Goal: Task Accomplishment & Management: Complete application form

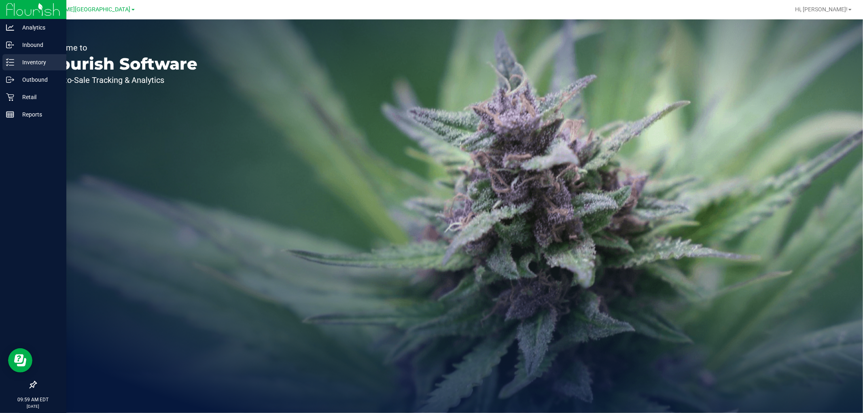
click at [36, 62] on p "Inventory" at bounding box center [38, 62] width 49 height 10
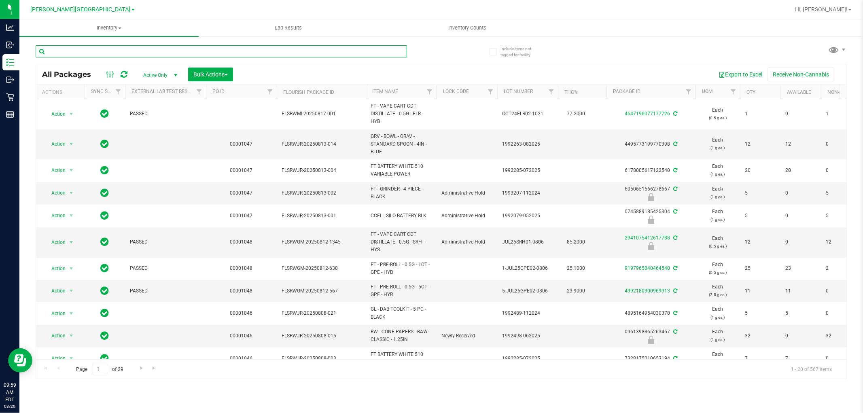
click at [86, 45] on input "text" at bounding box center [222, 51] width 372 height 12
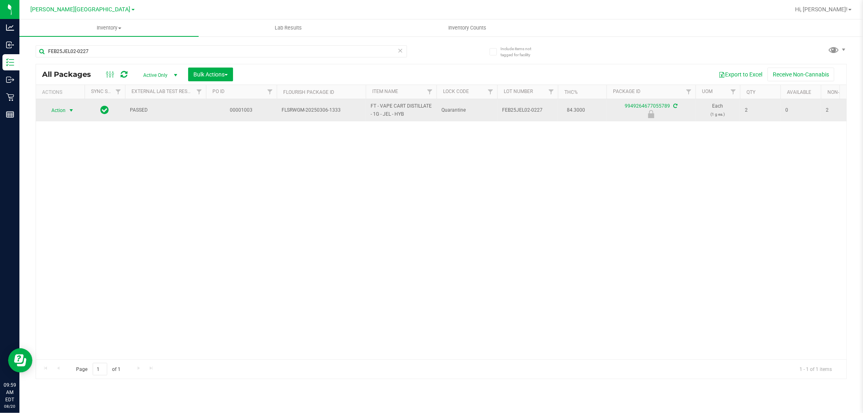
click at [64, 112] on span "Action" at bounding box center [55, 110] width 22 height 11
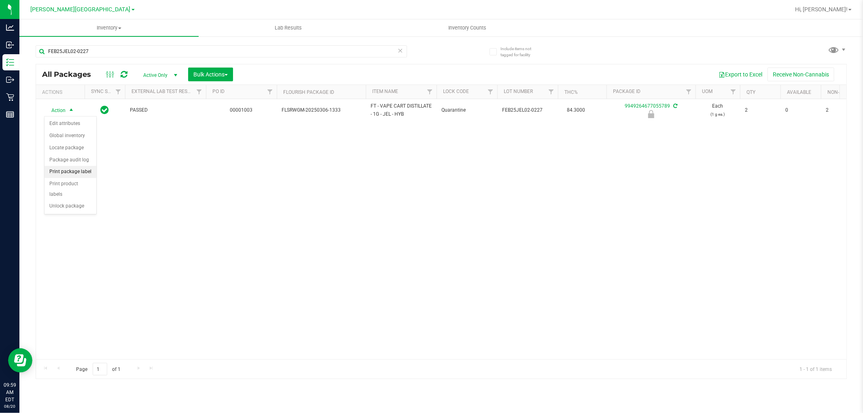
click at [68, 172] on li "Print package label" at bounding box center [71, 172] width 52 height 12
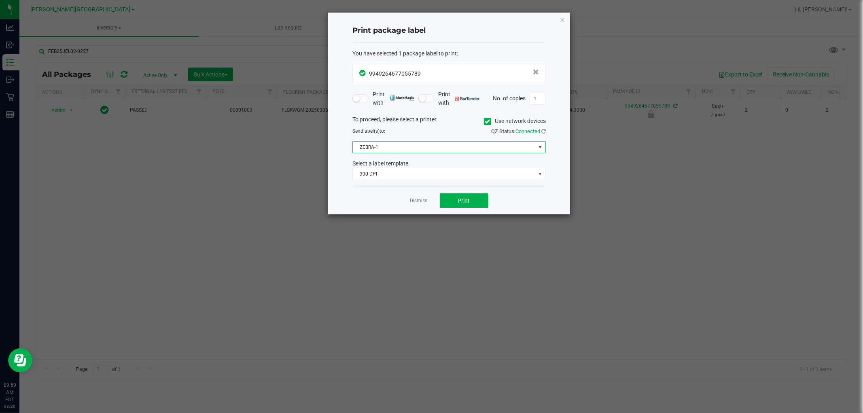
click at [440, 151] on span "ZEBRA-1" at bounding box center [444, 147] width 183 height 11
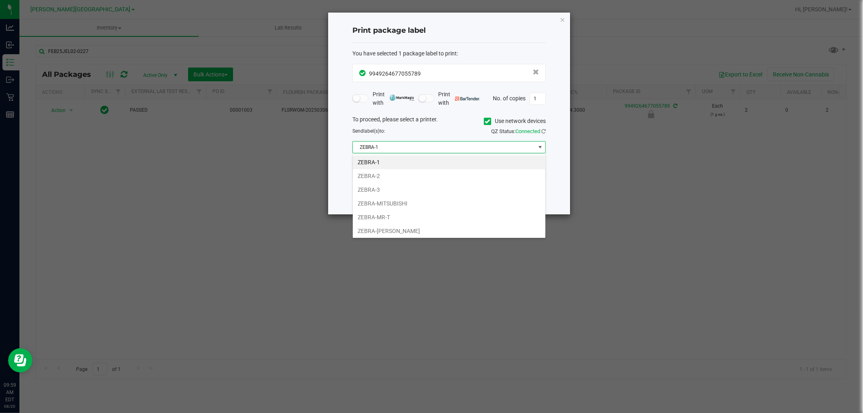
scroll to position [12, 193]
click at [407, 205] on li "ZEBRA-MITSUBISHI" at bounding box center [449, 204] width 193 height 14
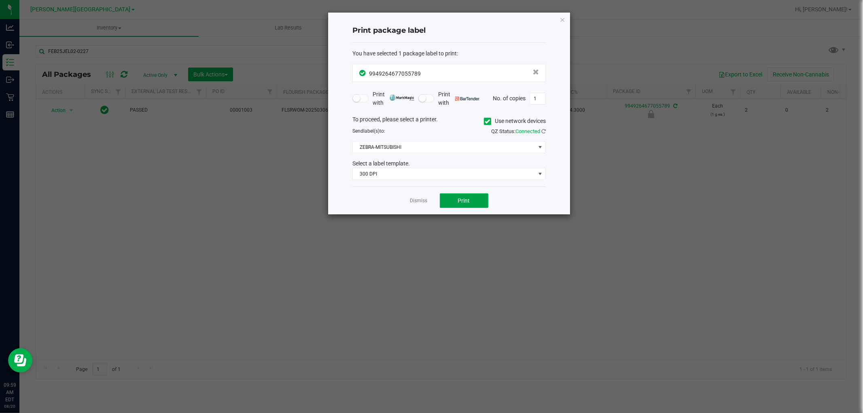
click at [474, 204] on button "Print" at bounding box center [464, 200] width 49 height 15
click at [420, 201] on link "Dismiss" at bounding box center [418, 201] width 17 height 7
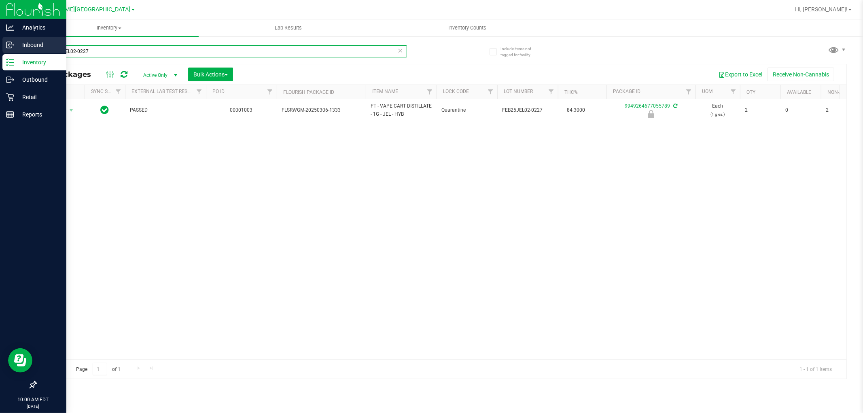
drag, startPoint x: 106, startPoint y: 54, endPoint x: 0, endPoint y: 47, distance: 106.7
click at [0, 55] on div "Analytics Inbound Inventory Outbound Retail Reports 10:00 AM EDT 08/20/2025 08/…" at bounding box center [431, 206] width 863 height 413
drag, startPoint x: 118, startPoint y: 52, endPoint x: 0, endPoint y: 55, distance: 117.8
click at [0, 55] on div "Analytics Inbound Inventory Outbound Retail Reports 10:00 AM EDT 08/20/2025 08/…" at bounding box center [431, 206] width 863 height 413
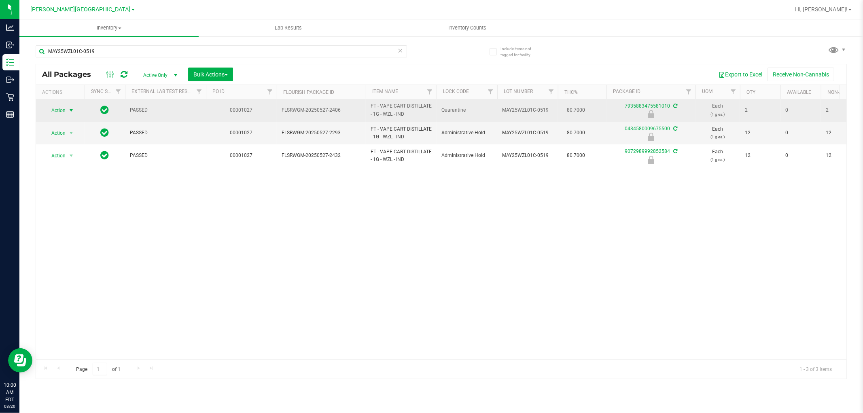
click at [67, 113] on span "select" at bounding box center [71, 110] width 10 height 11
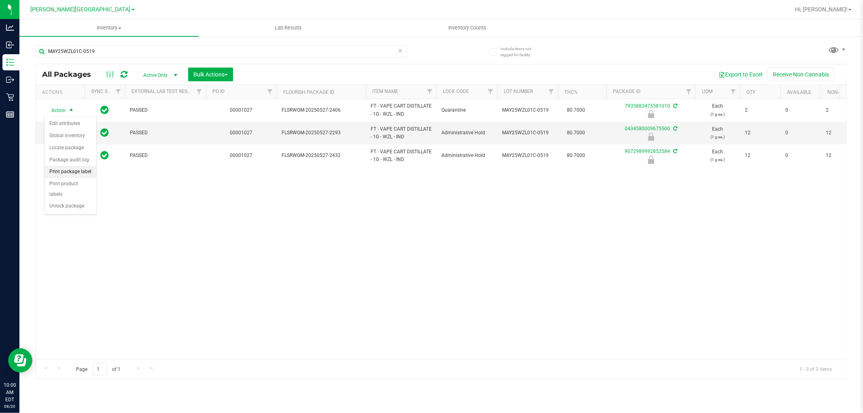
click at [71, 174] on li "Print package label" at bounding box center [71, 172] width 52 height 12
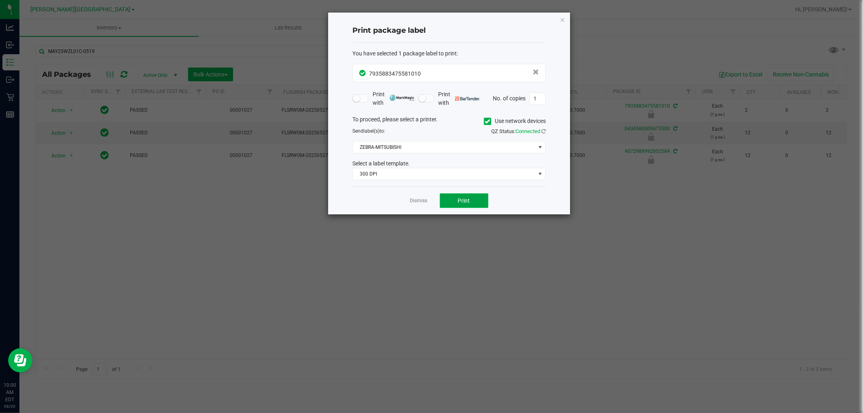
click at [466, 202] on span "Print" at bounding box center [464, 201] width 12 height 6
click at [415, 200] on link "Dismiss" at bounding box center [418, 201] width 17 height 7
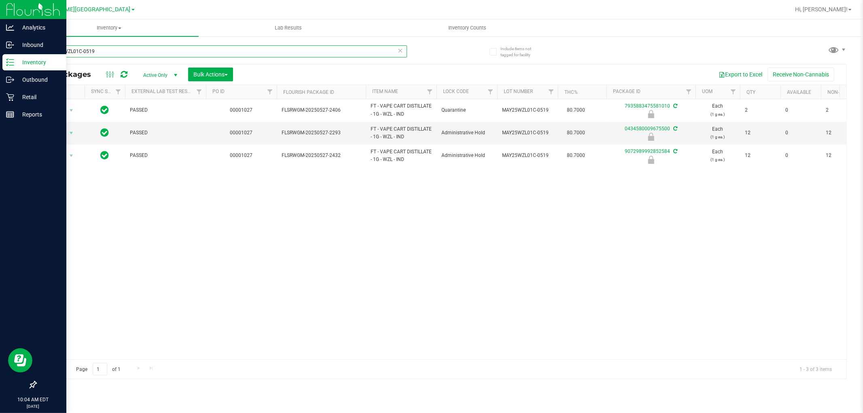
drag, startPoint x: 100, startPoint y: 51, endPoint x: 0, endPoint y: 66, distance: 100.7
click at [0, 66] on div "Analytics Inbound Inventory Outbound Retail Reports 10:04 AM EDT 08/20/2025 08/…" at bounding box center [431, 206] width 863 height 413
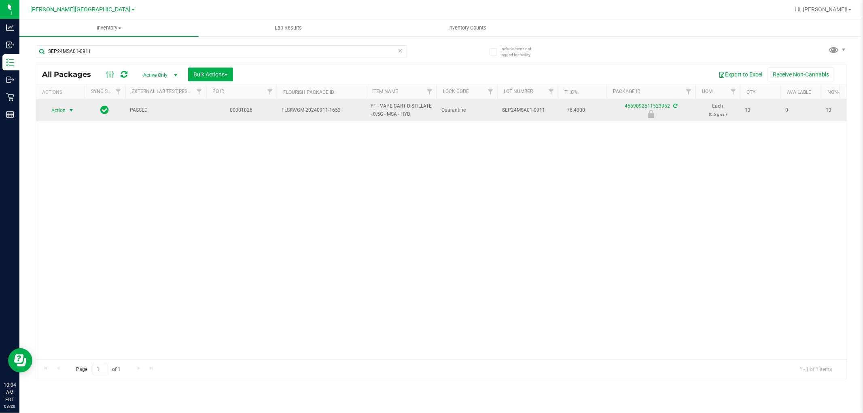
click at [63, 113] on span "Action" at bounding box center [55, 110] width 22 height 11
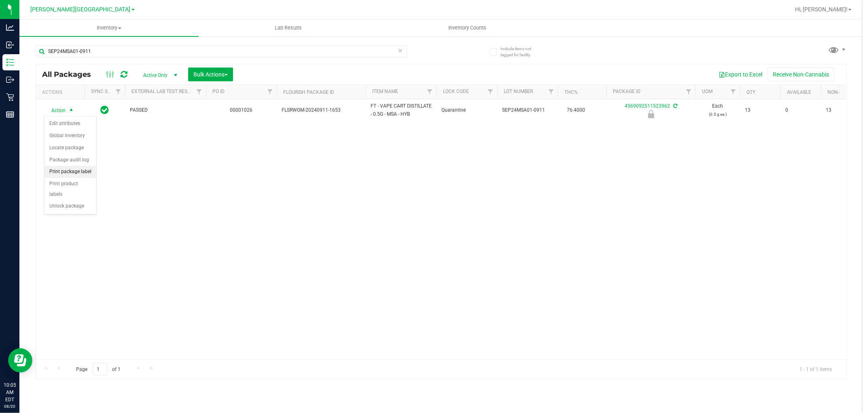
click at [74, 172] on li "Print package label" at bounding box center [71, 172] width 52 height 12
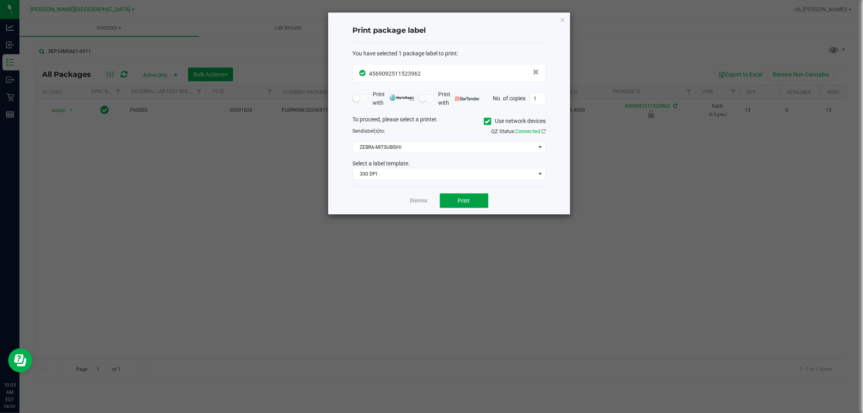
click at [451, 204] on button "Print" at bounding box center [464, 200] width 49 height 15
click at [411, 202] on link "Dismiss" at bounding box center [418, 201] width 17 height 7
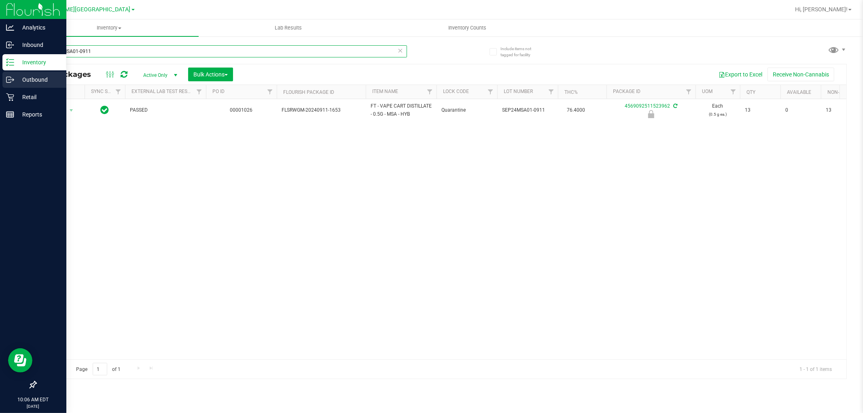
drag, startPoint x: 108, startPoint y: 50, endPoint x: 0, endPoint y: 83, distance: 113.5
click at [0, 83] on div "Analytics Inbound Inventory Outbound Retail Reports 10:06 AM EDT 08/20/2025 08/…" at bounding box center [431, 206] width 863 height 413
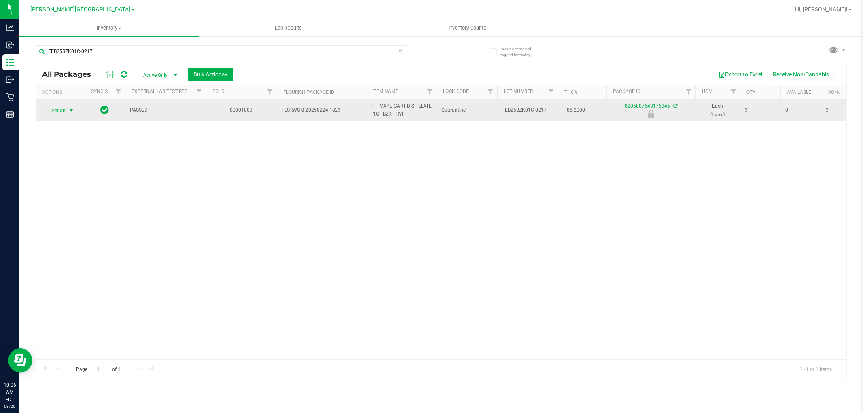
click at [68, 108] on span "select" at bounding box center [71, 110] width 6 height 6
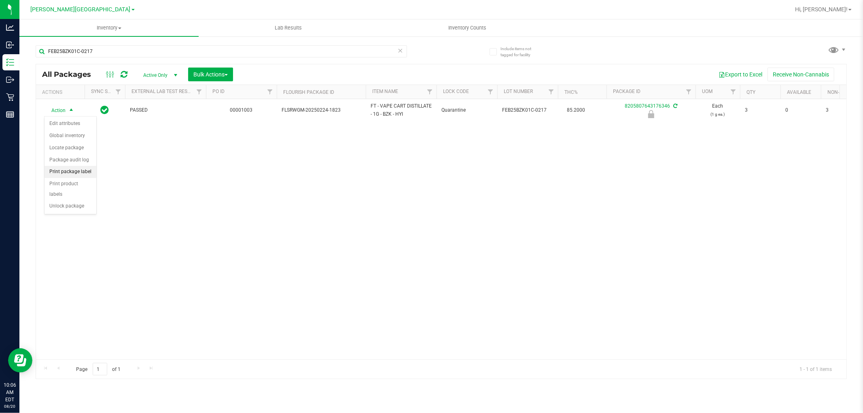
click at [80, 176] on li "Print package label" at bounding box center [71, 172] width 52 height 12
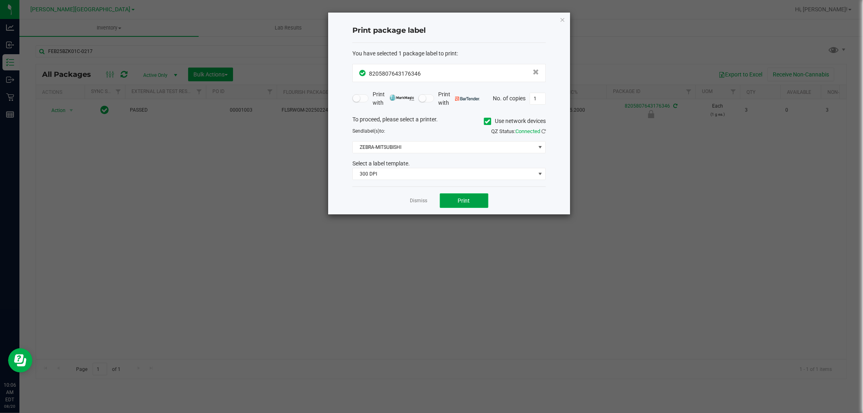
click at [471, 202] on button "Print" at bounding box center [464, 200] width 49 height 15
click at [422, 202] on link "Dismiss" at bounding box center [418, 201] width 17 height 7
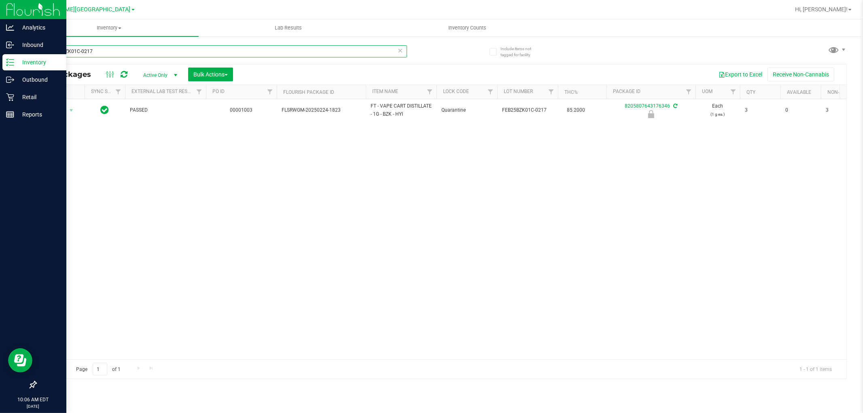
drag, startPoint x: 148, startPoint y: 50, endPoint x: 0, endPoint y: 62, distance: 148.6
click at [0, 62] on div "Analytics Inbound Inventory Outbound Retail Reports 10:06 AM EDT 08/20/2025 08/…" at bounding box center [431, 206] width 863 height 413
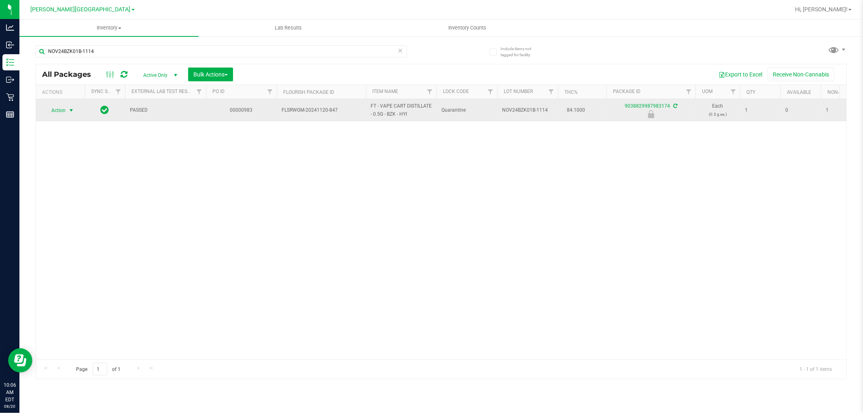
click at [70, 110] on span "select" at bounding box center [71, 110] width 6 height 6
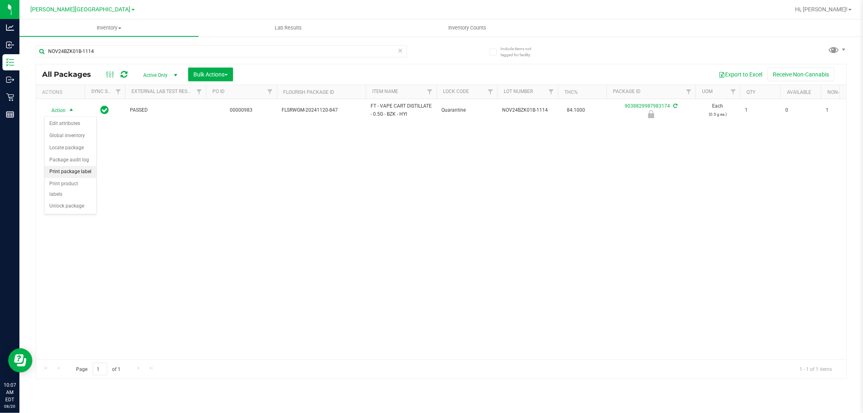
click at [74, 171] on li "Print package label" at bounding box center [71, 172] width 52 height 12
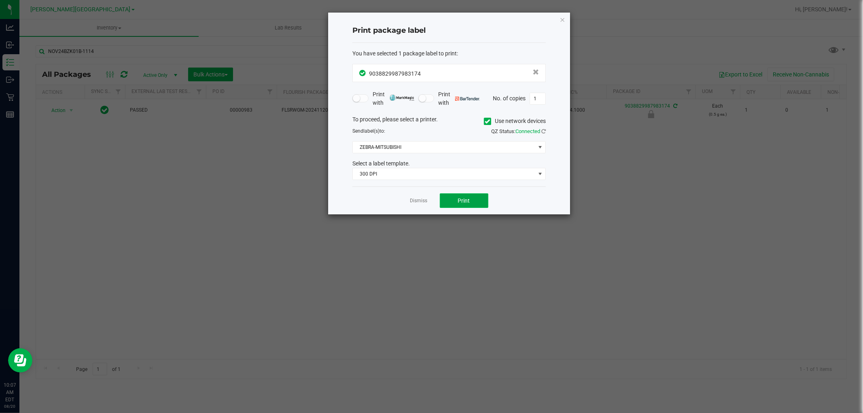
click at [473, 200] on button "Print" at bounding box center [464, 200] width 49 height 15
click at [416, 201] on link "Dismiss" at bounding box center [418, 201] width 17 height 7
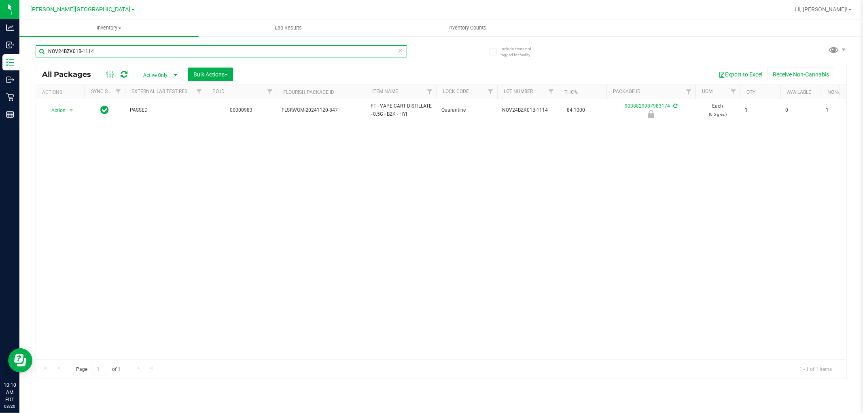
drag, startPoint x: 155, startPoint y: 52, endPoint x: 42, endPoint y: 55, distance: 113.0
click at [42, 55] on input "NOV24BZK01B-1114" at bounding box center [222, 51] width 372 height 12
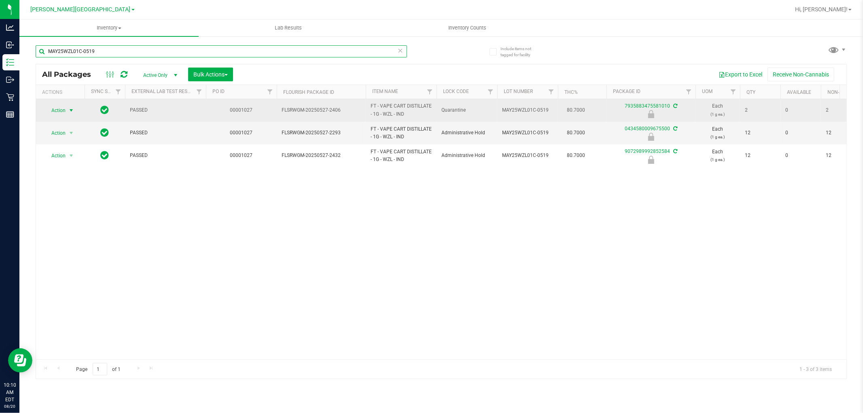
type input "MAY25WZL01C-0519"
click at [66, 108] on span "Action" at bounding box center [55, 110] width 22 height 11
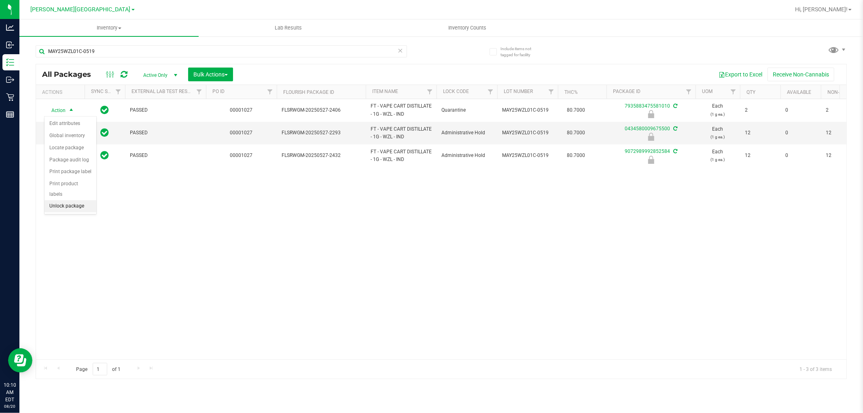
click at [72, 204] on li "Unlock package" at bounding box center [71, 206] width 52 height 12
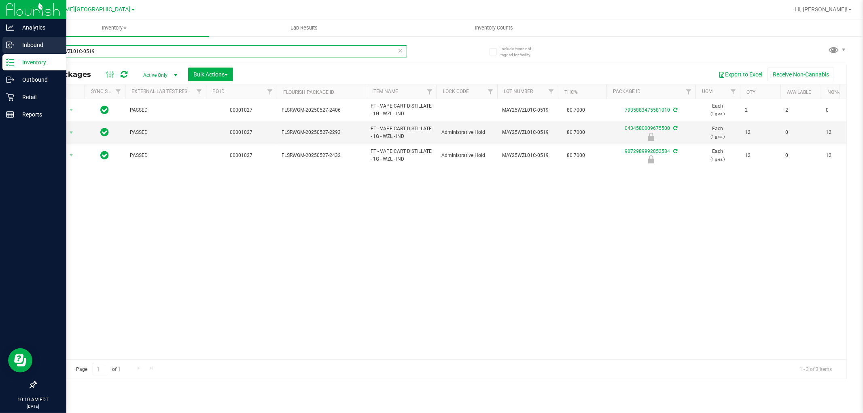
drag, startPoint x: 106, startPoint y: 53, endPoint x: 0, endPoint y: 48, distance: 105.8
click at [0, 48] on div "Analytics Inbound Inventory Outbound Retail Reports 10:10 AM EDT 08/20/2025 08/…" at bounding box center [431, 206] width 863 height 413
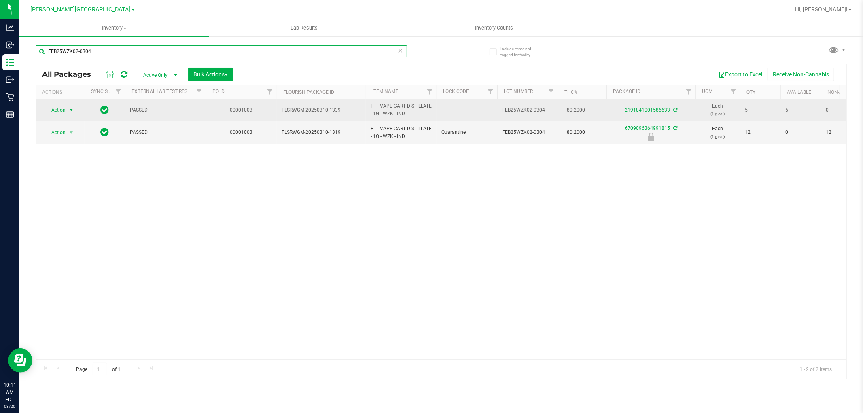
type input "FEB25WZK02-0304"
click at [75, 108] on span "select" at bounding box center [71, 109] width 10 height 11
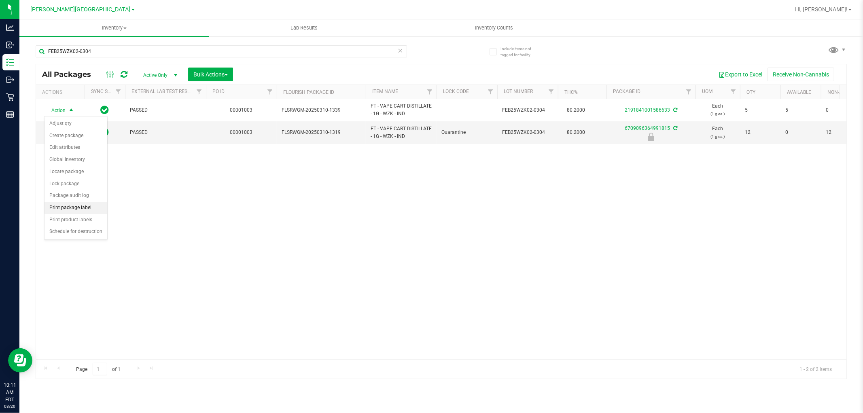
click at [90, 209] on li "Print package label" at bounding box center [76, 208] width 63 height 12
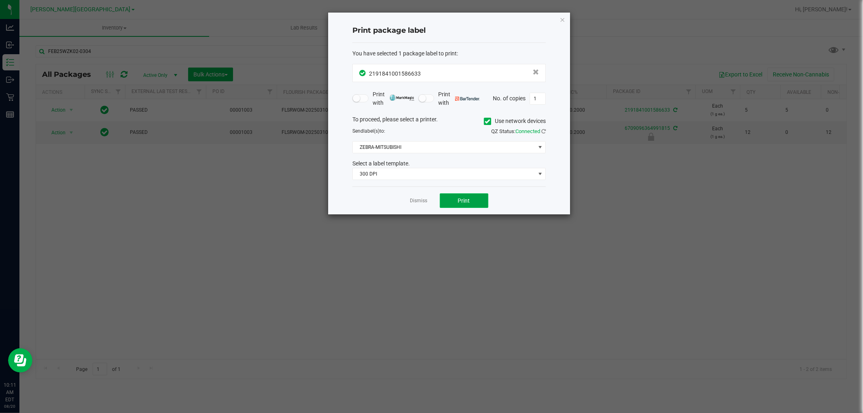
click at [455, 202] on button "Print" at bounding box center [464, 200] width 49 height 15
drag, startPoint x: 420, startPoint y: 201, endPoint x: 356, endPoint y: 177, distance: 68.3
click at [420, 200] on link "Dismiss" at bounding box center [418, 201] width 17 height 7
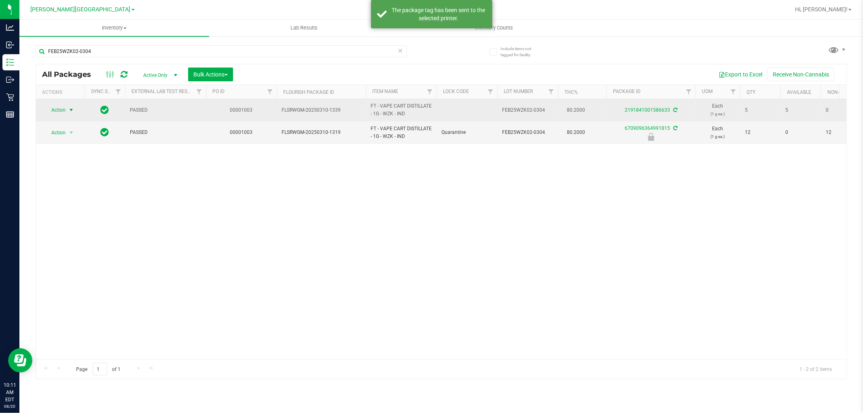
click at [71, 110] on span "select" at bounding box center [71, 110] width 6 height 6
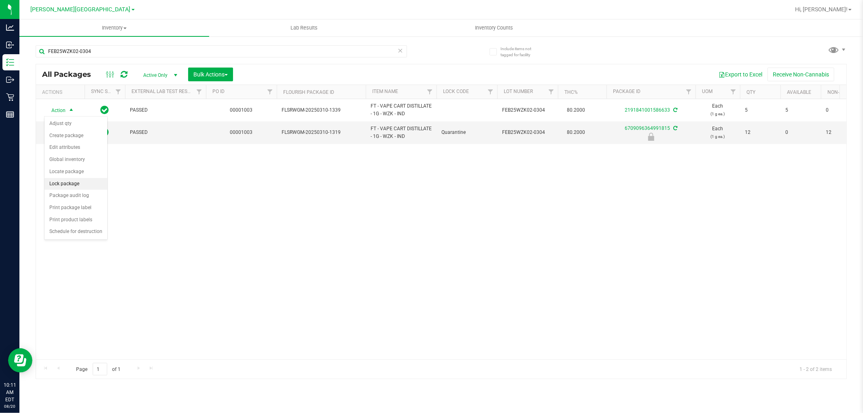
click at [83, 181] on li "Lock package" at bounding box center [76, 184] width 63 height 12
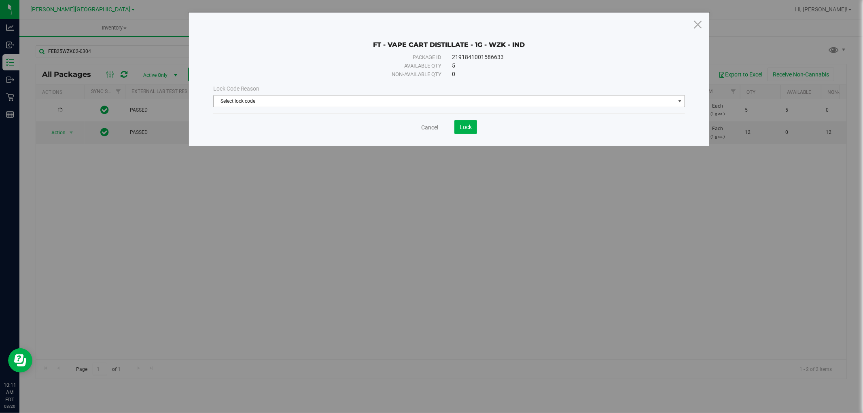
click at [378, 103] on span "Select lock code" at bounding box center [444, 101] width 461 height 11
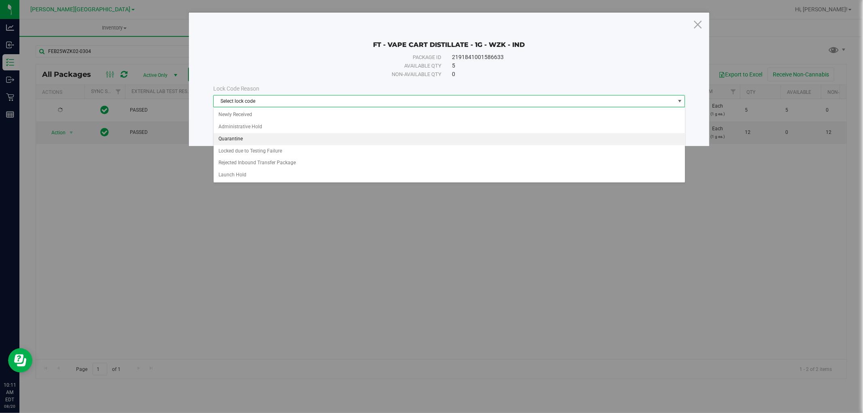
click at [263, 142] on li "Quarantine" at bounding box center [450, 139] width 472 height 12
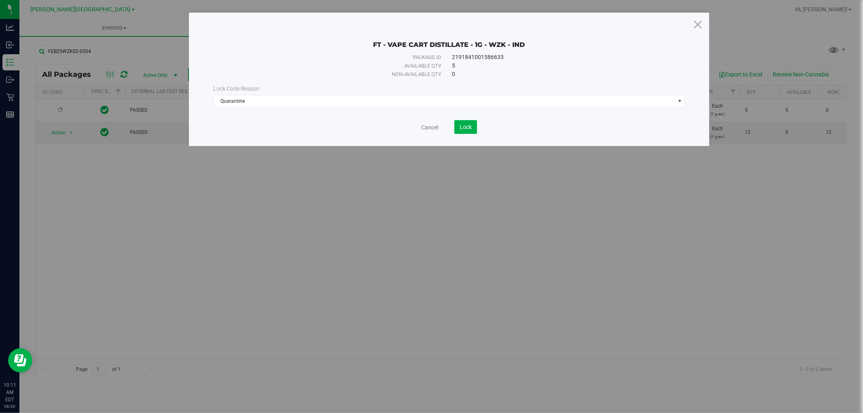
click at [467, 136] on div "FT - VAPE CART DISTILLATE - 1G - WZK - IND Package ID 2191841001586633 Availabl…" at bounding box center [449, 80] width 521 height 134
click at [468, 130] on span "Lock" at bounding box center [466, 127] width 12 height 6
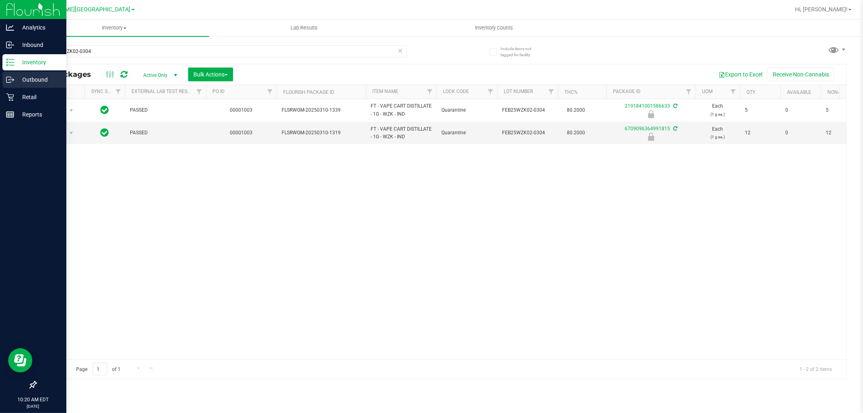
click at [38, 79] on p "Outbound" at bounding box center [38, 80] width 49 height 10
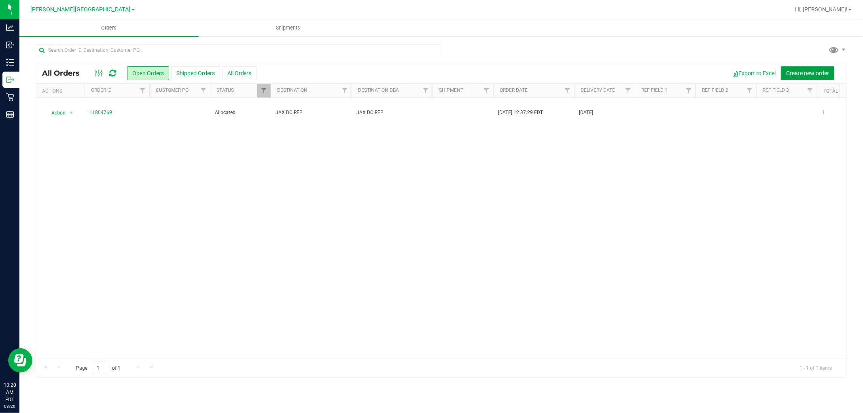
click at [811, 73] on span "Create new order" at bounding box center [807, 73] width 43 height 6
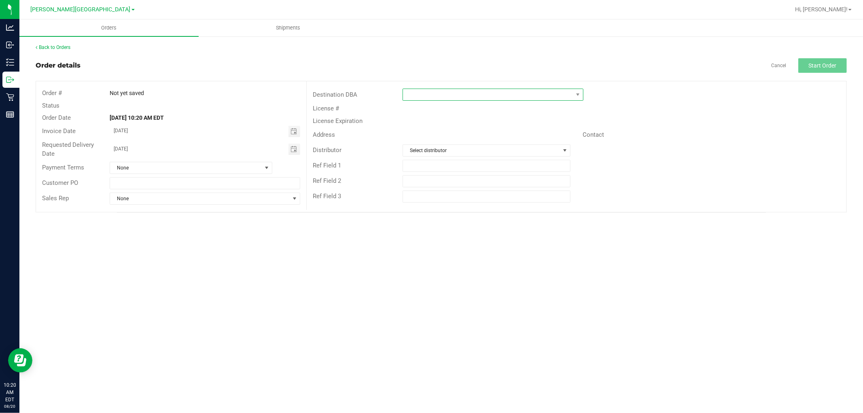
click at [572, 99] on span at bounding box center [488, 94] width 170 height 11
type input "ja"
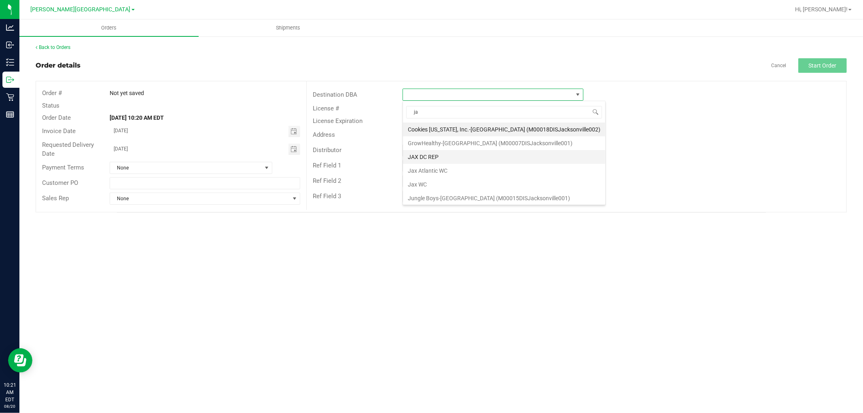
click at [470, 159] on li "JAX DC REP" at bounding box center [504, 157] width 202 height 14
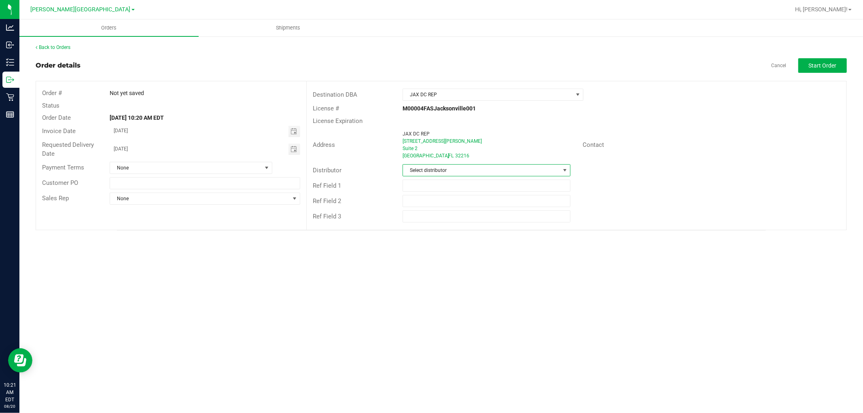
click at [563, 172] on span at bounding box center [565, 170] width 6 height 6
type input "jax"
click at [446, 208] on li "JAX DC REP" at bounding box center [486, 205] width 167 height 14
click at [811, 68] on span "Start Order" at bounding box center [823, 65] width 28 height 6
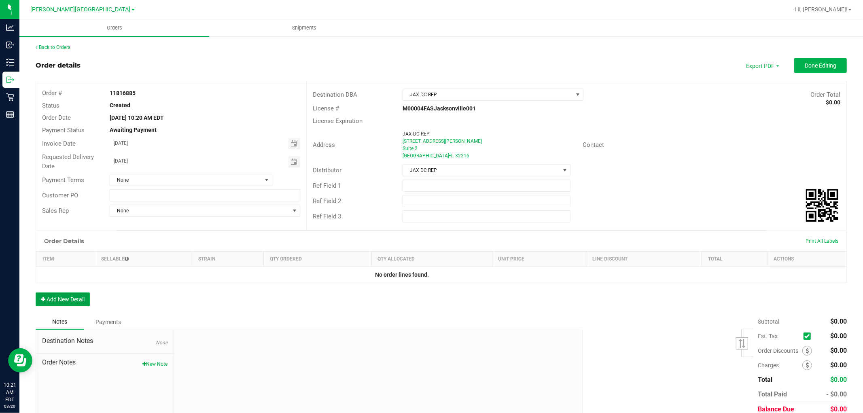
click at [75, 304] on button "Add New Detail" at bounding box center [63, 300] width 54 height 14
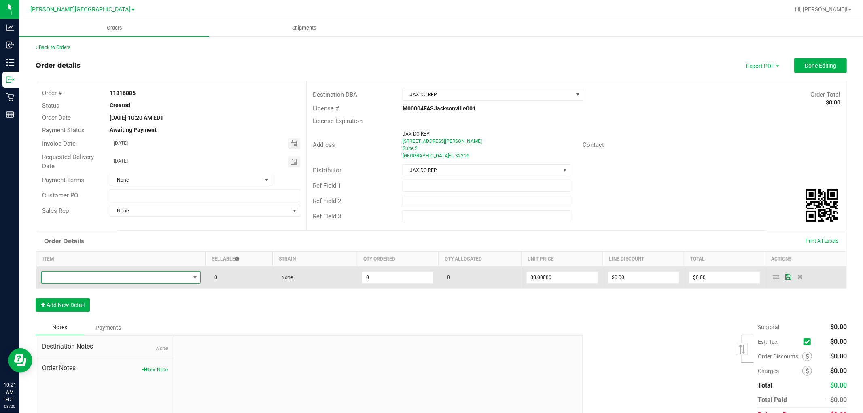
click at [195, 281] on span "NO DATA FOUND" at bounding box center [195, 277] width 6 height 6
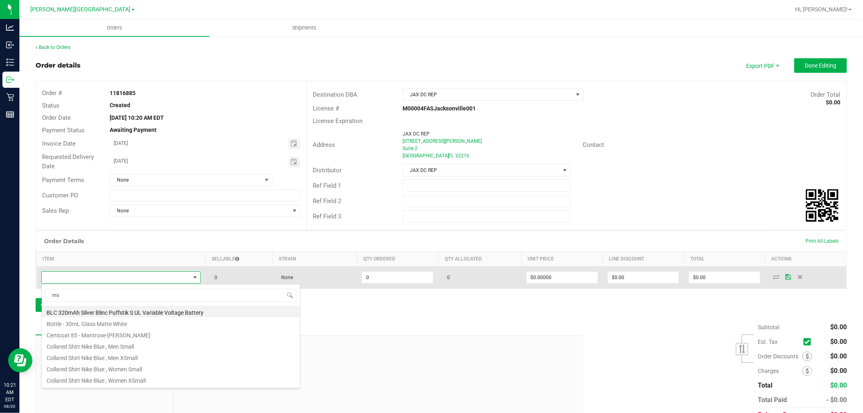
type input "msa"
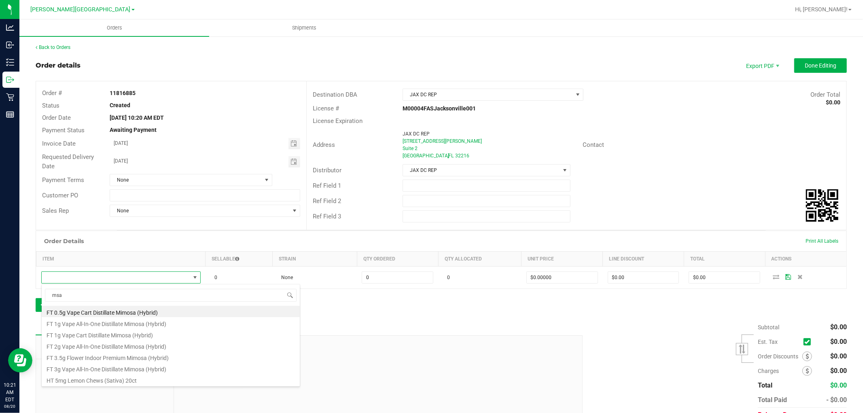
click at [164, 311] on li "FT 0.5g Vape Cart Distillate Mimosa (Hybrid)" at bounding box center [171, 311] width 258 height 11
type input "0 ea"
type input "$50.00000"
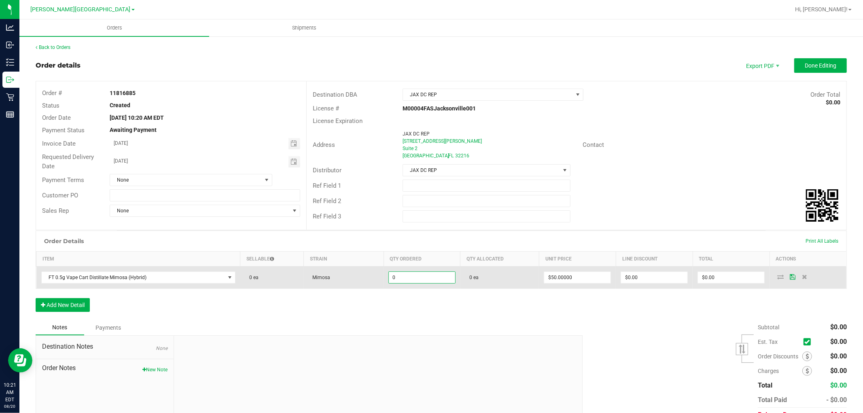
click at [399, 280] on input "0" at bounding box center [422, 277] width 66 height 11
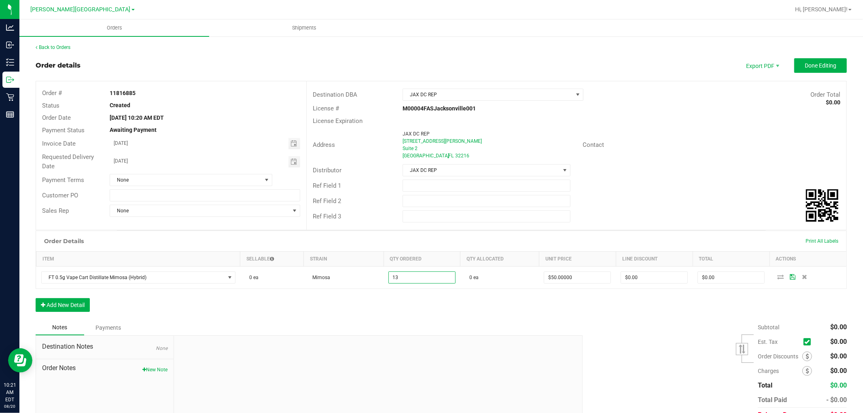
type input "13 ea"
type input "$650.00"
click at [400, 296] on div "Order Details Print All Labels Item Sellable Strain Qty Ordered Qty Allocated U…" at bounding box center [441, 275] width 811 height 89
click at [53, 308] on button "Add New Detail" at bounding box center [63, 305] width 54 height 14
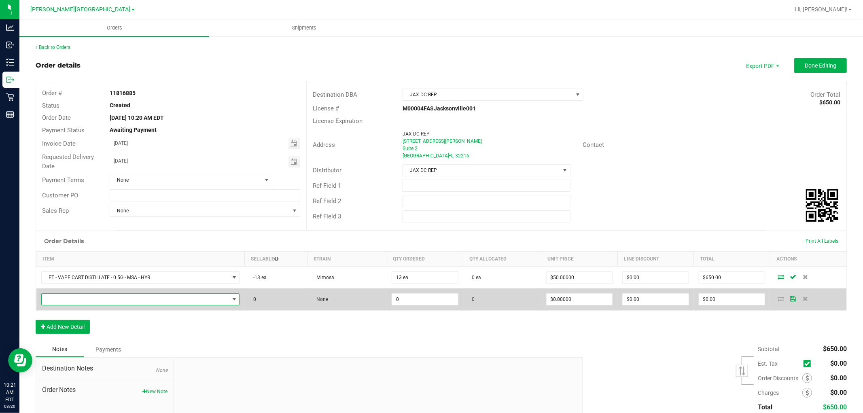
click at [75, 300] on span "NO DATA FOUND" at bounding box center [136, 299] width 188 height 11
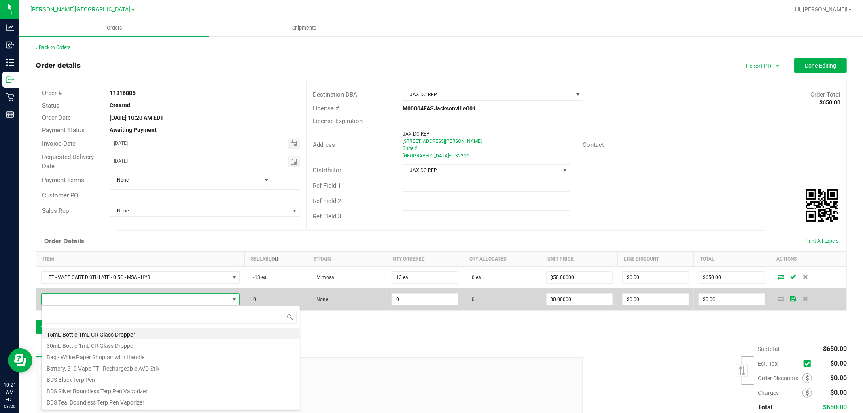
scroll to position [12, 195]
type input "bzk"
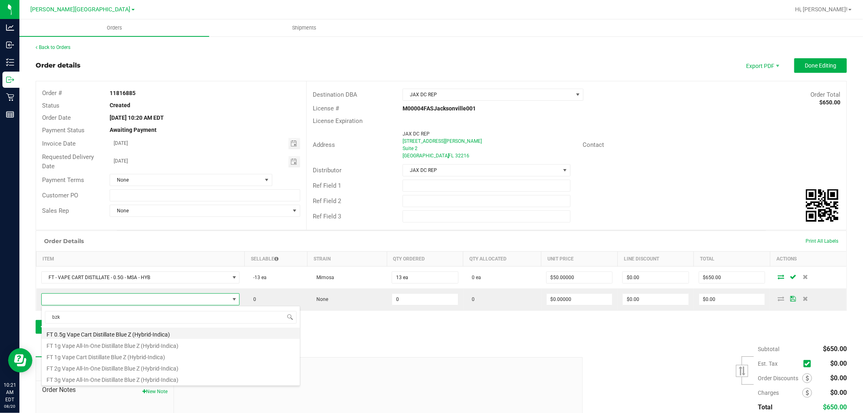
click at [192, 337] on li "FT 0.5g Vape Cart Distillate Blue Z (Hybrid-Indica)" at bounding box center [171, 333] width 258 height 11
type input "0 ea"
type input "$50.00000"
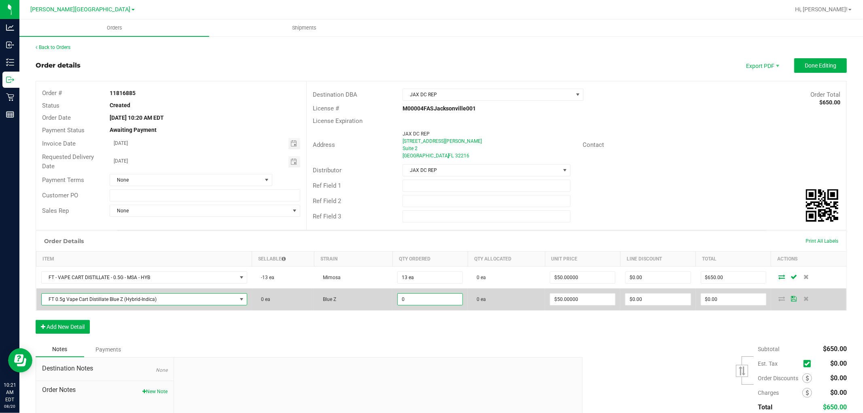
click at [417, 297] on input "0" at bounding box center [430, 299] width 65 height 11
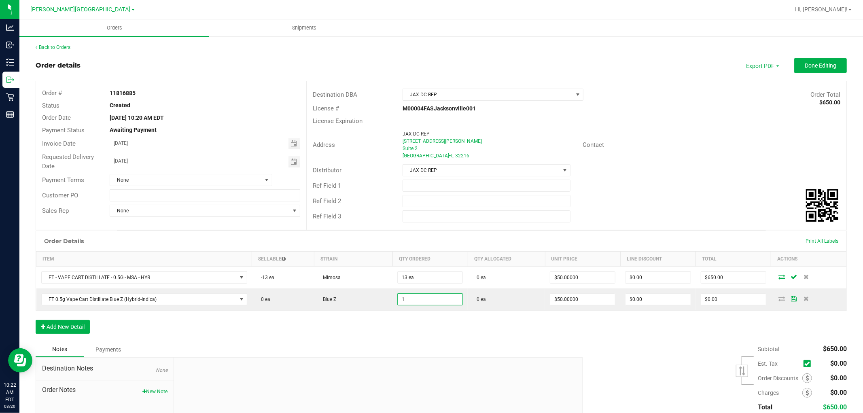
type input "1 ea"
type input "$50.00"
click at [202, 318] on div "Order Details Print All Labels Item Sellable Strain Qty Ordered Qty Allocated U…" at bounding box center [441, 286] width 811 height 111
click at [83, 325] on button "Add New Detail" at bounding box center [63, 327] width 54 height 14
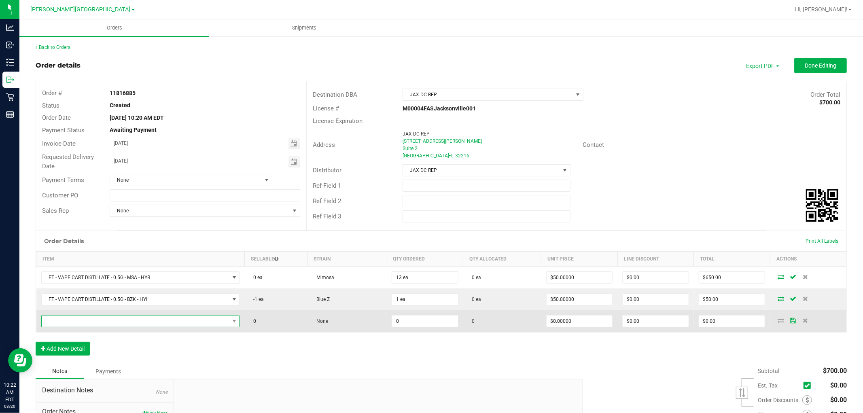
click at [97, 323] on span "NO DATA FOUND" at bounding box center [136, 321] width 188 height 11
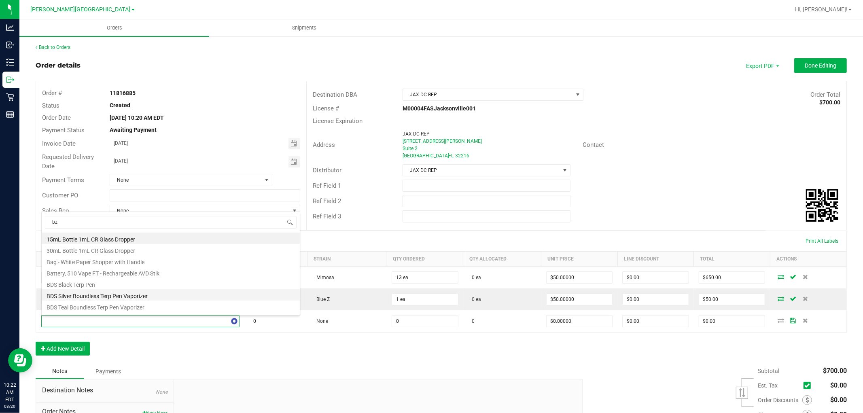
type input "bzk"
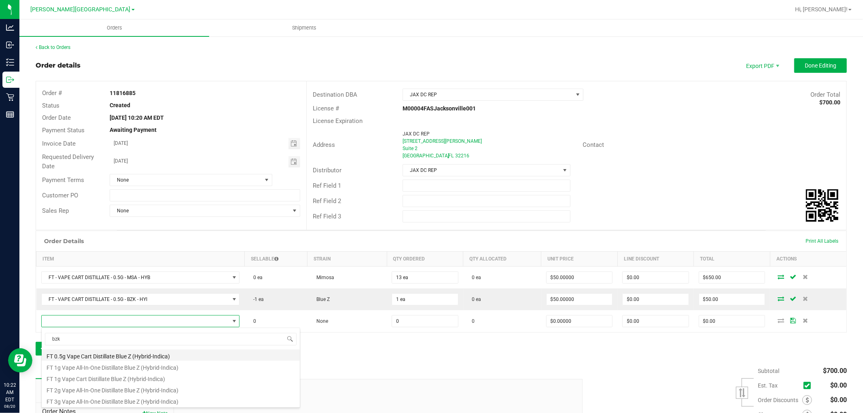
click at [170, 355] on li "FT 0.5g Vape Cart Distillate Blue Z (Hybrid-Indica)" at bounding box center [171, 355] width 258 height 11
type input "0 ea"
type input "$50.00000"
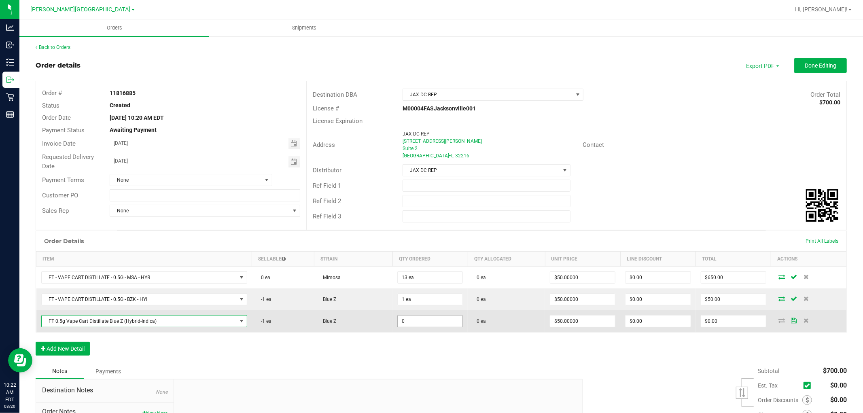
click at [426, 326] on input "0" at bounding box center [430, 321] width 65 height 11
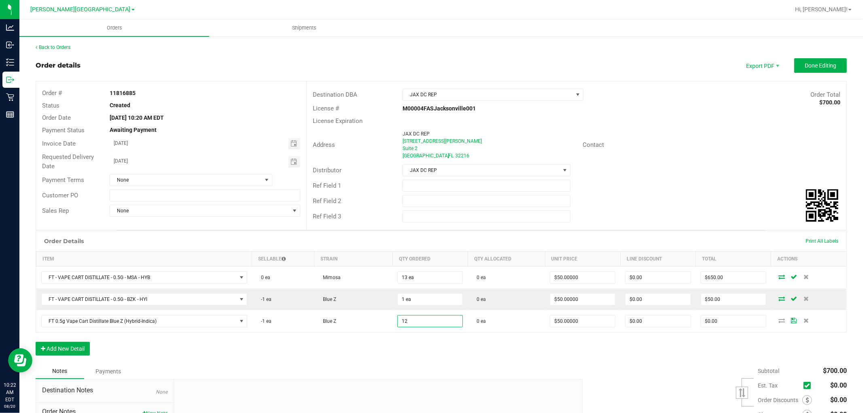
type input "12 ea"
type input "$600.00"
click at [263, 348] on div "Order Details Print All Labels Item Sellable Strain Qty Ordered Qty Allocated U…" at bounding box center [441, 297] width 811 height 133
click at [51, 343] on button "Add New Detail" at bounding box center [63, 349] width 54 height 14
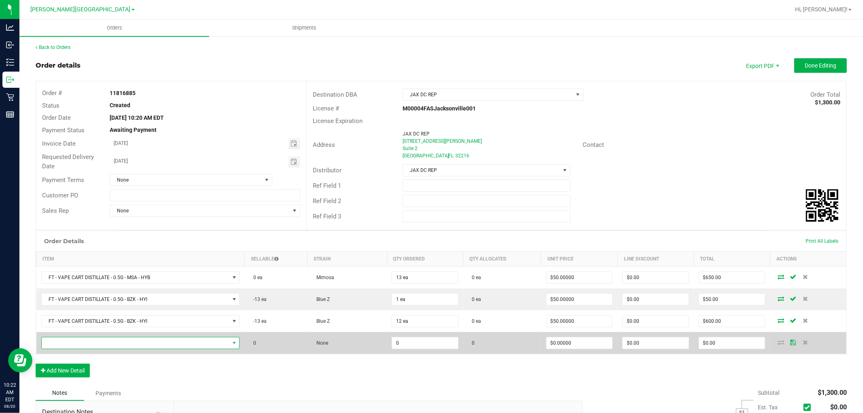
drag, startPoint x: 70, startPoint y: 343, endPoint x: 78, endPoint y: 338, distance: 9.6
click at [71, 343] on span "NO DATA FOUND" at bounding box center [136, 343] width 188 height 11
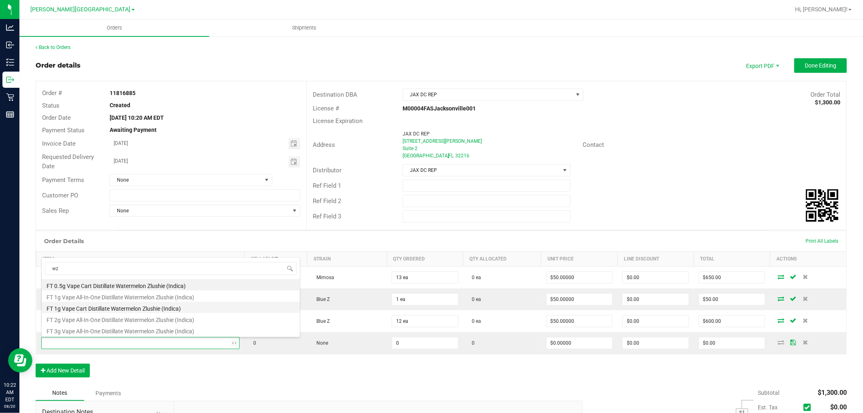
type input "wzk"
type input "0 ea"
type input "$50.00000"
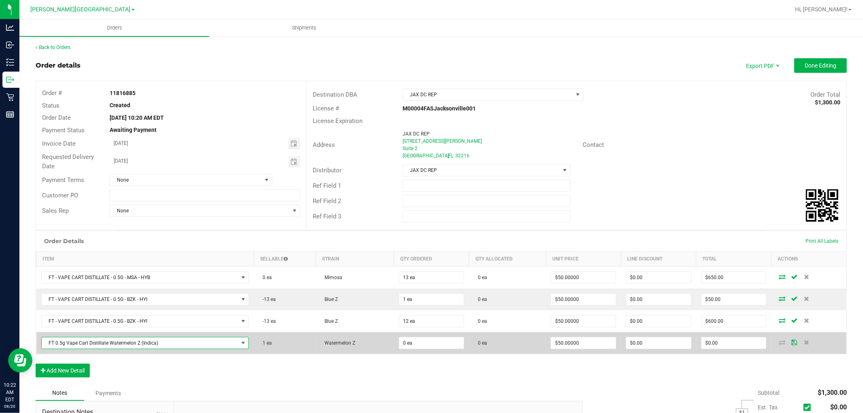
scroll to position [45, 0]
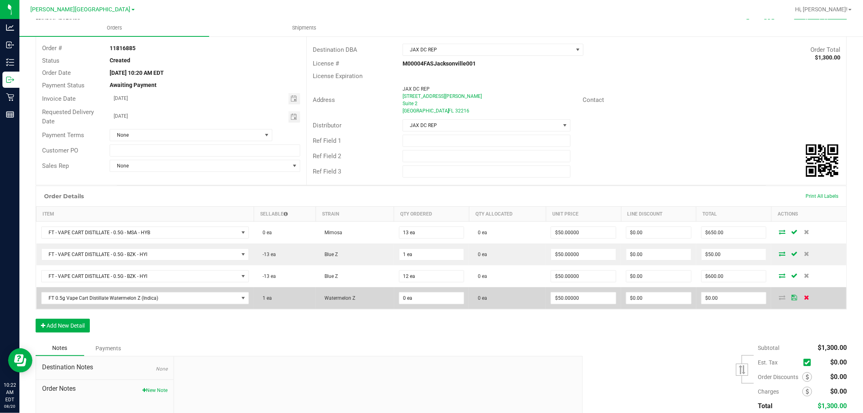
click at [804, 299] on icon at bounding box center [806, 297] width 5 height 5
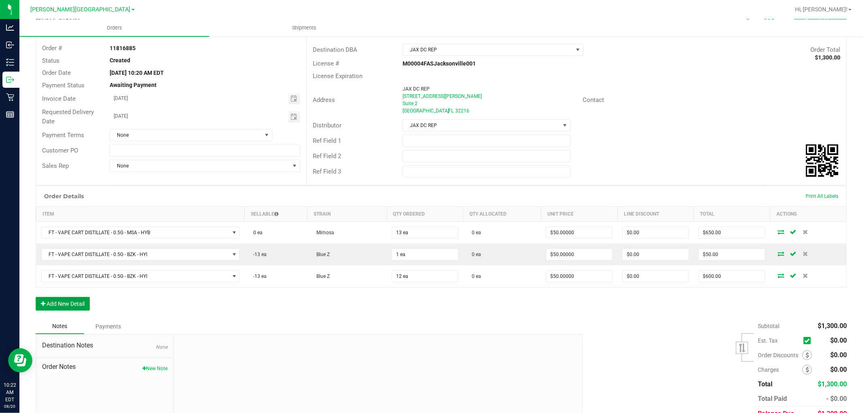
click at [47, 303] on button "Add New Detail" at bounding box center [63, 304] width 54 height 14
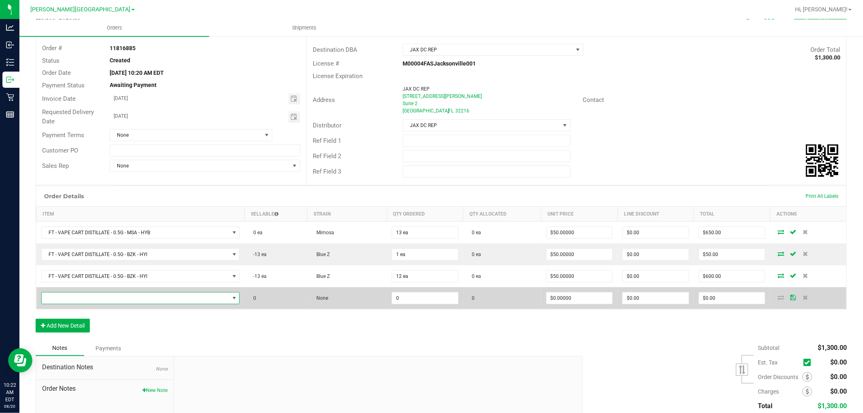
click at [59, 297] on span "NO DATA FOUND" at bounding box center [136, 298] width 188 height 11
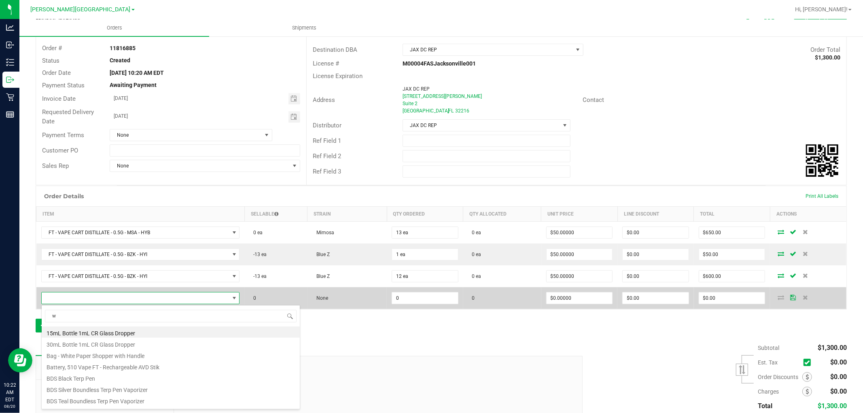
scroll to position [12, 195]
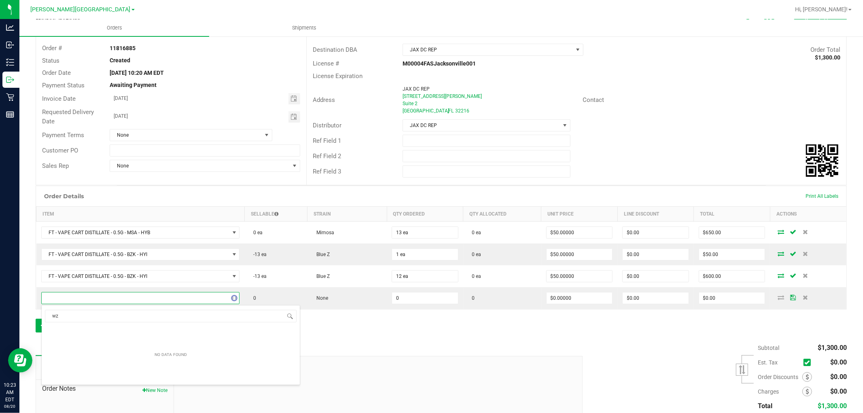
type input "wzk"
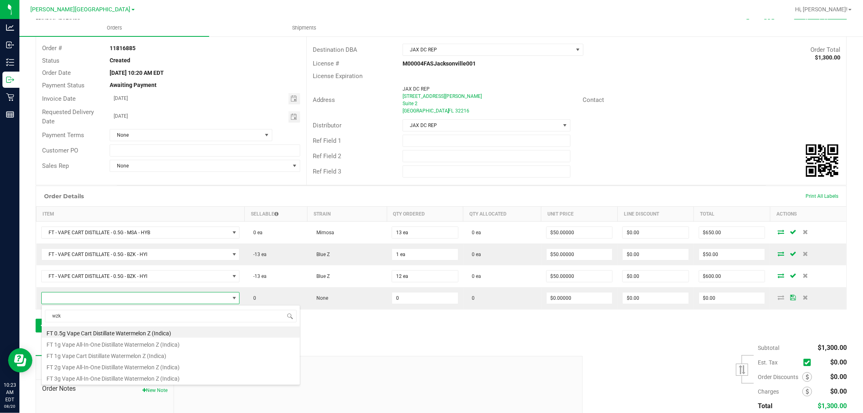
click at [166, 355] on li "FT 1g Vape Cart Distillate Watermelon Z (Indica)" at bounding box center [171, 354] width 258 height 11
type input "0 ea"
type input "$90.00000"
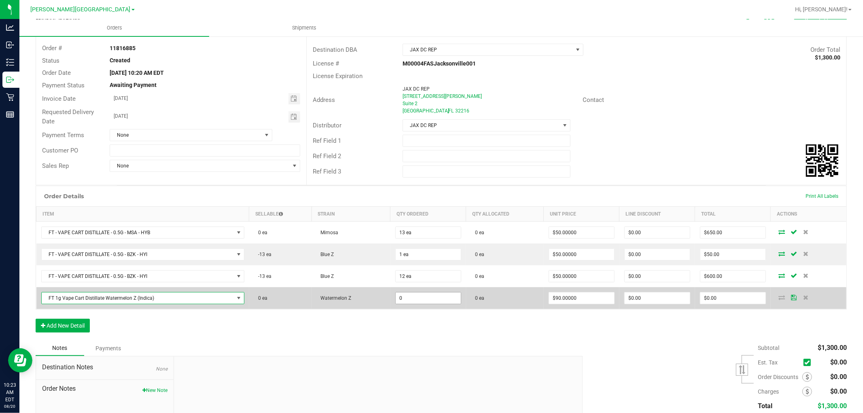
click at [406, 301] on input "0" at bounding box center [428, 298] width 65 height 11
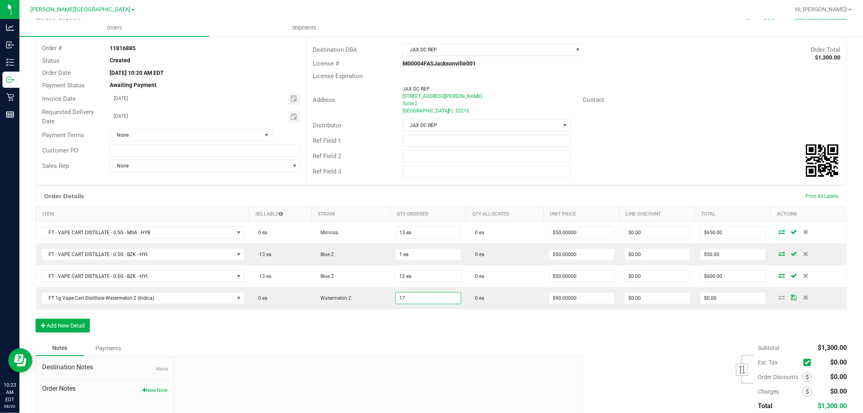
type input "17 ea"
type input "$1,530.00"
click at [195, 326] on div "Order Details Print All Labels Item Sellable Strain Qty Ordered Qty Allocated U…" at bounding box center [441, 263] width 811 height 155
click at [82, 324] on button "Add New Detail" at bounding box center [63, 326] width 54 height 14
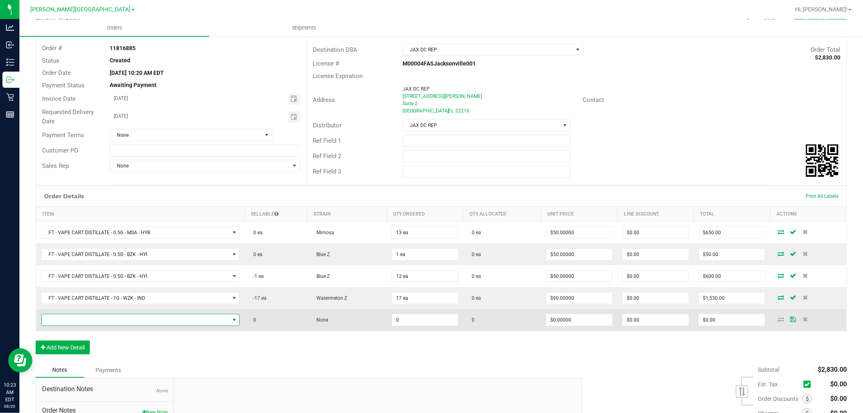
click at [92, 321] on span "NO DATA FOUND" at bounding box center [136, 319] width 188 height 11
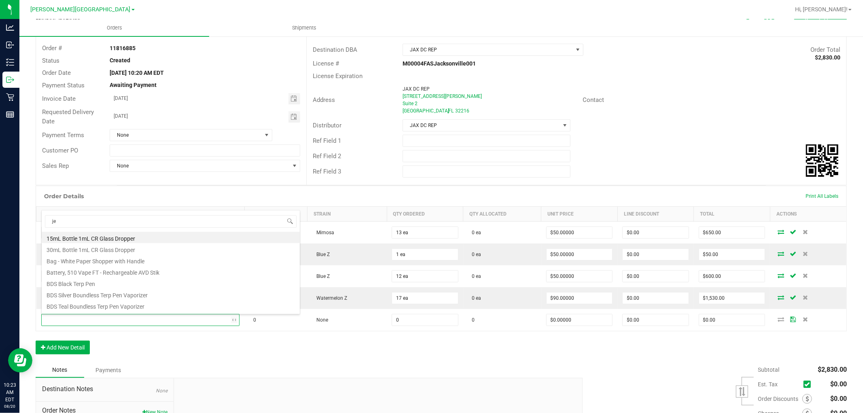
type input "jel"
click at [166, 298] on li "FT 1g Vape Cart Distillate Jealousy (Hybrid)" at bounding box center [171, 294] width 258 height 11
type input "0 ea"
type input "$90.00000"
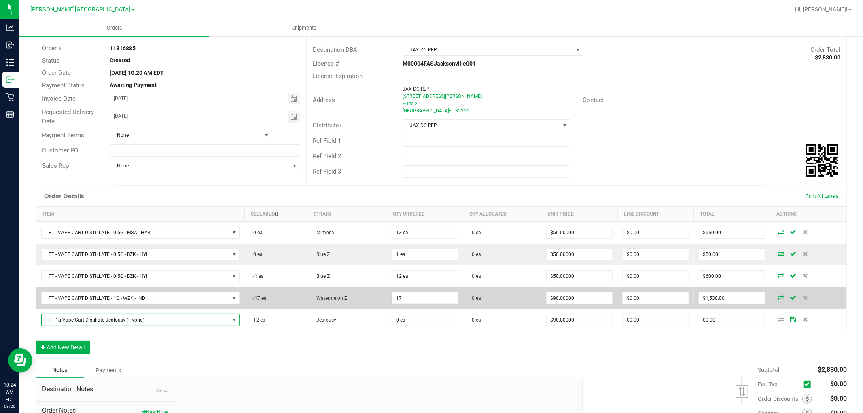
click at [422, 302] on input "17" at bounding box center [425, 298] width 66 height 11
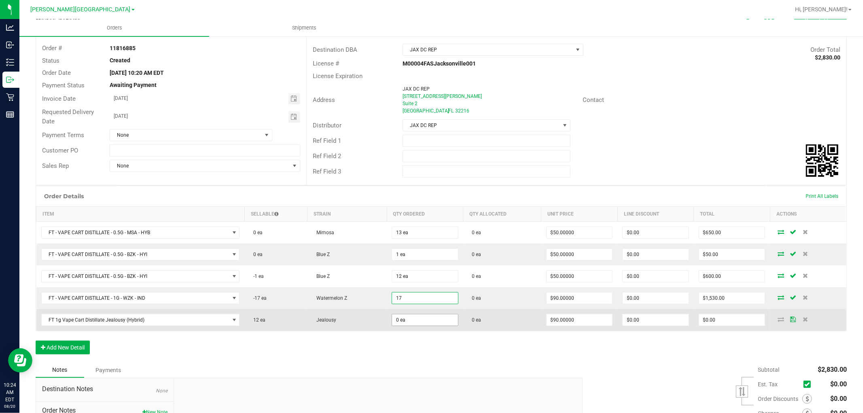
type input "17 ea"
click at [398, 239] on span "0 ea" at bounding box center [425, 233] width 67 height 12
click at [399, 318] on input "0" at bounding box center [425, 319] width 66 height 11
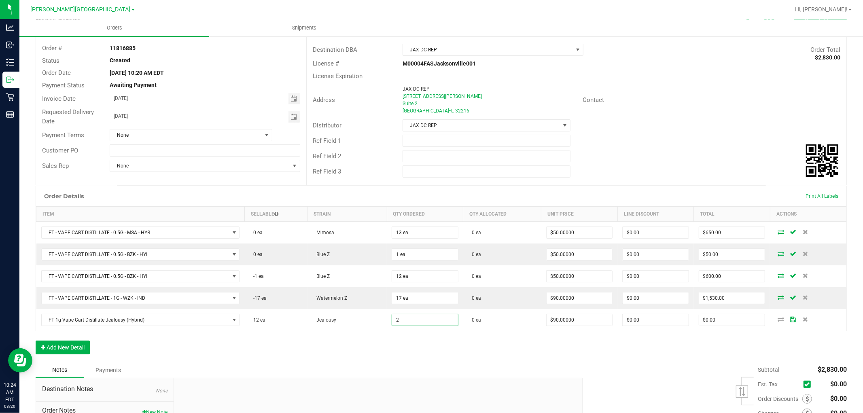
type input "2 ea"
type input "$180.00"
click at [400, 344] on div "Order Details Print All Labels Item Sellable Strain Qty Ordered Qty Allocated U…" at bounding box center [441, 274] width 811 height 177
click at [76, 346] on button "Add New Detail" at bounding box center [63, 348] width 54 height 14
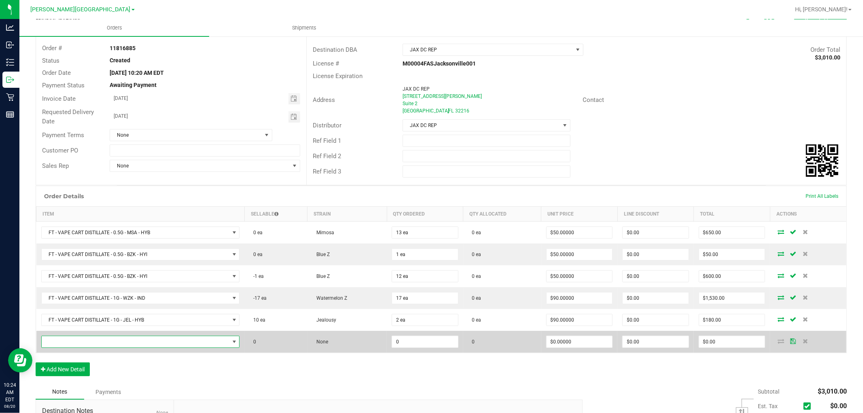
click at [85, 345] on span "NO DATA FOUND" at bounding box center [136, 341] width 188 height 11
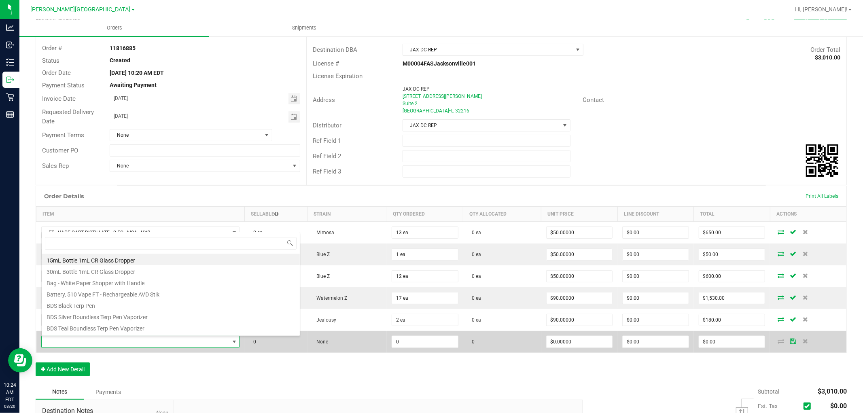
scroll to position [12, 195]
click at [86, 346] on span at bounding box center [136, 341] width 188 height 11
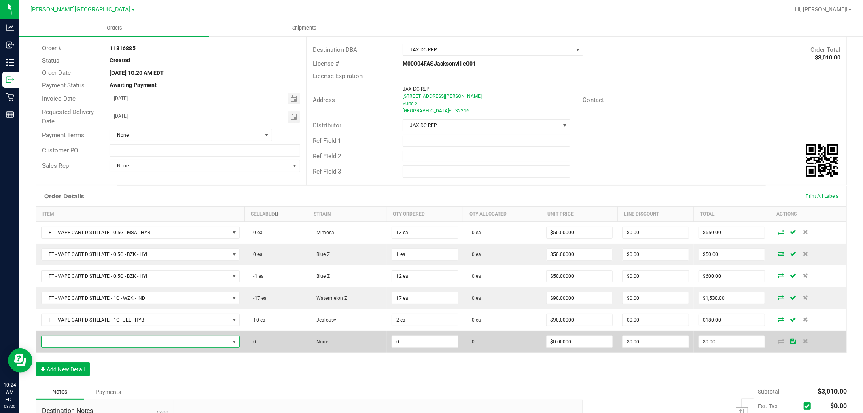
click at [69, 341] on span "NO DATA FOUND" at bounding box center [136, 341] width 188 height 11
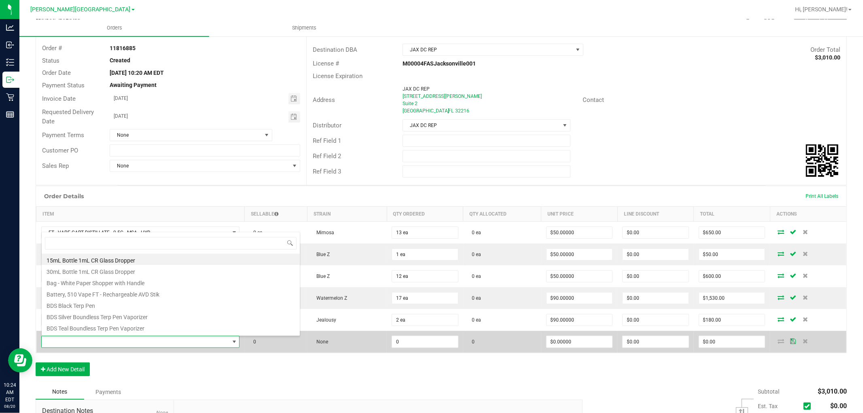
click at [69, 341] on span at bounding box center [136, 341] width 188 height 11
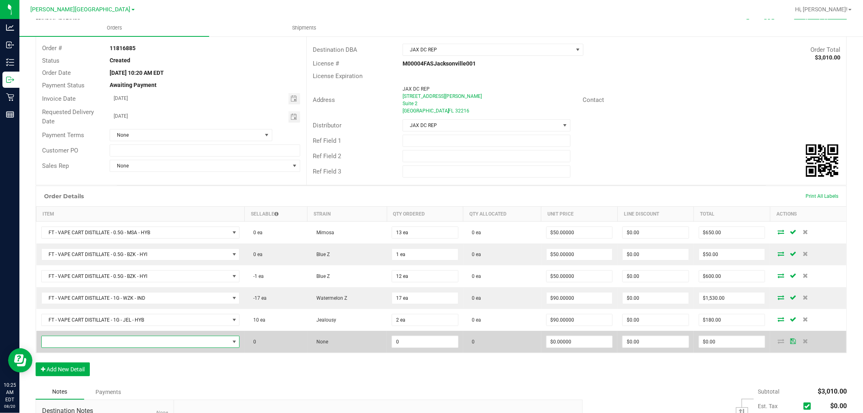
click at [69, 341] on span "NO DATA FOUND" at bounding box center [136, 341] width 188 height 11
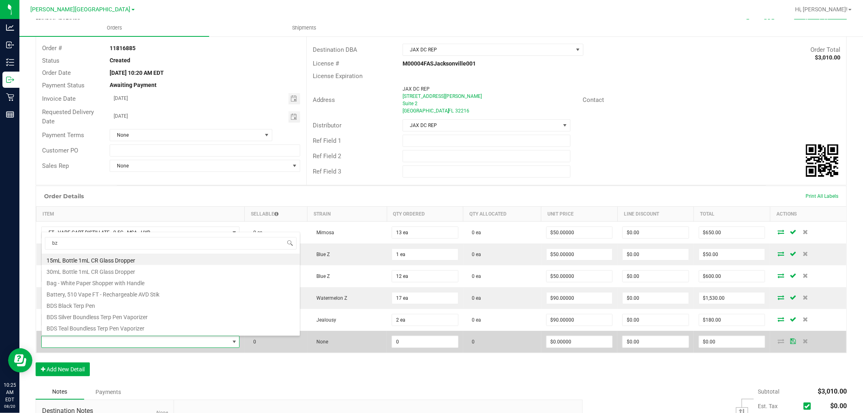
type input "bzk"
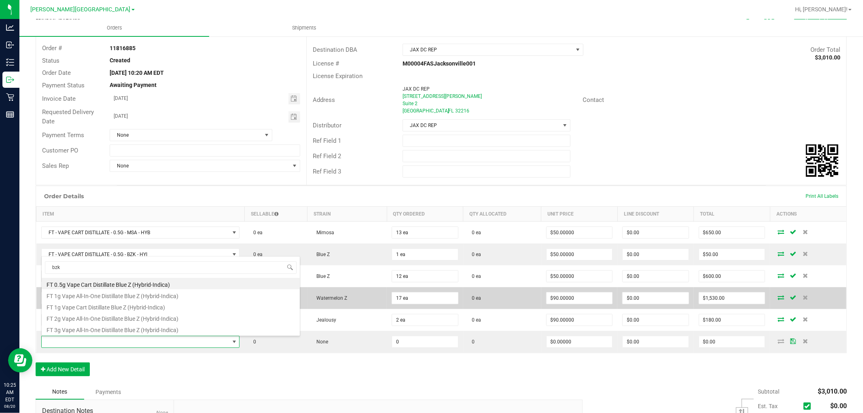
click at [156, 308] on li "FT 1g Vape Cart Distillate Blue Z (Hybrid-Indica)" at bounding box center [171, 306] width 258 height 11
type input "0 ea"
type input "$90.00000"
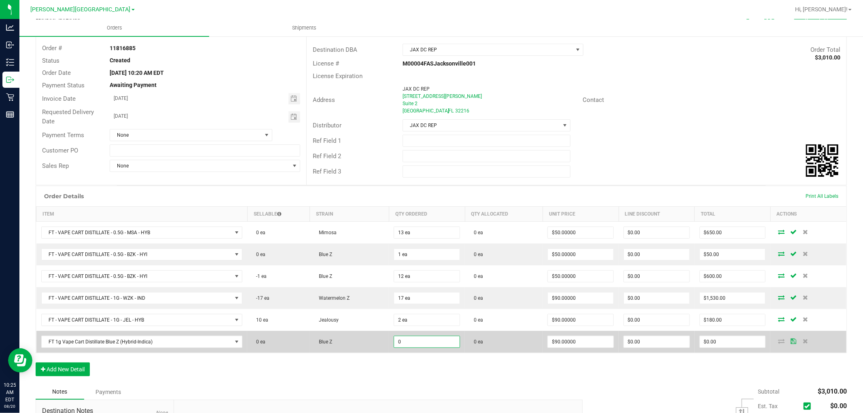
click at [403, 346] on input "0" at bounding box center [427, 341] width 66 height 11
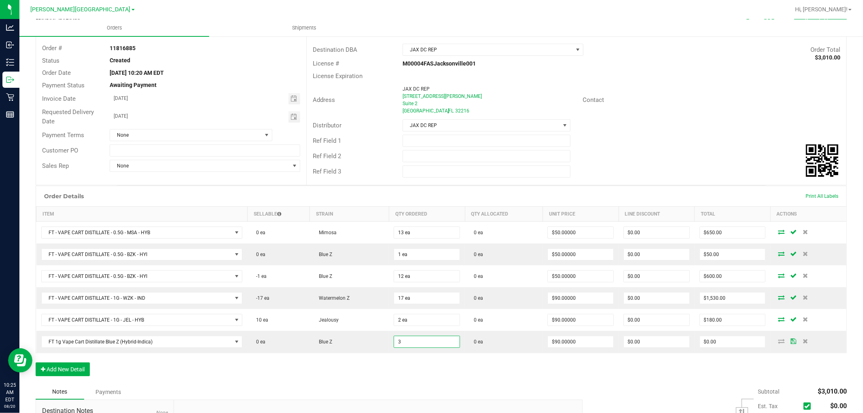
type input "3 ea"
type input "$270.00"
click at [374, 365] on div "Order Details Print All Labels Item Sellable Strain Qty Ordered Qty Allocated U…" at bounding box center [441, 285] width 811 height 199
click at [79, 365] on button "Add New Detail" at bounding box center [63, 370] width 54 height 14
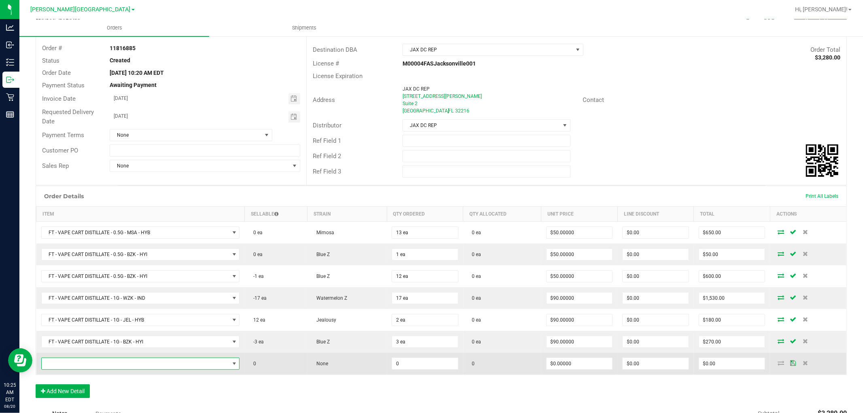
click at [88, 364] on span "NO DATA FOUND" at bounding box center [136, 363] width 188 height 11
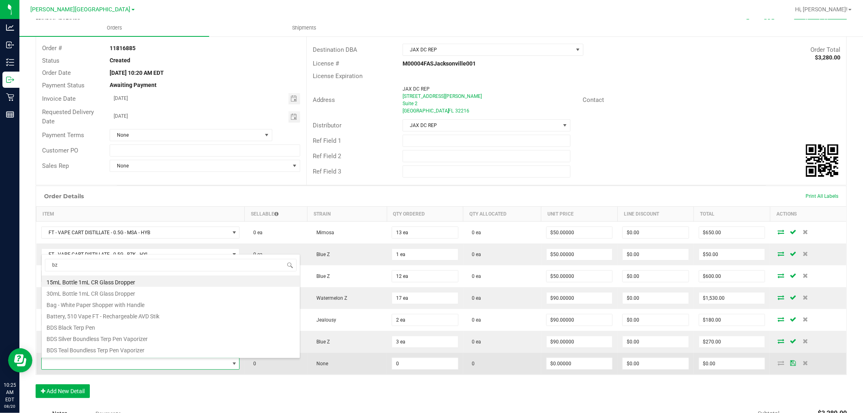
type input "bzk"
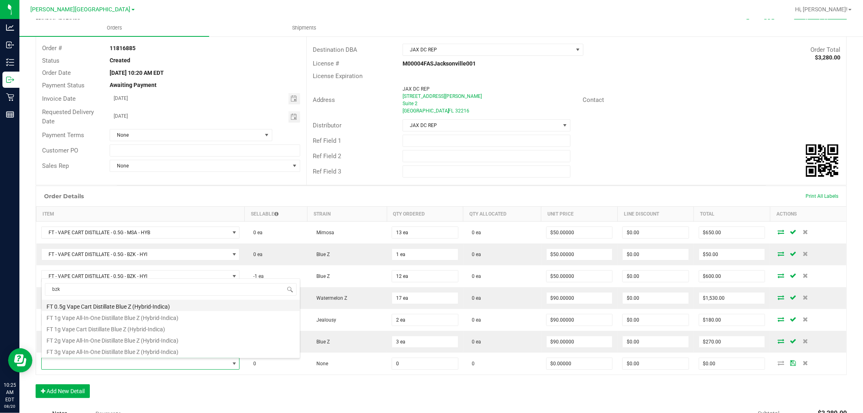
click at [164, 308] on li "FT 0.5g Vape Cart Distillate Blue Z (Hybrid-Indica)" at bounding box center [171, 305] width 258 height 11
type input "0 ea"
type input "$50.00000"
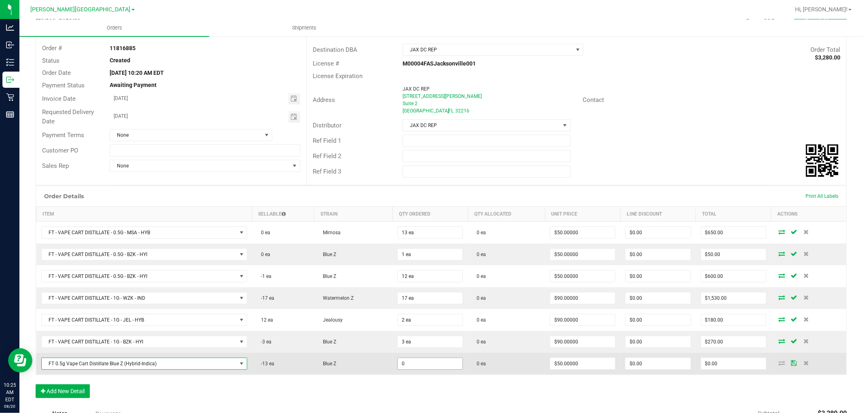
click at [406, 367] on input "0" at bounding box center [430, 363] width 65 height 11
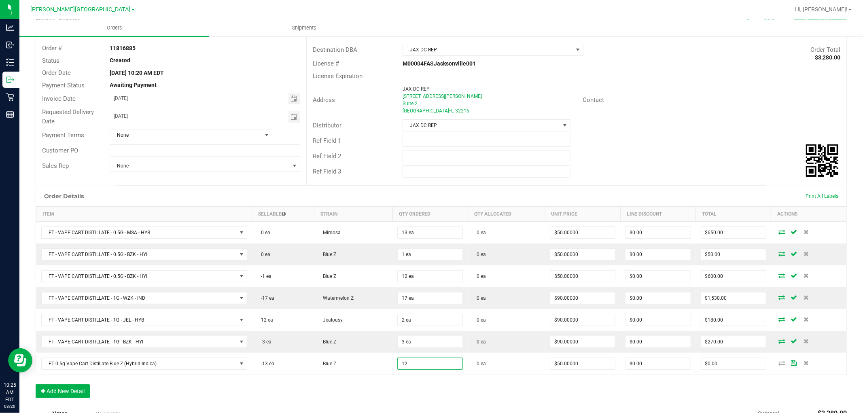
type input "12 ea"
type input "$600.00"
click at [387, 387] on div "Order Details Print All Labels Item Sellable Strain Qty Ordered Qty Allocated U…" at bounding box center [441, 296] width 811 height 221
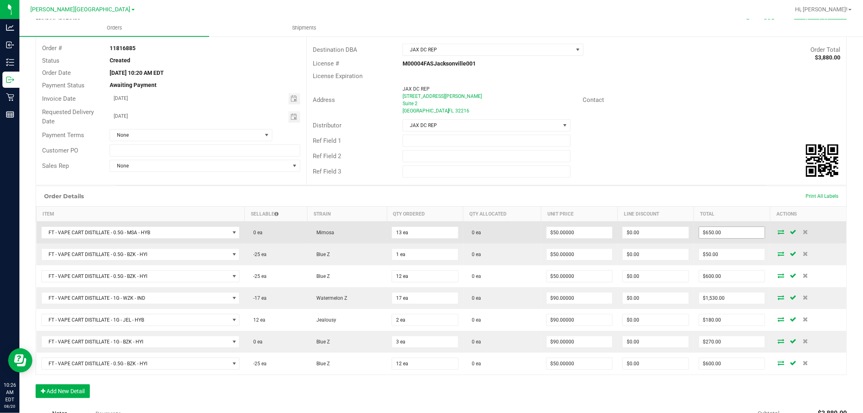
scroll to position [0, 0]
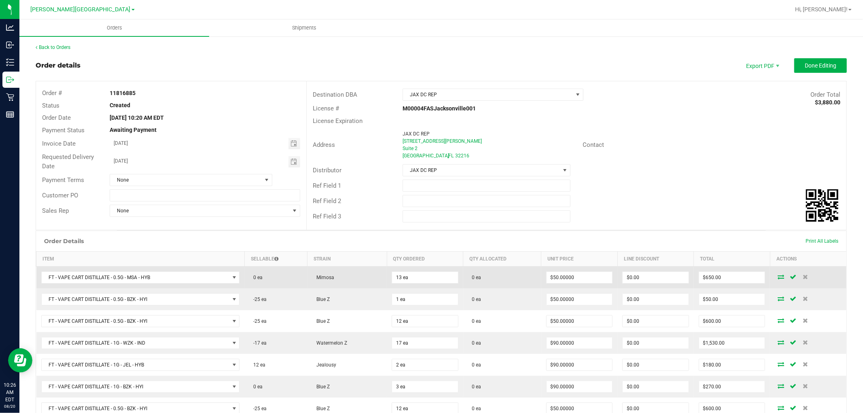
click at [778, 275] on icon at bounding box center [781, 276] width 6 height 5
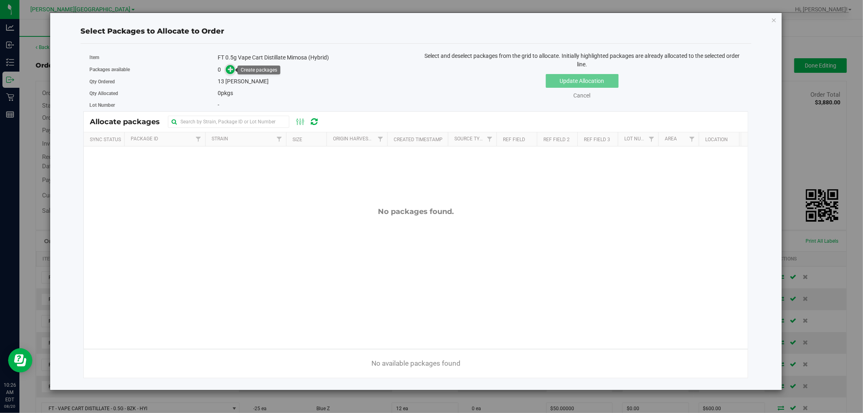
click at [231, 72] on icon at bounding box center [231, 69] width 6 height 6
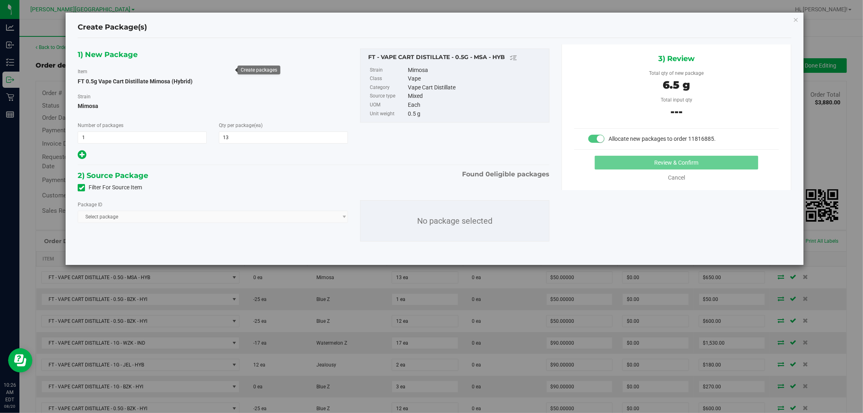
click at [342, 221] on span "Select package" at bounding box center [213, 217] width 270 height 12
click at [81, 156] on icon at bounding box center [82, 155] width 8 height 10
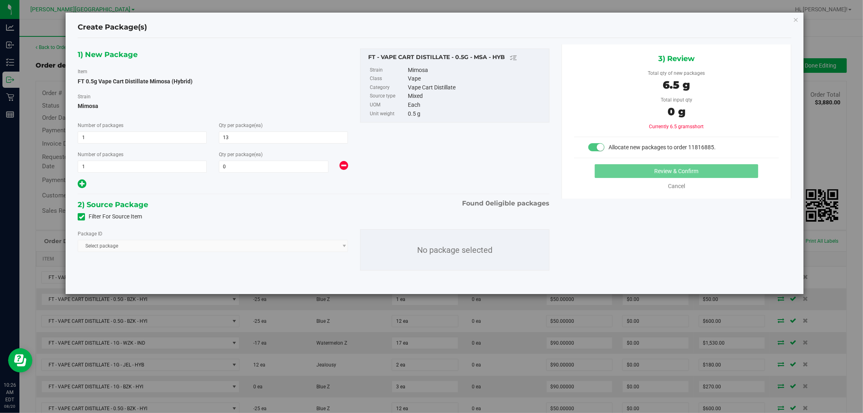
click at [138, 202] on span "2) Source Package" at bounding box center [113, 205] width 70 height 12
click at [321, 237] on div "Package ID" at bounding box center [213, 233] width 270 height 8
click at [338, 249] on span "Select package" at bounding box center [213, 246] width 270 height 12
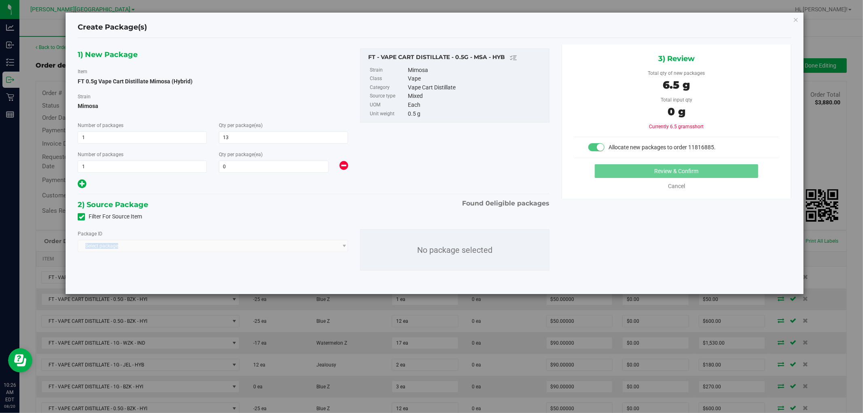
click at [338, 249] on span "Select package" at bounding box center [213, 246] width 270 height 12
click at [89, 247] on span "Select package" at bounding box center [213, 246] width 270 height 12
click at [185, 206] on div "2) Source Package Found 0 eligible packages" at bounding box center [314, 205] width 472 height 12
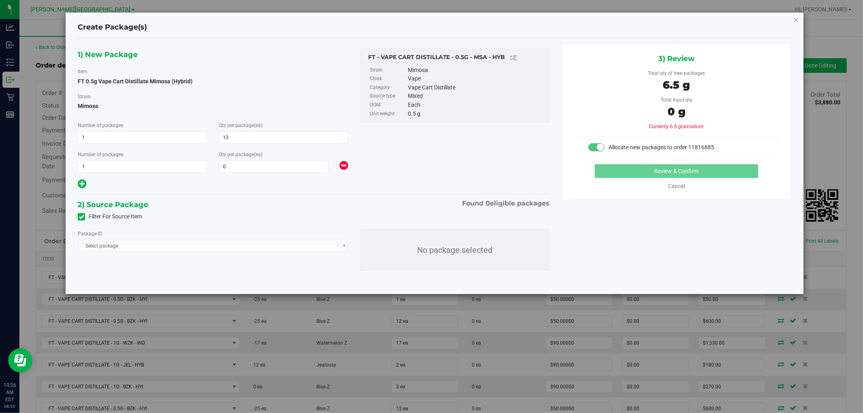
click at [342, 166] on icon at bounding box center [344, 166] width 8 height 10
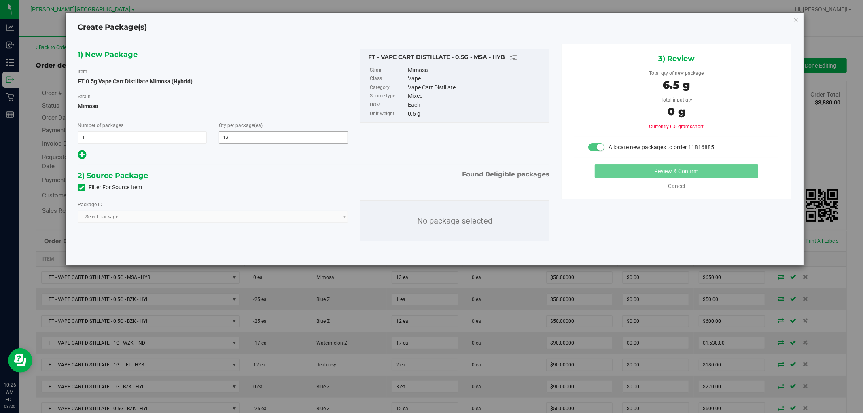
click at [278, 138] on span "13 13" at bounding box center [283, 138] width 129 height 12
click at [341, 216] on span "Select package" at bounding box center [213, 217] width 270 height 12
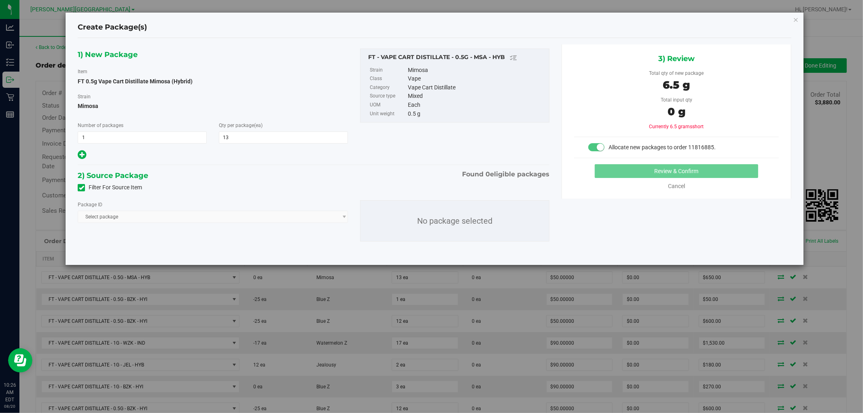
click at [123, 55] on span "1) New Package" at bounding box center [108, 55] width 60 height 12
click at [686, 54] on span "3) Review" at bounding box center [676, 59] width 36 height 12
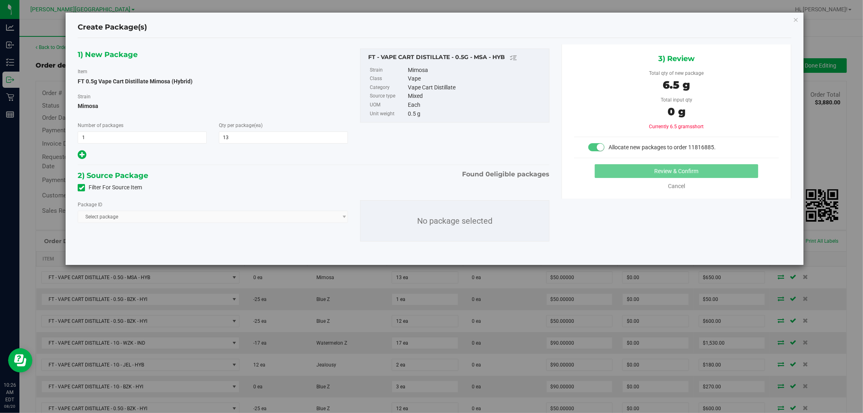
click at [686, 54] on span "3) Review" at bounding box center [676, 59] width 36 height 12
click at [224, 135] on span "13 13" at bounding box center [283, 138] width 129 height 12
click at [224, 135] on input "13" at bounding box center [283, 137] width 128 height 11
click at [237, 135] on input "13" at bounding box center [283, 137] width 128 height 11
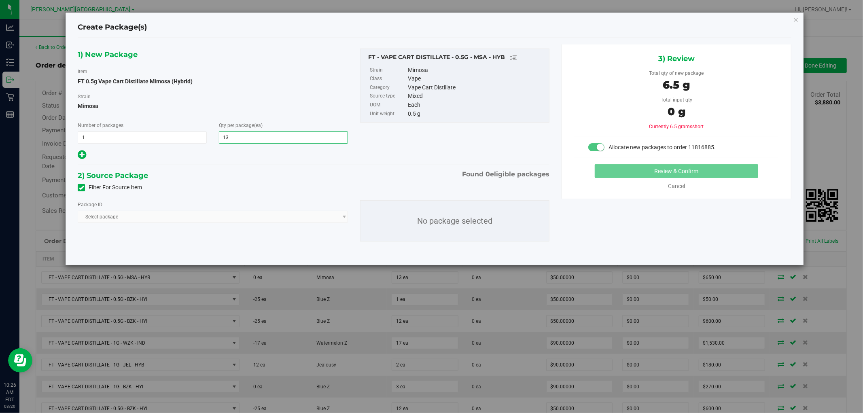
click at [237, 135] on input "13" at bounding box center [283, 137] width 128 height 11
click at [83, 155] on icon at bounding box center [82, 155] width 8 height 10
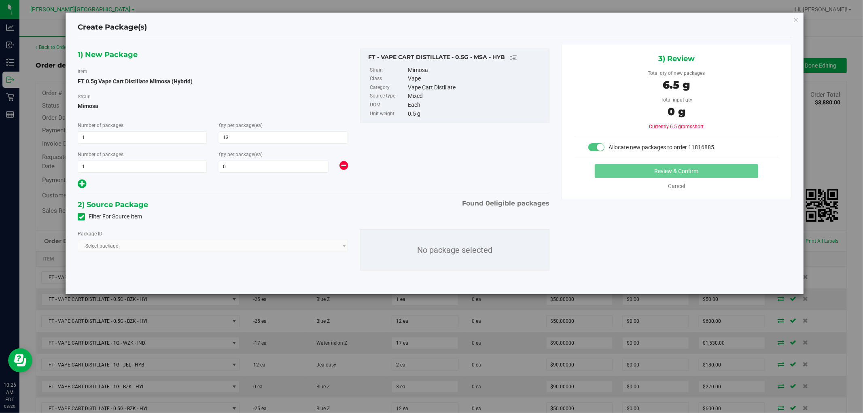
type input "13"
click at [268, 164] on span at bounding box center [274, 167] width 110 height 12
type input "1"
click at [265, 184] on div at bounding box center [213, 184] width 270 height 11
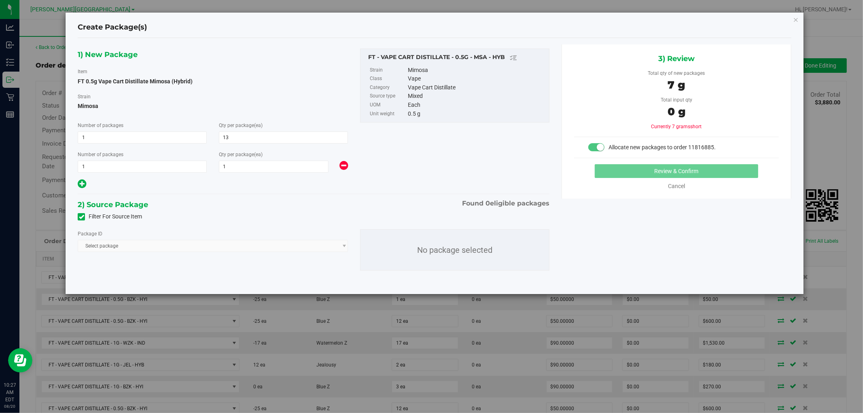
click at [136, 206] on span "2) Source Package" at bounding box center [113, 205] width 70 height 12
click at [137, 244] on span "Select package" at bounding box center [213, 246] width 270 height 12
click at [143, 244] on span "Select package" at bounding box center [213, 246] width 270 height 12
drag, startPoint x: 170, startPoint y: 255, endPoint x: 214, endPoint y: 251, distance: 43.5
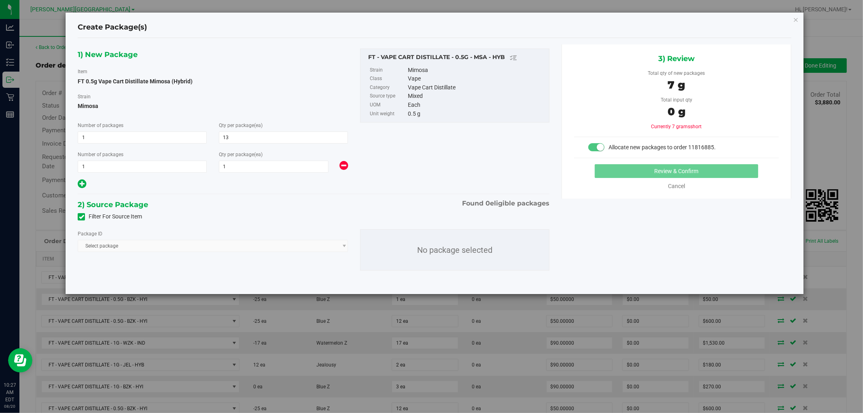
click at [172, 255] on div "Package ID Select package No package selected" at bounding box center [314, 250] width 484 height 54
drag, startPoint x: 246, startPoint y: 249, endPoint x: 329, endPoint y: 245, distance: 83.4
click at [261, 249] on span "Select package" at bounding box center [213, 246] width 270 height 12
drag, startPoint x: 331, startPoint y: 245, endPoint x: 378, endPoint y: 240, distance: 47.6
click at [362, 242] on div "Package ID Select package No package selected" at bounding box center [314, 250] width 484 height 54
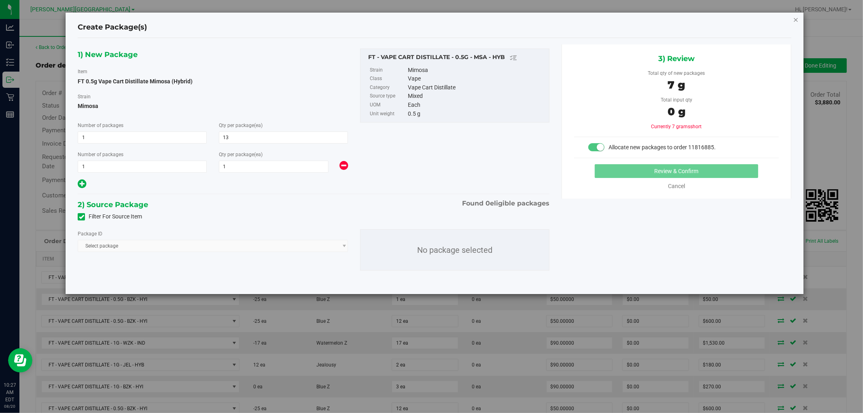
click at [794, 15] on icon "button" at bounding box center [796, 20] width 6 height 10
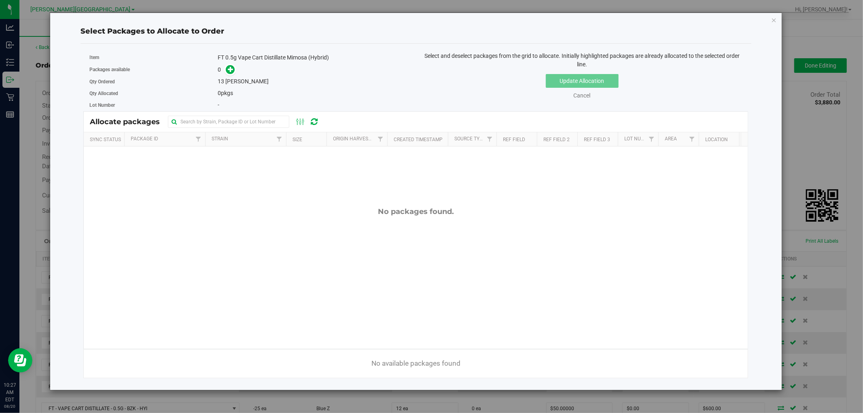
click at [225, 95] on span "0 pkgs" at bounding box center [225, 93] width 15 height 6
click at [774, 20] on icon "button" at bounding box center [774, 20] width 6 height 10
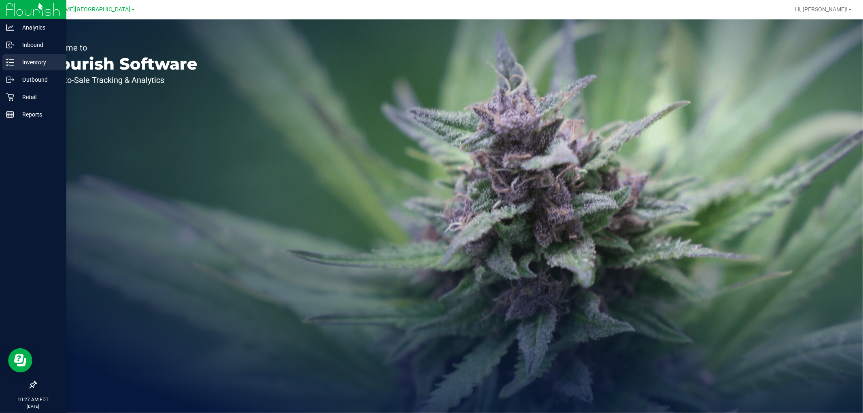
click at [21, 65] on p "Inventory" at bounding box center [38, 62] width 49 height 10
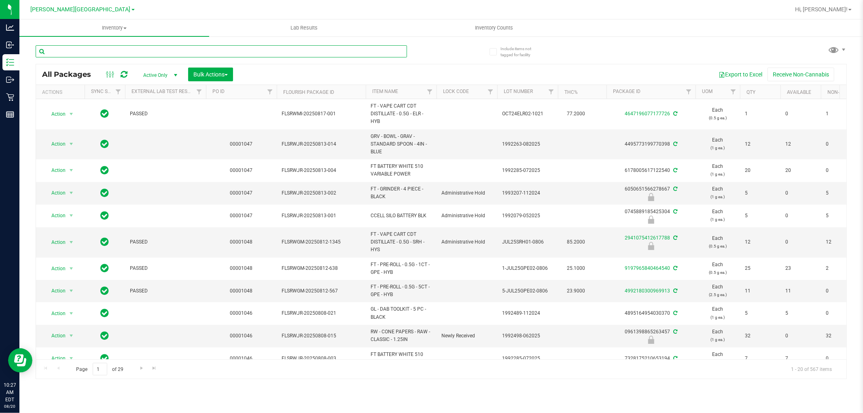
click at [79, 55] on input "text" at bounding box center [222, 51] width 372 height 12
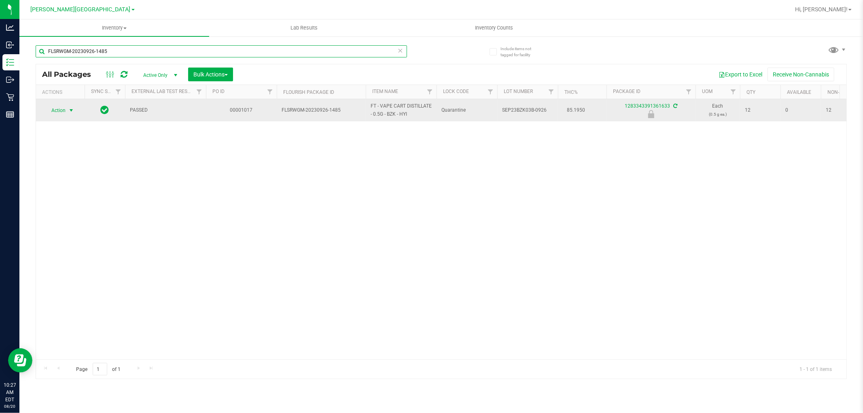
type input "FLSRWGM-20230926-1485"
click at [61, 112] on span "Action" at bounding box center [55, 110] width 22 height 11
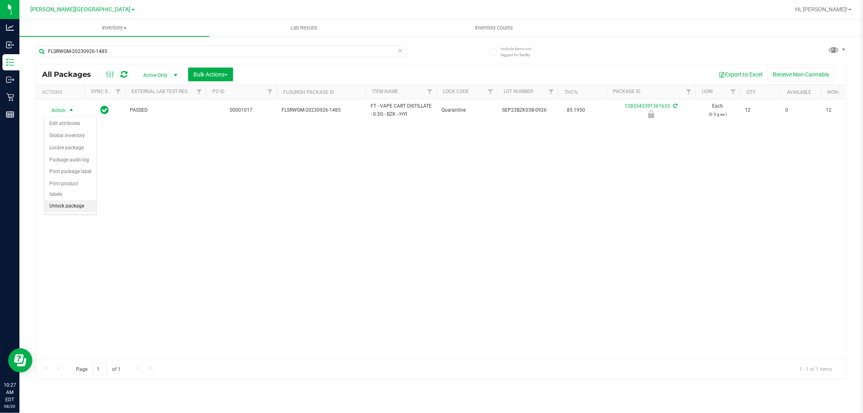
click at [70, 208] on li "Unlock package" at bounding box center [71, 206] width 52 height 12
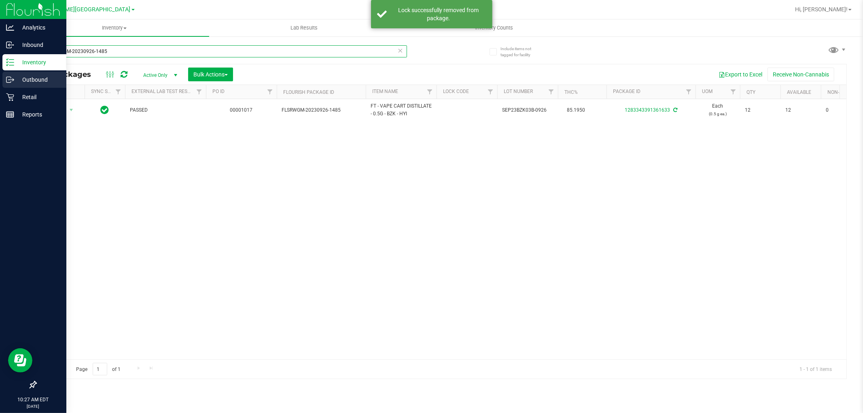
drag, startPoint x: 130, startPoint y: 49, endPoint x: 0, endPoint y: 75, distance: 132.5
click at [0, 75] on div "Analytics Inbound Inventory Outbound Retail Reports 10:27 AM EDT 08/20/2025 08/…" at bounding box center [431, 206] width 863 height 413
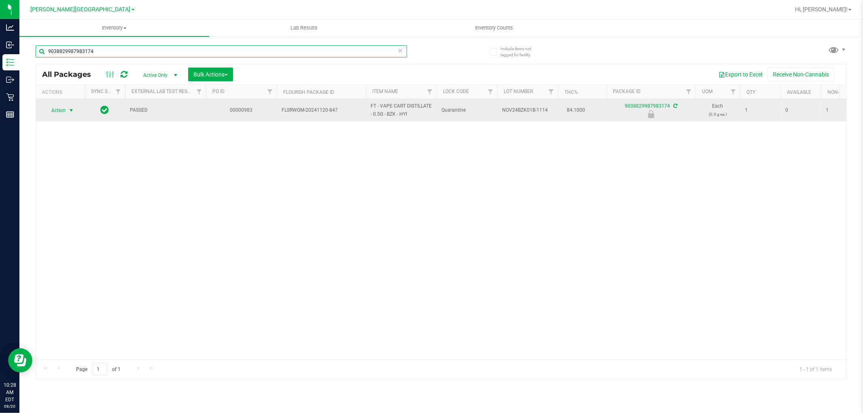
type input "9038829987983174"
click at [66, 107] on span "Action" at bounding box center [55, 110] width 22 height 11
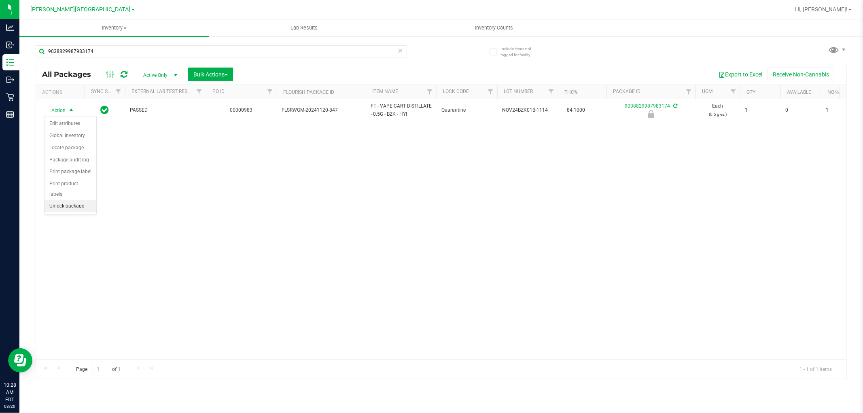
click at [73, 206] on li "Unlock package" at bounding box center [71, 206] width 52 height 12
click at [461, 223] on div "Action Action Adjust qty Create package Edit attributes Global inventory Locate…" at bounding box center [441, 229] width 811 height 260
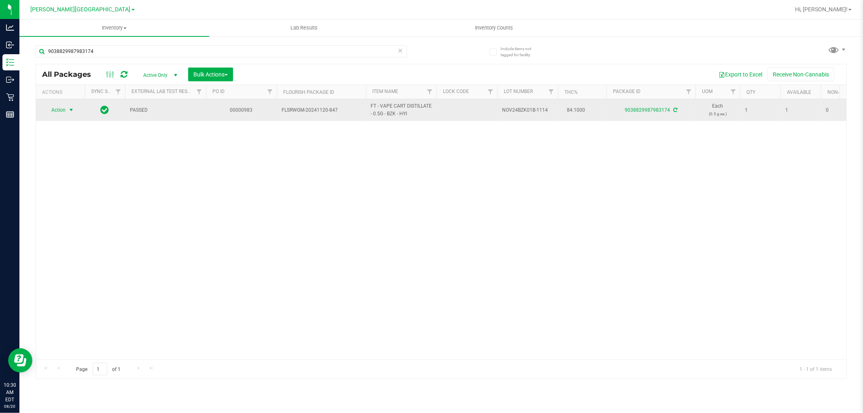
click at [69, 110] on span "select" at bounding box center [71, 110] width 6 height 6
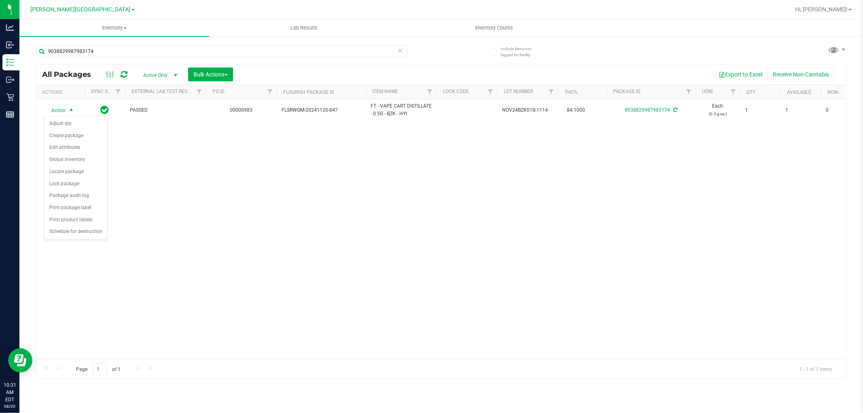
click at [148, 183] on div "Action Action Adjust qty Create package Edit attributes Global inventory Locate…" at bounding box center [441, 229] width 811 height 260
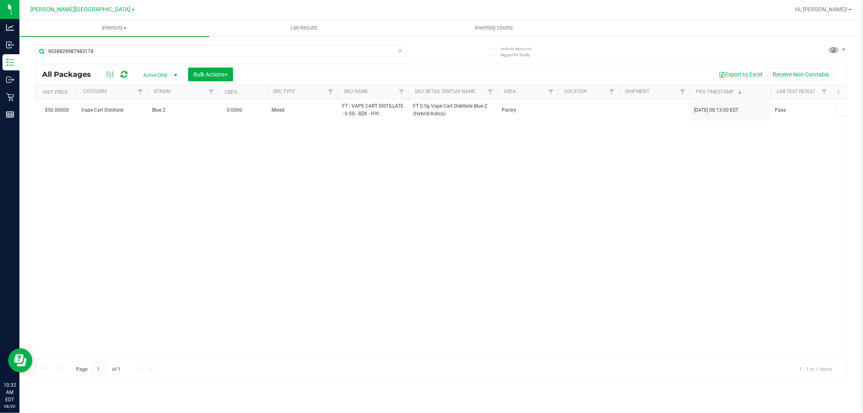
scroll to position [0, 962]
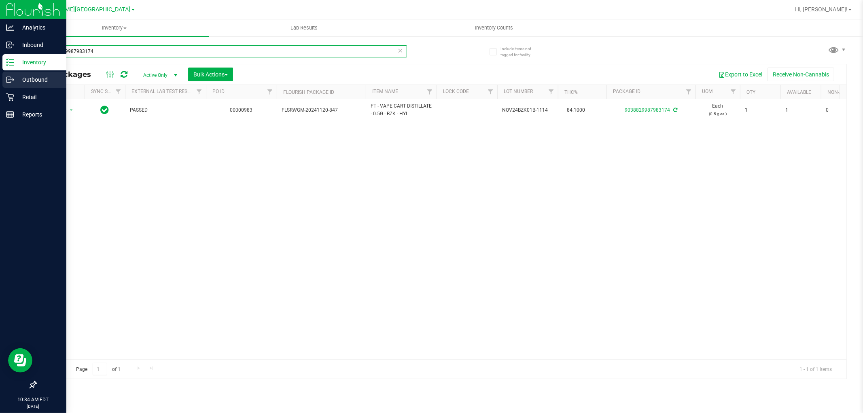
drag, startPoint x: 161, startPoint y: 49, endPoint x: 0, endPoint y: 84, distance: 164.7
click at [0, 95] on div "Analytics Inbound Inventory Outbound Retail Reports 10:34 AM EDT 08/20/2025 08/…" at bounding box center [431, 206] width 863 height 413
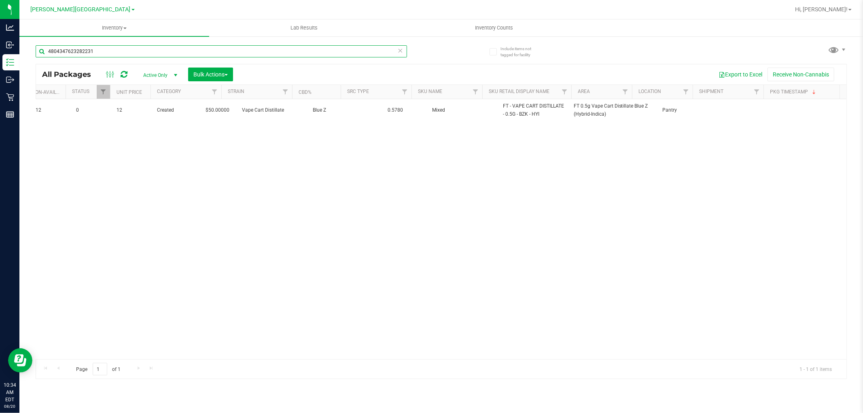
scroll to position [0, 709]
type input "4804347623282231"
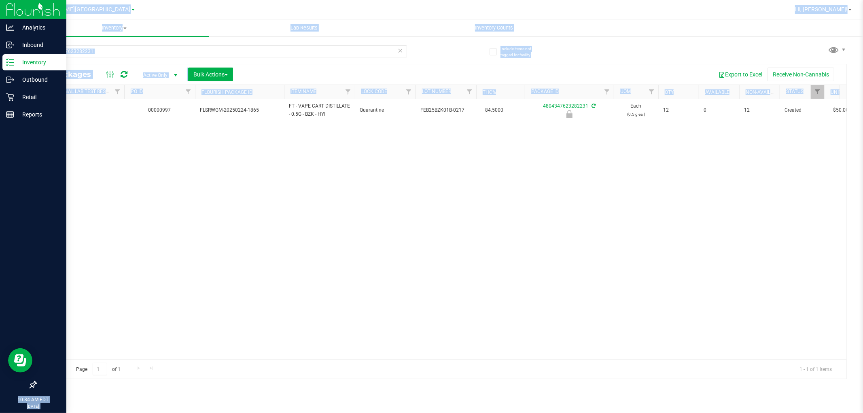
drag, startPoint x: 185, startPoint y: 353, endPoint x: 0, endPoint y: 269, distance: 203.3
click at [0, 346] on div "Analytics Inbound Inventory Outbound Retail Reports 10:34 AM EDT 08/20/2025 08/…" at bounding box center [431, 206] width 863 height 413
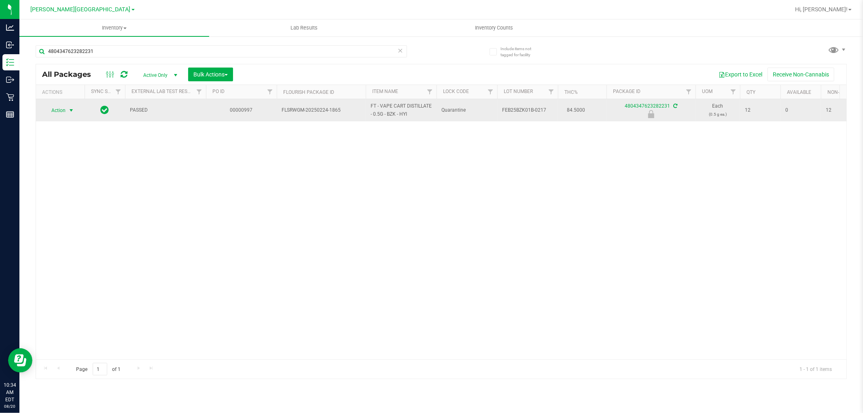
click at [68, 109] on span "select" at bounding box center [71, 110] width 10 height 11
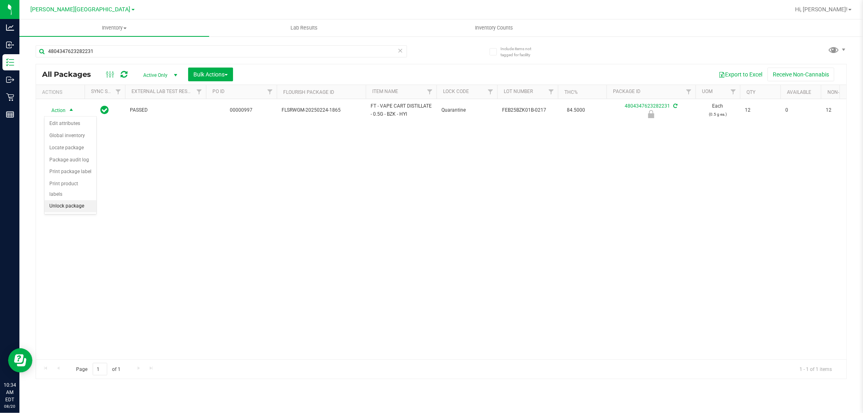
drag, startPoint x: 75, startPoint y: 161, endPoint x: 76, endPoint y: 206, distance: 45.3
click at [76, 206] on ul "Edit attributes Global inventory Locate package Package audit log Print package…" at bounding box center [71, 165] width 52 height 95
click at [76, 206] on li "Unlock package" at bounding box center [71, 206] width 52 height 12
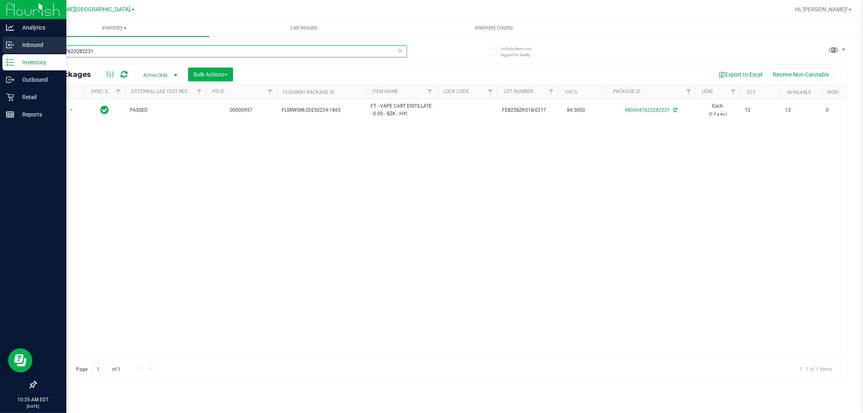
drag, startPoint x: 132, startPoint y: 49, endPoint x: 0, endPoint y: 49, distance: 132.3
click at [0, 49] on div "Analytics Inbound Inventory Outbound Retail Reports 10:35 AM EDT 08/20/2025 08/…" at bounding box center [431, 206] width 863 height 413
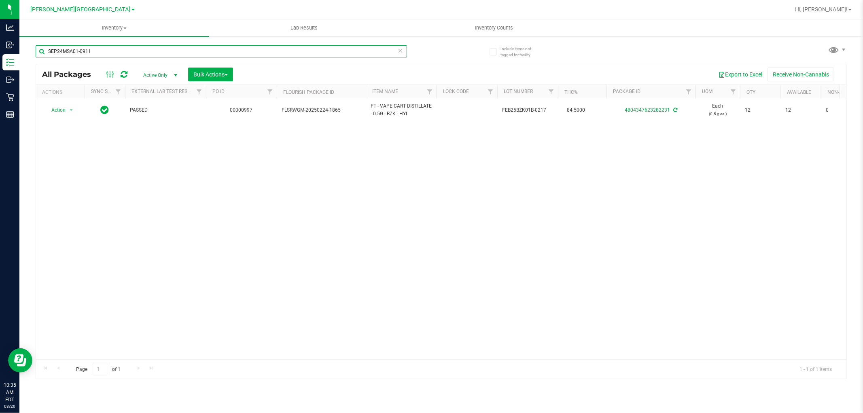
type input "SEP24MSA01-0911"
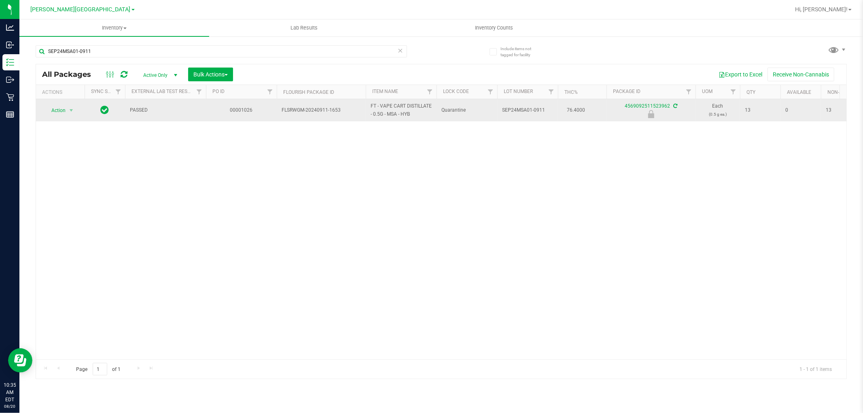
click at [62, 116] on td "Action Action Edit attributes Global inventory Locate package Package audit log…" at bounding box center [60, 110] width 49 height 22
click at [57, 115] on span "Action" at bounding box center [55, 110] width 22 height 11
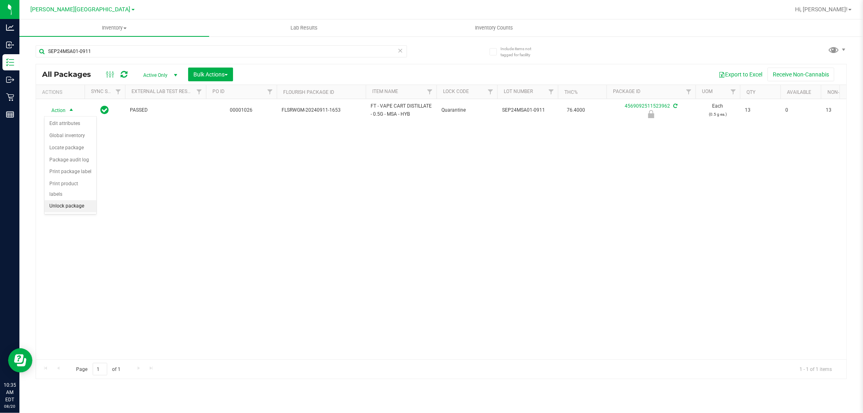
click at [62, 207] on li "Unlock package" at bounding box center [71, 206] width 52 height 12
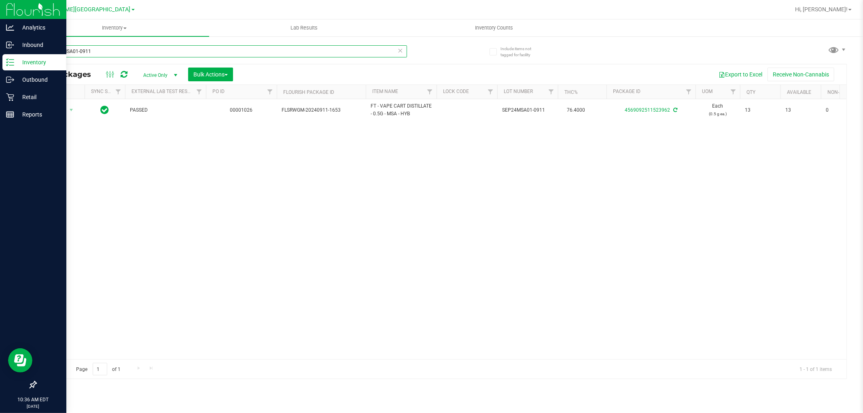
drag, startPoint x: 107, startPoint y: 50, endPoint x: 0, endPoint y: 63, distance: 108.0
click at [0, 62] on div "Analytics Inbound Inventory Outbound Retail Reports 10:36 AM EDT 08/20/2025 08/…" at bounding box center [431, 206] width 863 height 413
type input "8205807643176346"
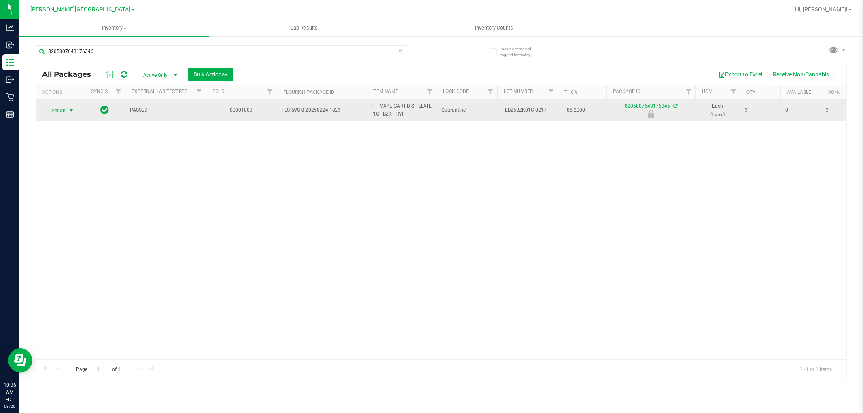
click at [68, 111] on span "select" at bounding box center [71, 110] width 6 height 6
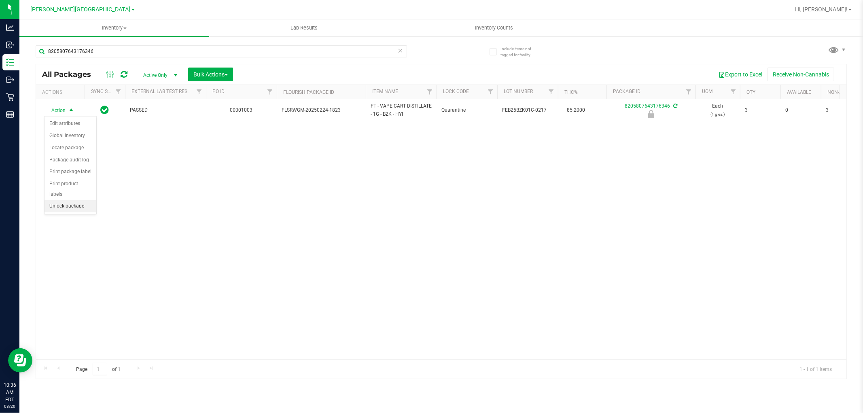
click at [66, 211] on li "Unlock package" at bounding box center [71, 206] width 52 height 12
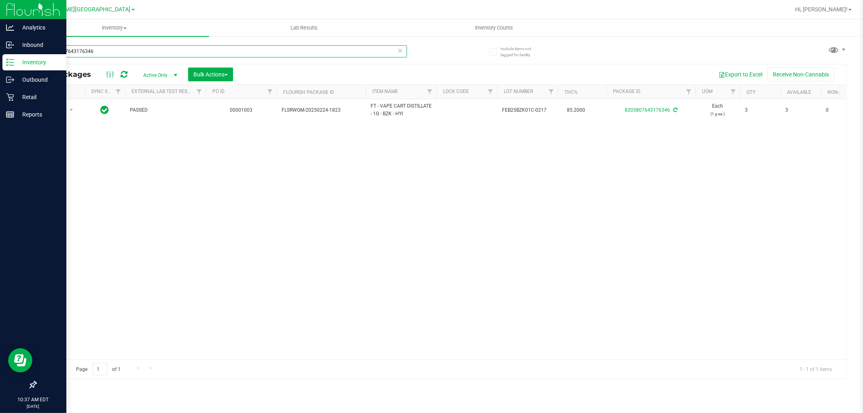
drag, startPoint x: 188, startPoint y: 51, endPoint x: 0, endPoint y: 57, distance: 188.3
click at [0, 57] on div "Analytics Inbound Inventory Outbound Retail Reports 10:37 AM EDT 08/20/2025 08/…" at bounding box center [431, 206] width 863 height 413
type input "9949264677055789"
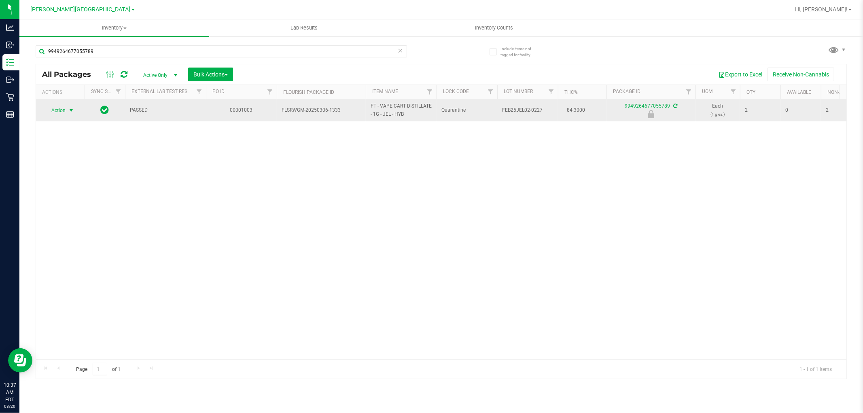
click at [53, 113] on span "Action" at bounding box center [55, 110] width 22 height 11
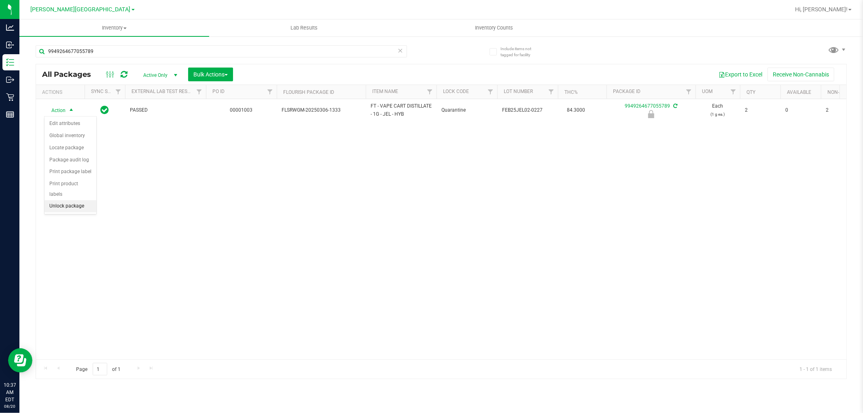
click at [74, 208] on li "Unlock package" at bounding box center [71, 206] width 52 height 12
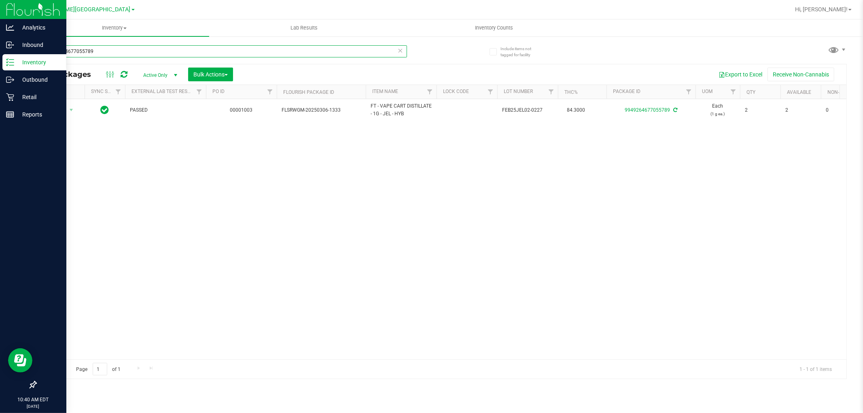
drag, startPoint x: 132, startPoint y: 47, endPoint x: 0, endPoint y: 136, distance: 159.2
click at [0, 136] on div "Analytics Inbound Inventory Outbound Retail Reports 10:40 AM EDT 08/20/2025 08/…" at bounding box center [431, 206] width 863 height 413
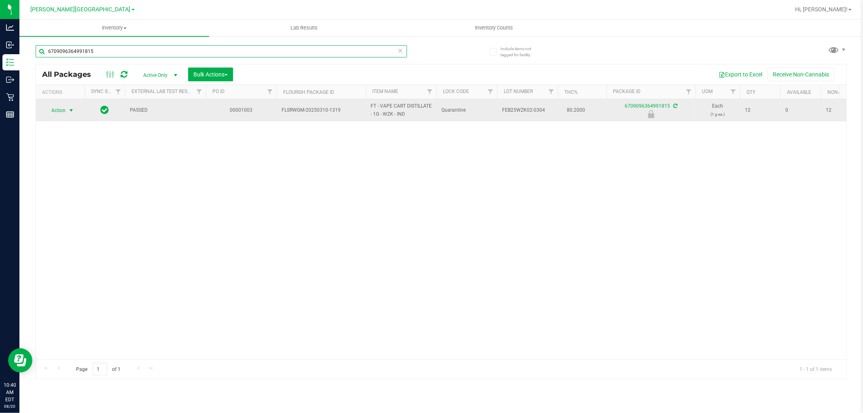
type input "6709096364991815"
click at [69, 110] on span "select" at bounding box center [71, 110] width 6 height 6
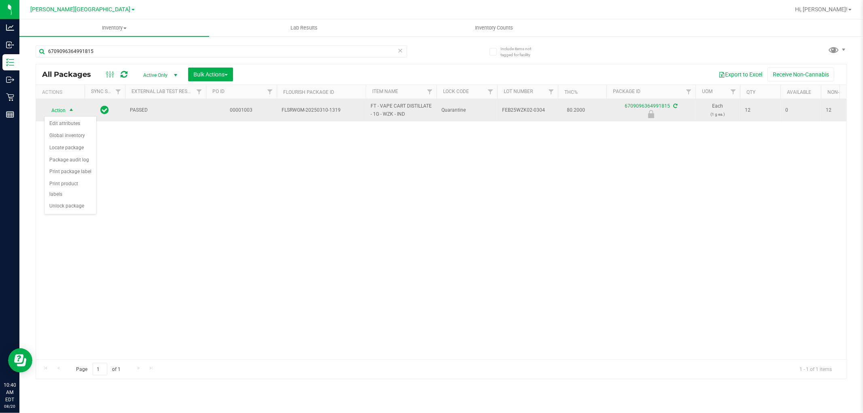
drag, startPoint x: 228, startPoint y: 201, endPoint x: 208, endPoint y: 117, distance: 86.2
click at [228, 200] on div "Action Action Edit attributes Global inventory Locate package Package audit log…" at bounding box center [441, 229] width 811 height 260
click at [67, 110] on span "select" at bounding box center [71, 110] width 10 height 11
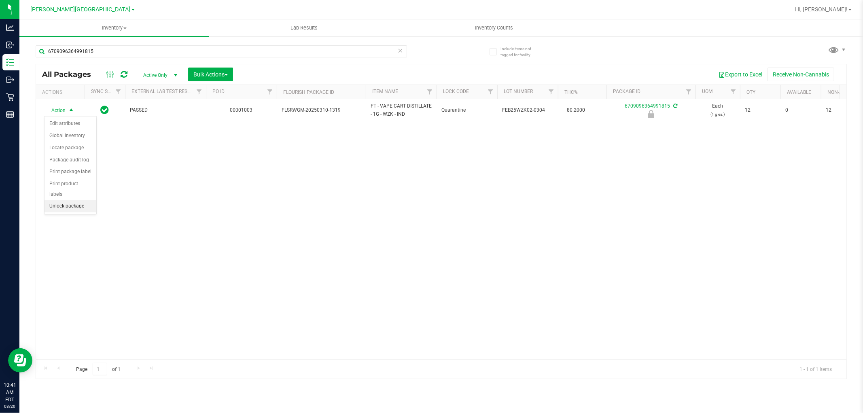
click at [72, 209] on li "Unlock package" at bounding box center [71, 206] width 52 height 12
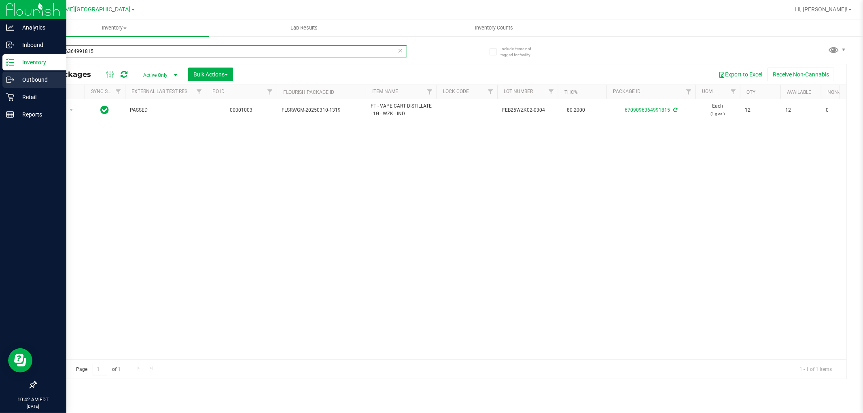
drag, startPoint x: 223, startPoint y: 55, endPoint x: 0, endPoint y: 79, distance: 224.7
click at [0, 79] on div "Analytics Inbound Inventory Outbound Retail Reports 10:42 AM EDT 08/20/2025 08/…" at bounding box center [431, 206] width 863 height 413
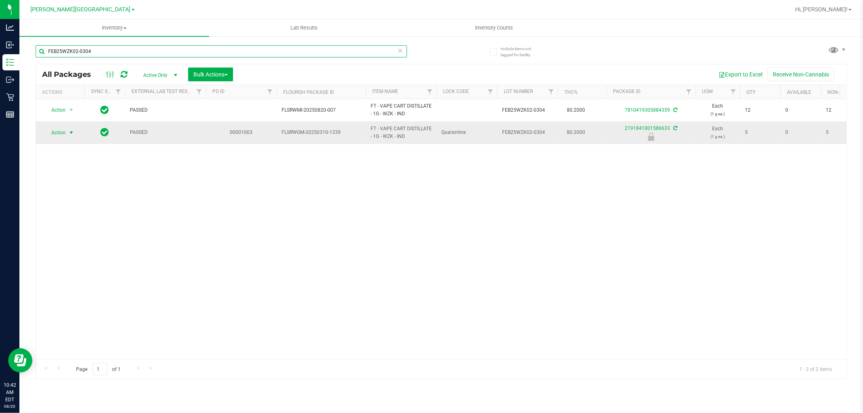
type input "FEB25WZK02-0304"
click at [64, 131] on span "Action" at bounding box center [55, 132] width 22 height 11
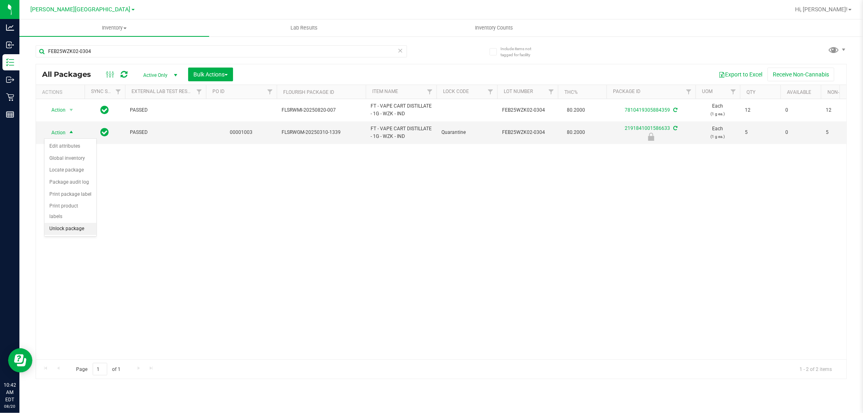
click at [72, 230] on li "Unlock package" at bounding box center [71, 229] width 52 height 12
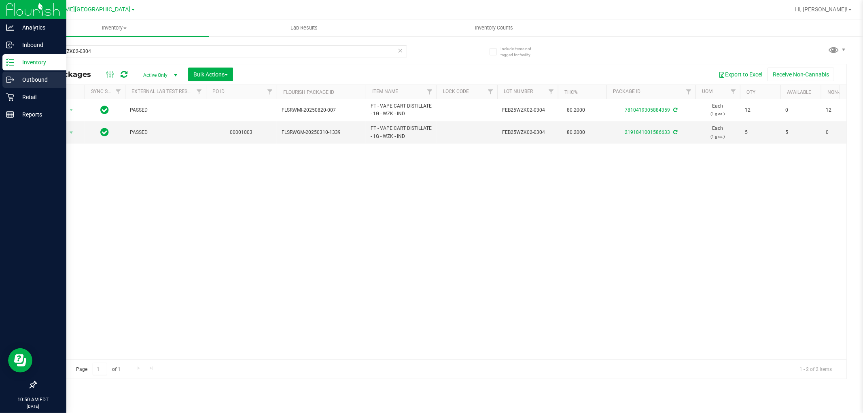
click at [26, 75] on p "Outbound" at bounding box center [38, 80] width 49 height 10
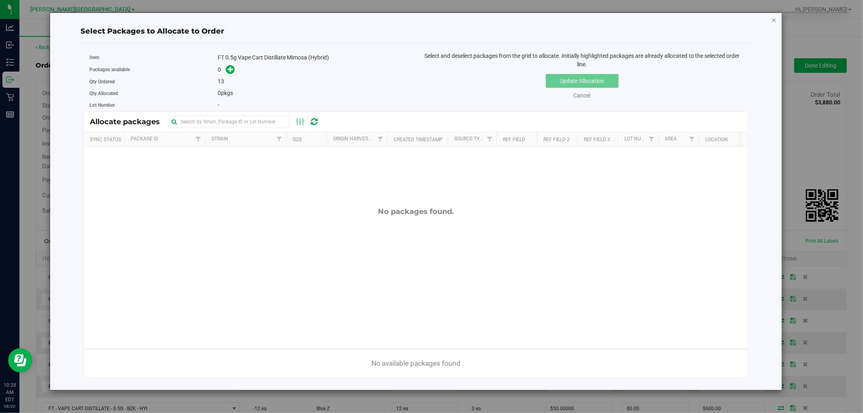
click at [774, 21] on icon "button" at bounding box center [774, 20] width 6 height 10
click at [775, 19] on icon "button" at bounding box center [774, 20] width 6 height 10
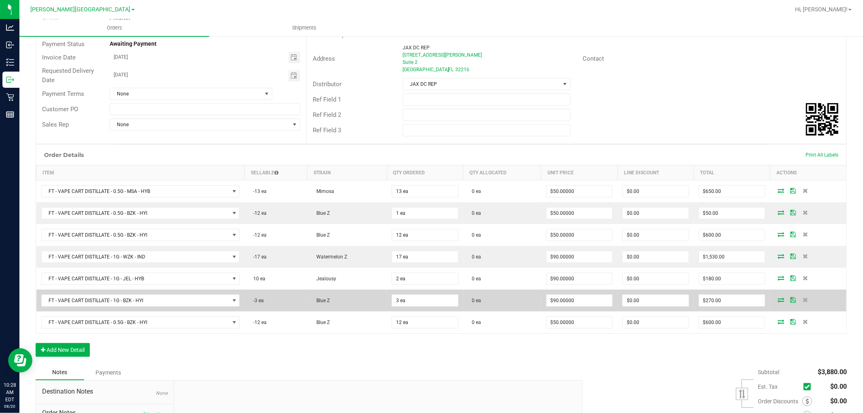
scroll to position [90, 0]
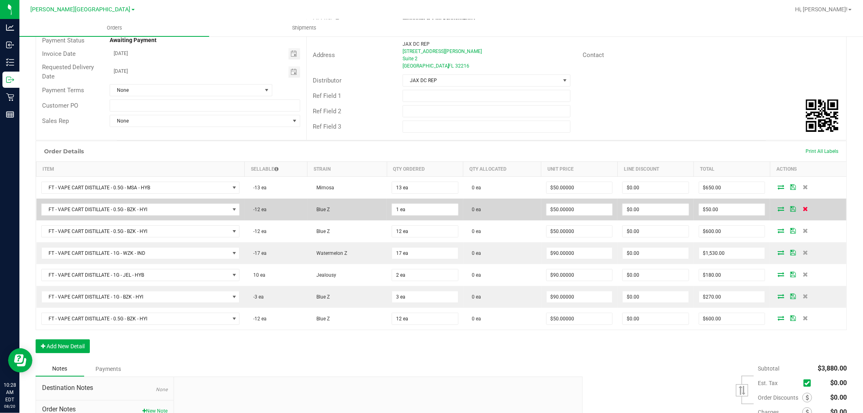
click at [803, 210] on icon at bounding box center [805, 208] width 5 height 5
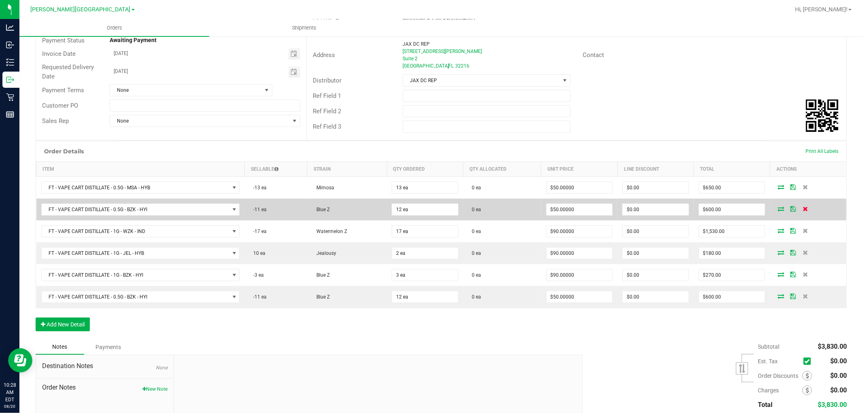
click at [803, 208] on icon at bounding box center [805, 208] width 5 height 5
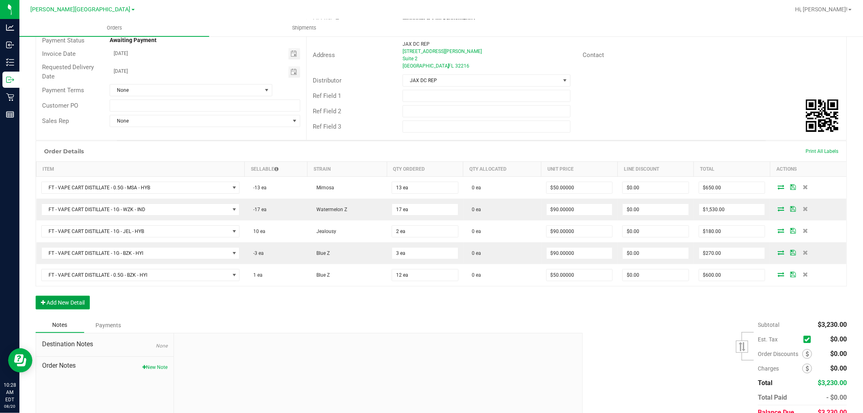
click at [82, 302] on button "Add New Detail" at bounding box center [63, 303] width 54 height 14
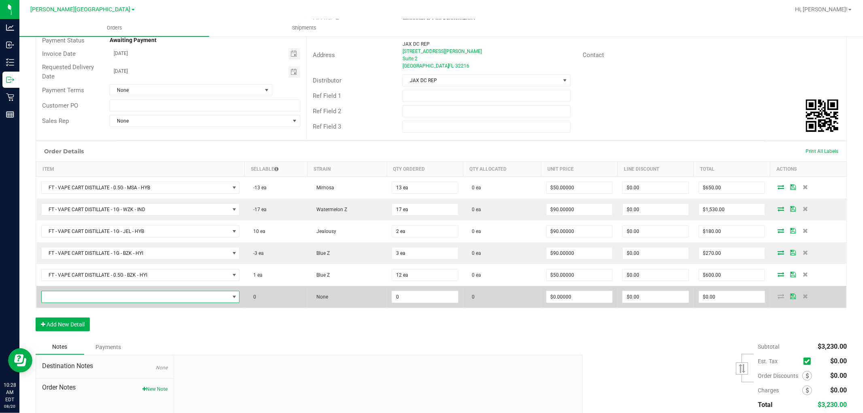
click at [103, 299] on span "NO DATA FOUND" at bounding box center [136, 296] width 188 height 11
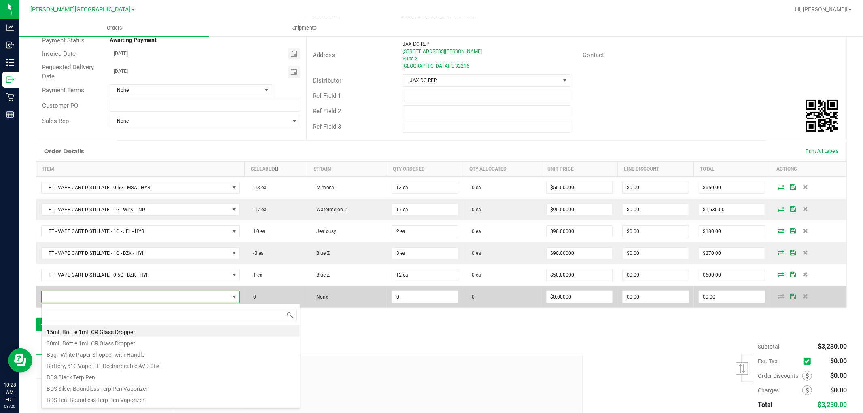
scroll to position [12, 195]
type input "bzk"
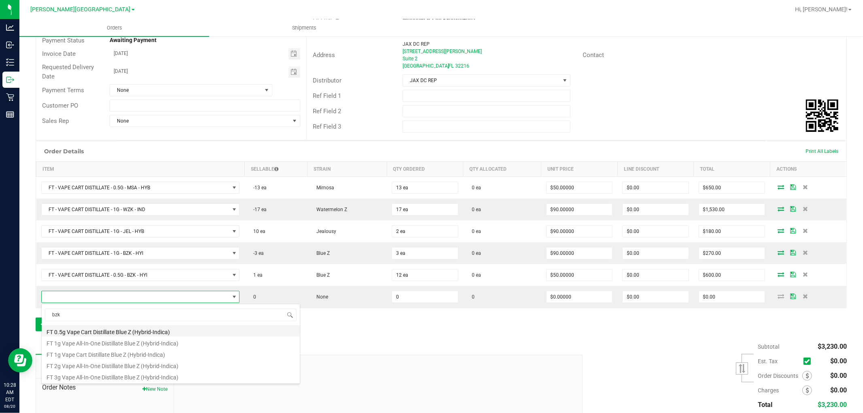
click at [148, 330] on li "FT 0.5g Vape Cart Distillate Blue Z (Hybrid-Indica)" at bounding box center [171, 330] width 258 height 11
type input "0 ea"
type input "$50.00000"
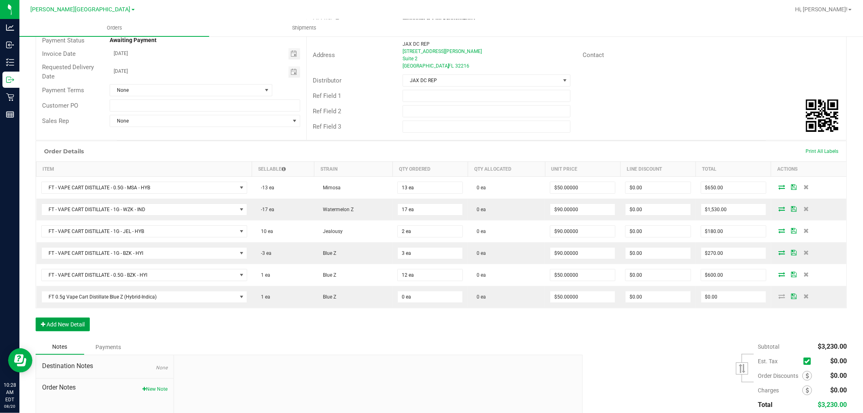
click at [66, 321] on button "Add New Detail" at bounding box center [63, 325] width 54 height 14
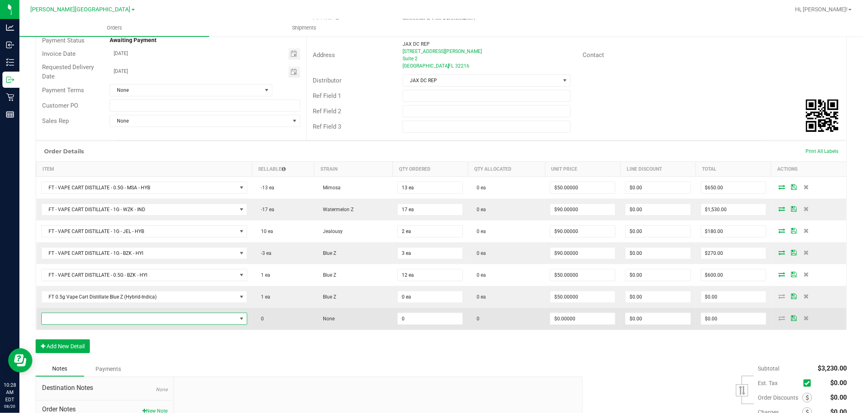
click at [68, 320] on span "NO DATA FOUND" at bounding box center [139, 318] width 195 height 11
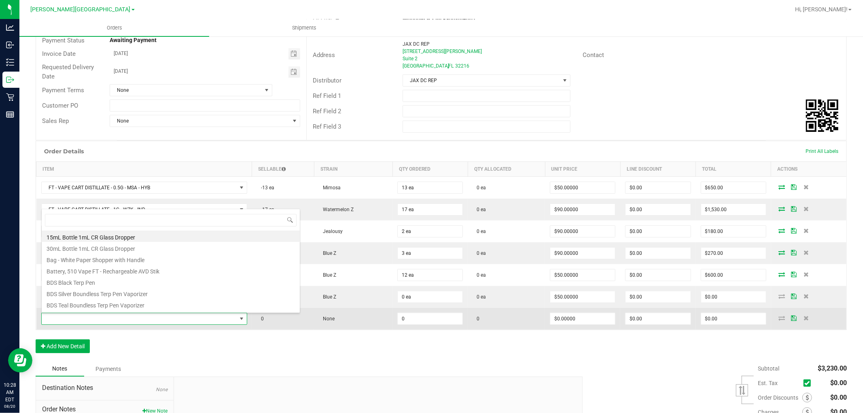
scroll to position [12, 200]
type input "bzk"
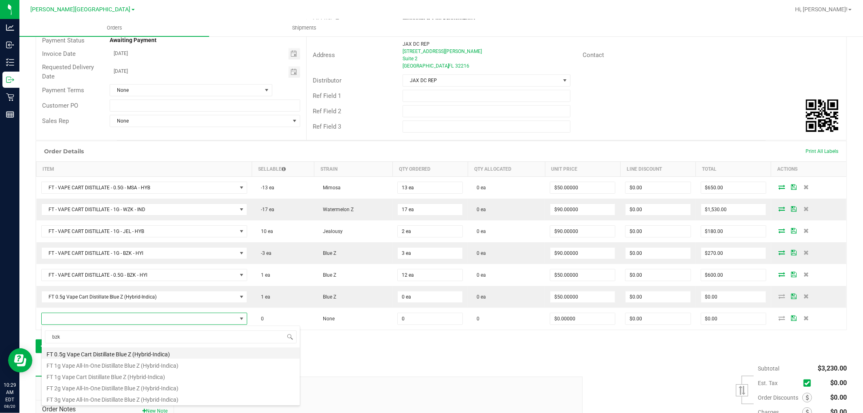
click at [159, 354] on li "FT 0.5g Vape Cart Distillate Blue Z (Hybrid-Indica)" at bounding box center [171, 353] width 258 height 11
type input "0 ea"
type input "$50.00000"
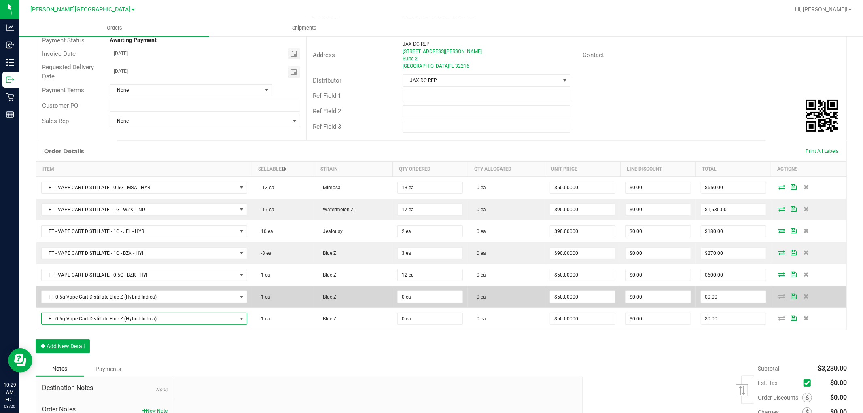
click at [792, 296] on icon at bounding box center [795, 296] width 6 height 5
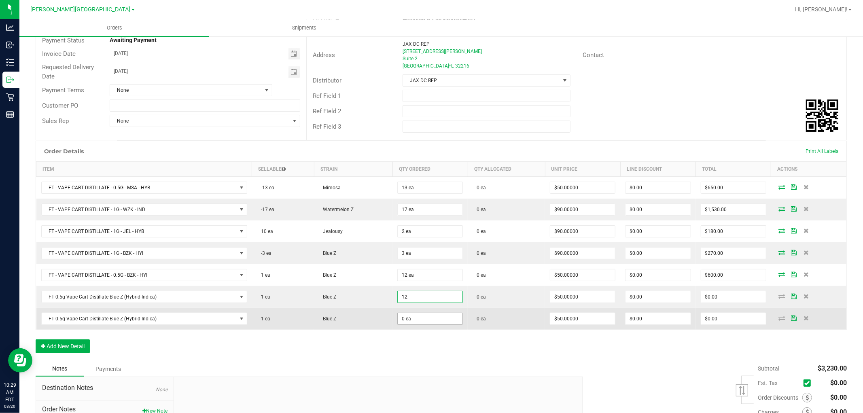
type input "12 ea"
type input "$600.00"
click at [420, 320] on input "0" at bounding box center [430, 318] width 65 height 11
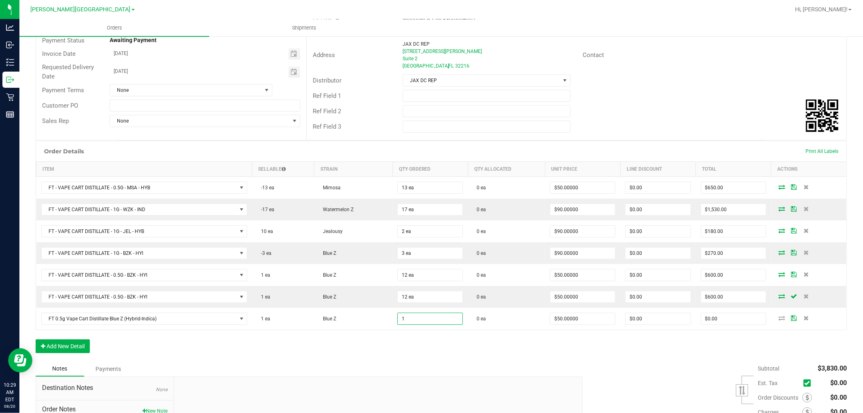
type input "1 ea"
type input "$50.00"
click at [437, 361] on div "Order Details Print All Labels Item Sellable Strain Qty Ordered Qty Allocated U…" at bounding box center [441, 251] width 811 height 221
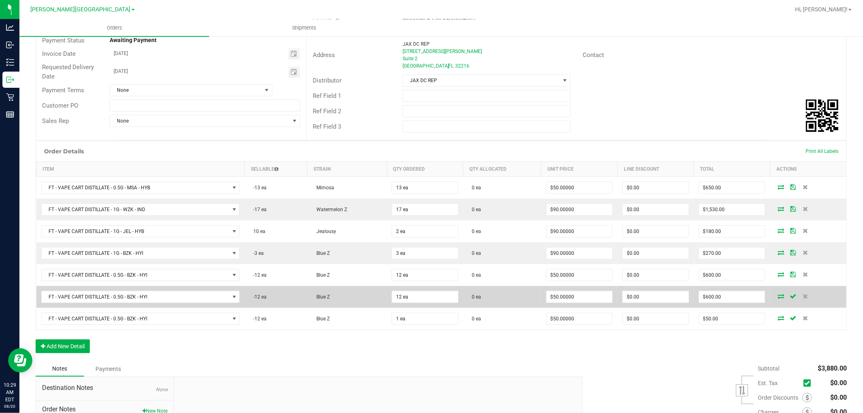
click at [778, 297] on icon at bounding box center [781, 296] width 6 height 5
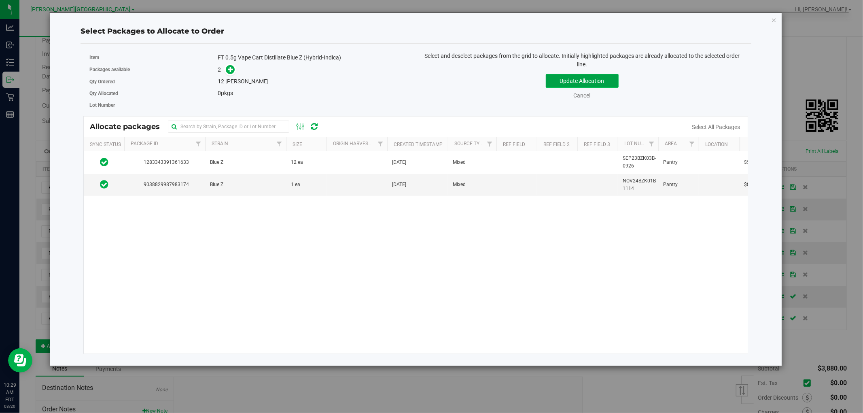
click at [605, 79] on button "Update Allocation" at bounding box center [582, 81] width 73 height 14
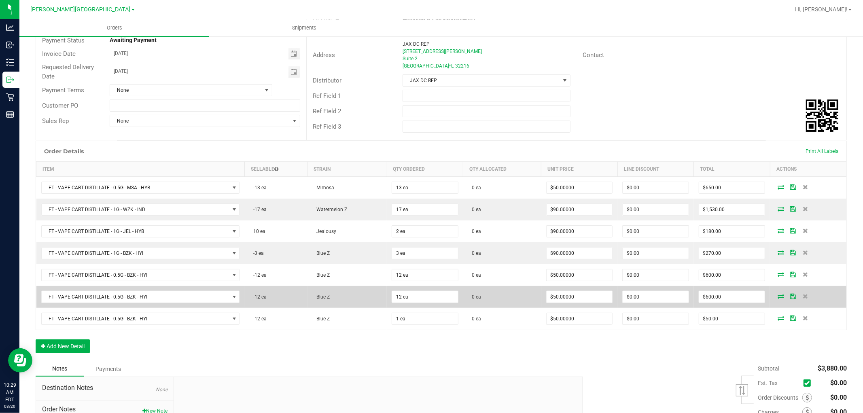
click at [778, 297] on icon at bounding box center [781, 296] width 6 height 5
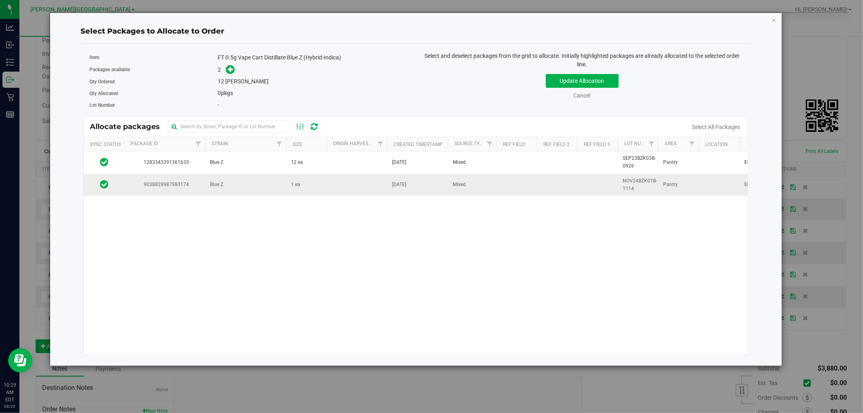
click at [104, 184] on icon at bounding box center [104, 184] width 8 height 10
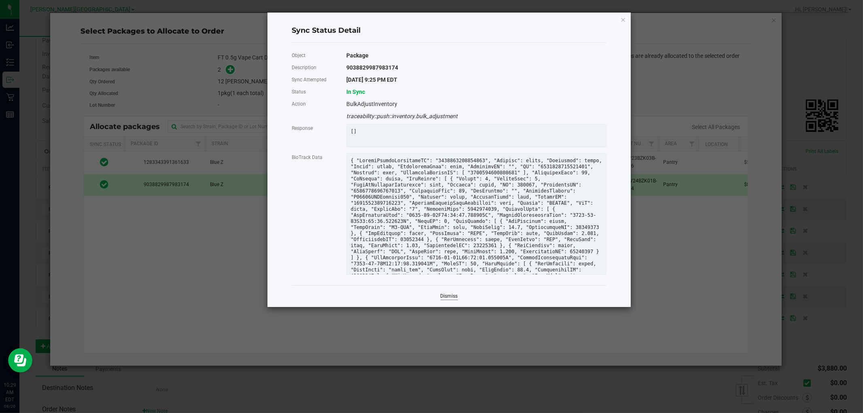
click at [448, 300] on link "Dismiss" at bounding box center [449, 296] width 17 height 7
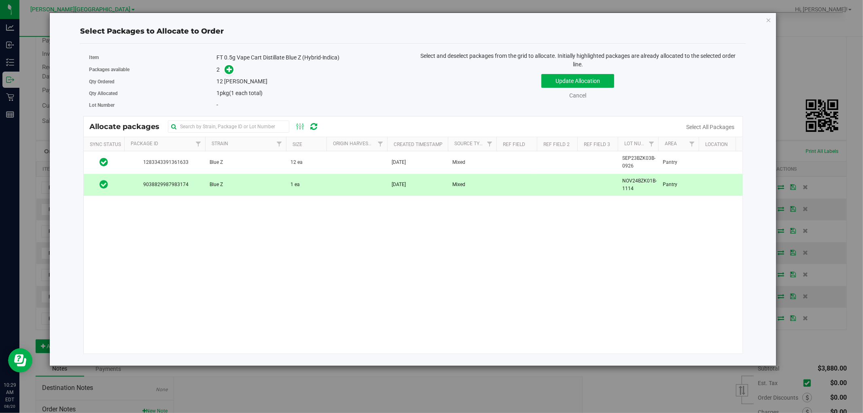
click at [101, 184] on icon at bounding box center [104, 184] width 8 height 10
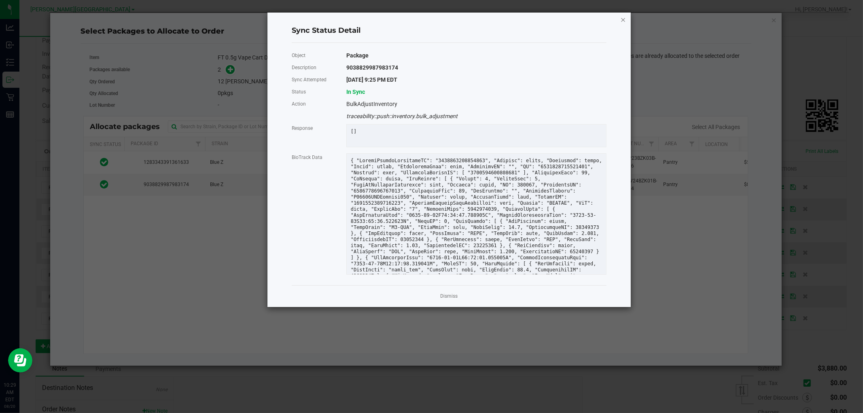
click at [622, 17] on icon "Close" at bounding box center [623, 20] width 6 height 10
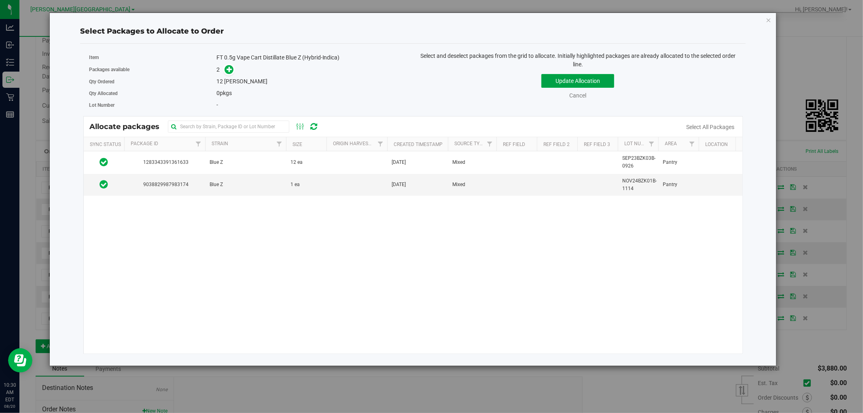
drag, startPoint x: 612, startPoint y: 83, endPoint x: 618, endPoint y: 304, distance: 221.1
click at [630, 219] on div "Item FT 0.5g Vape Cart Distillate Blue Z (Hybrid-Indica) Packages available 2 Q…" at bounding box center [413, 203] width 666 height 306
click at [602, 86] on button "Update Allocation" at bounding box center [578, 81] width 73 height 14
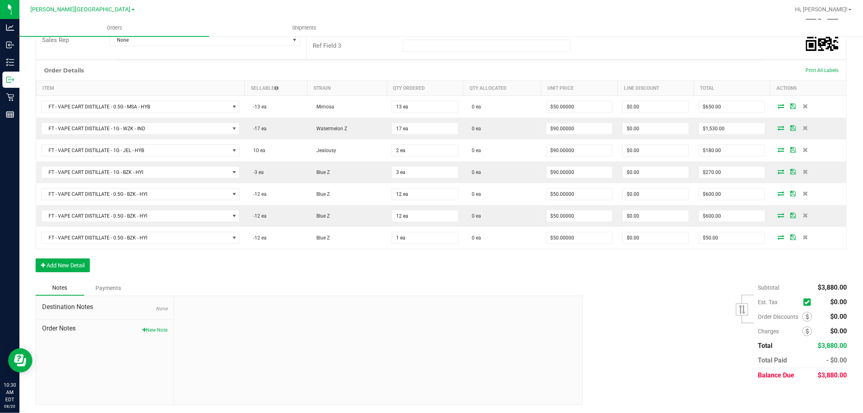
scroll to position [126, 0]
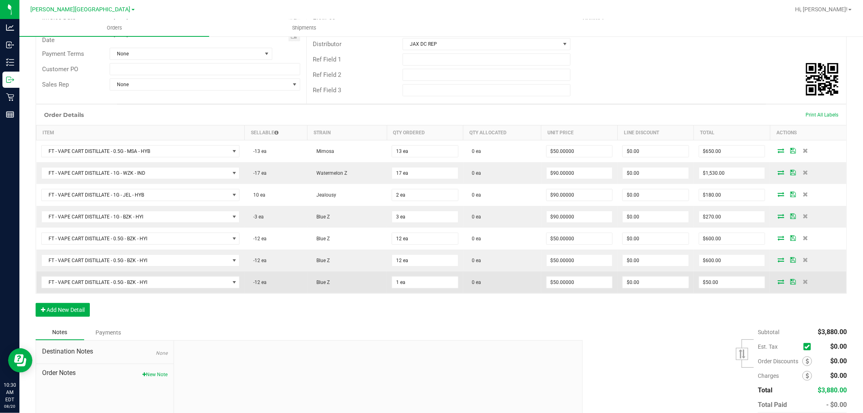
click at [776, 285] on td at bounding box center [808, 283] width 76 height 22
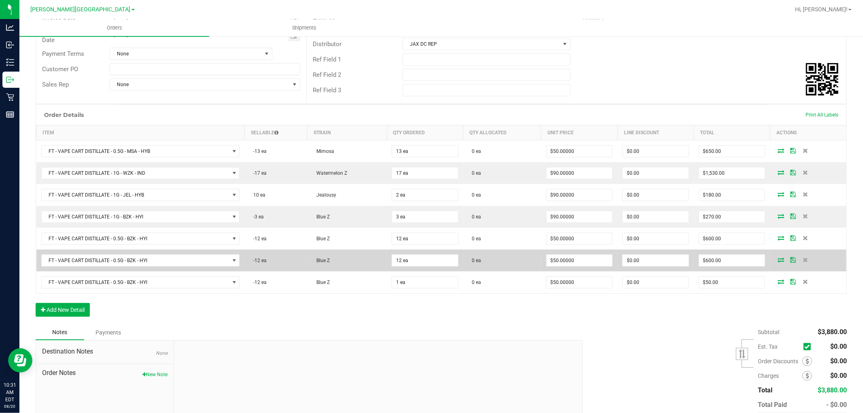
click at [790, 262] on icon at bounding box center [793, 259] width 6 height 5
click at [778, 260] on icon at bounding box center [781, 259] width 6 height 5
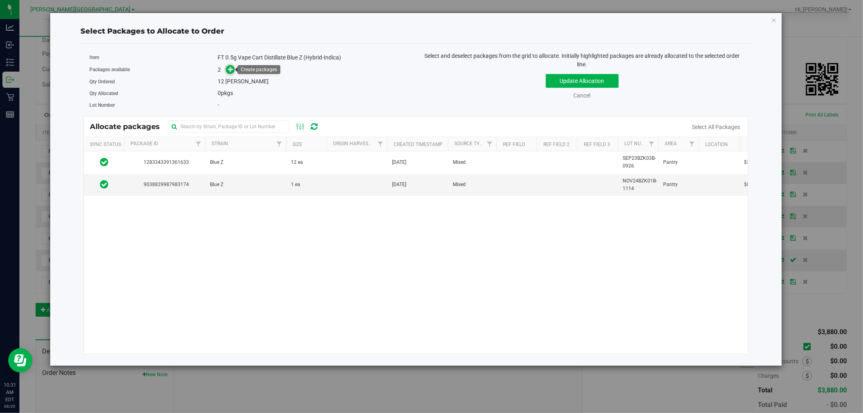
click at [235, 69] on span at bounding box center [230, 69] width 9 height 9
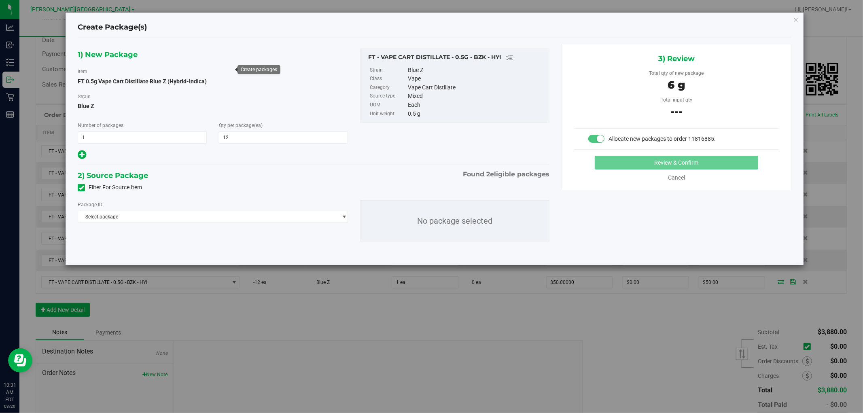
click at [408, 78] on div "Vape" at bounding box center [476, 78] width 137 height 9
click at [100, 49] on span "1) New Package" at bounding box center [108, 55] width 60 height 12
click at [85, 152] on icon at bounding box center [82, 155] width 8 height 10
type input "12"
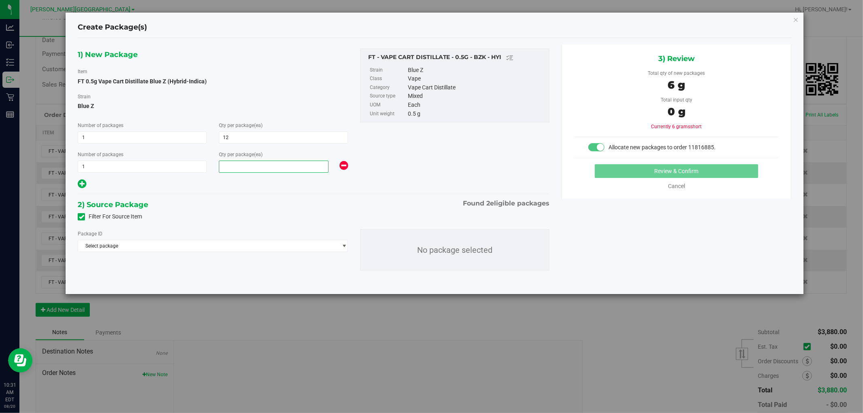
click at [272, 168] on span at bounding box center [274, 167] width 110 height 12
type input "1"
click at [276, 188] on div at bounding box center [213, 184] width 270 height 11
click at [126, 243] on span "Select package" at bounding box center [207, 245] width 259 height 11
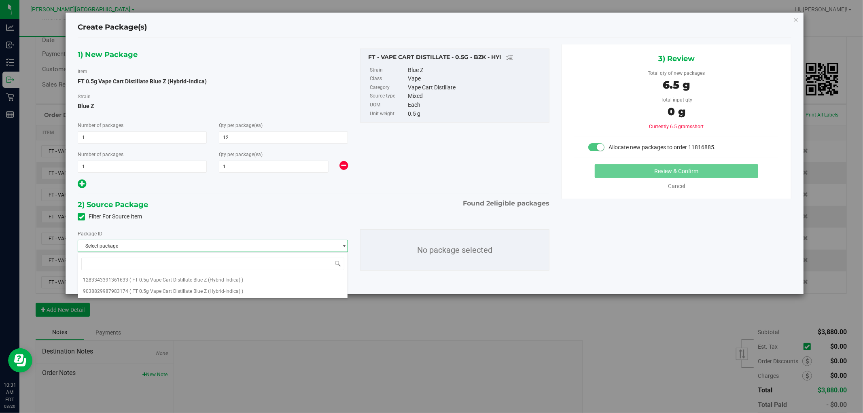
click at [341, 164] on icon at bounding box center [344, 166] width 8 height 10
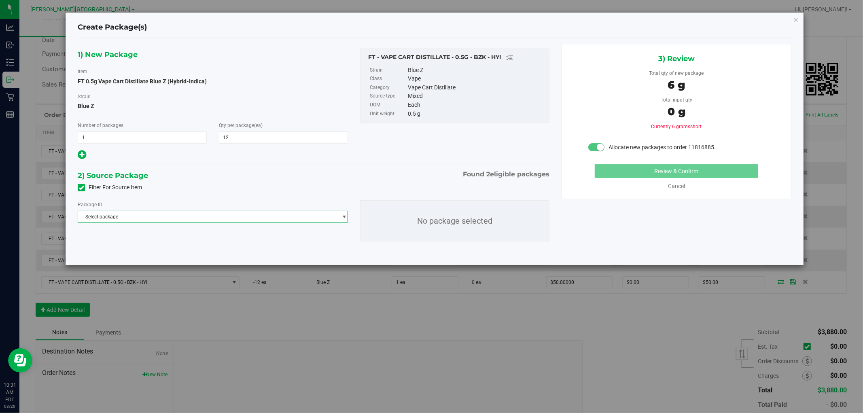
click at [328, 217] on span "Select package" at bounding box center [207, 216] width 259 height 11
click at [325, 215] on span "Select package" at bounding box center [207, 216] width 259 height 11
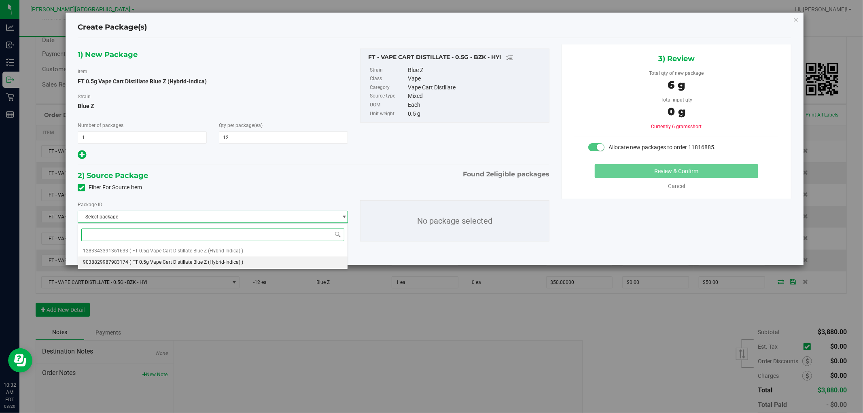
click at [246, 261] on li "9038829987983174 ( FT 0.5g Vape Cart Distillate Blue Z (Hybrid-Indica) )" at bounding box center [213, 262] width 270 height 11
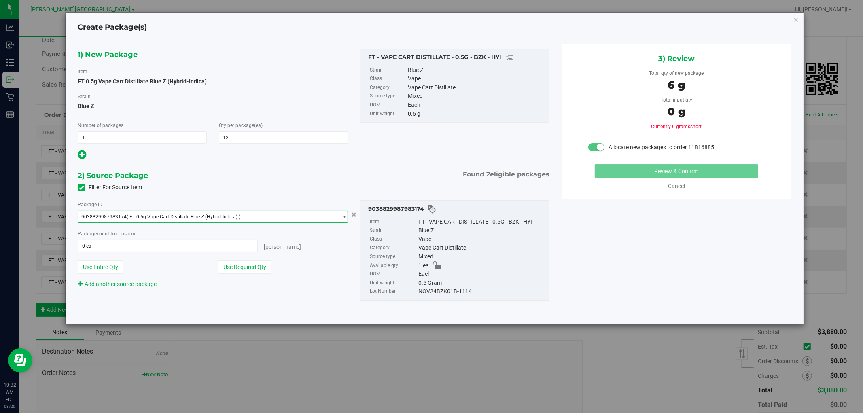
click at [342, 219] on span "select" at bounding box center [345, 217] width 6 height 6
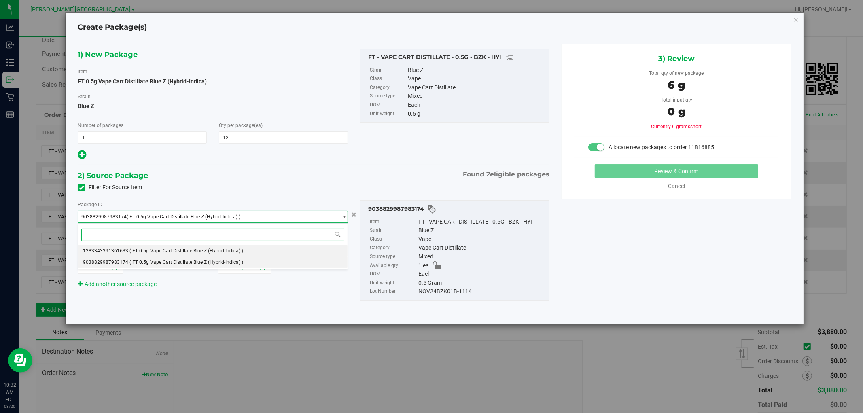
click at [249, 249] on li "1283343391361633 ( FT 0.5g Vape Cart Distillate Blue Z (Hybrid-Indica) )" at bounding box center [213, 250] width 270 height 11
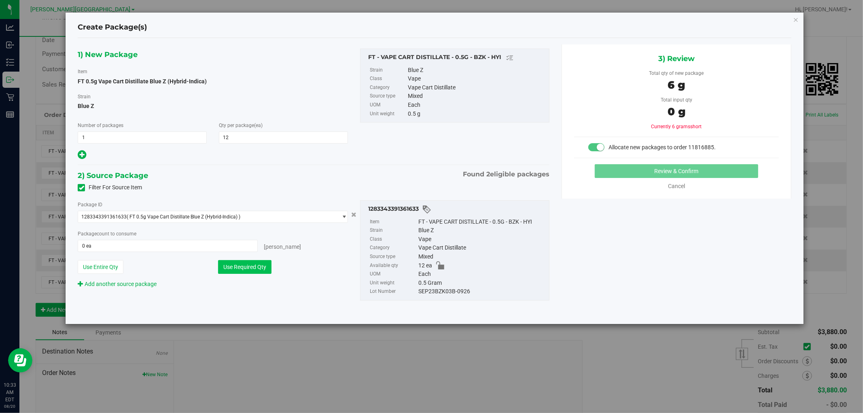
click at [235, 270] on button "Use Required Qty" at bounding box center [244, 267] width 53 height 14
type input "12 ea"
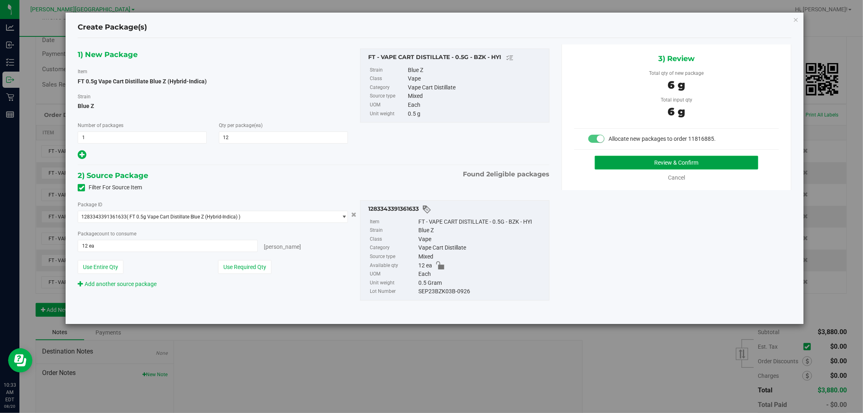
click at [650, 165] on button "Review & Confirm" at bounding box center [677, 163] width 164 height 14
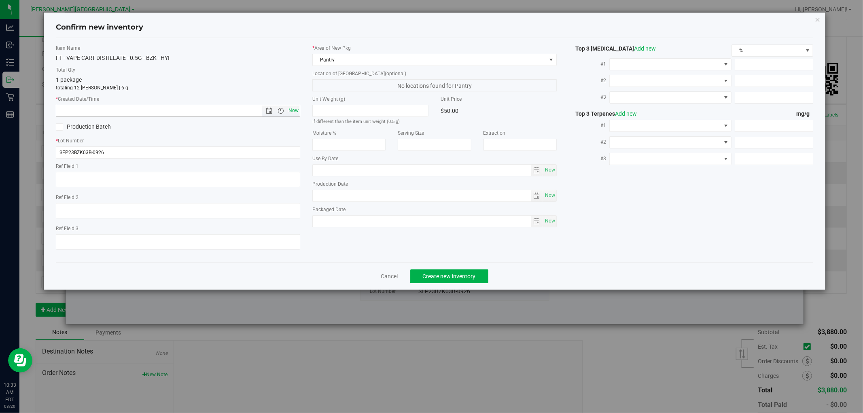
click at [290, 112] on span "Now" at bounding box center [294, 111] width 14 height 12
type input "[DATE] 10:33 AM"
click at [453, 280] on span "Create new inventory" at bounding box center [449, 276] width 53 height 6
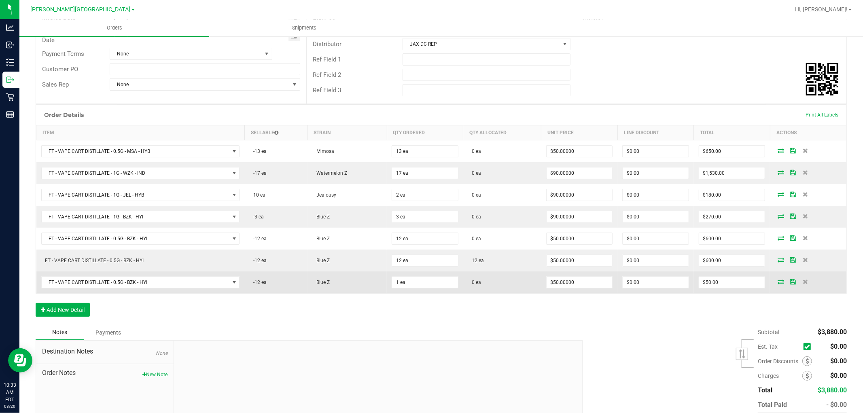
click at [778, 282] on icon at bounding box center [781, 281] width 6 height 5
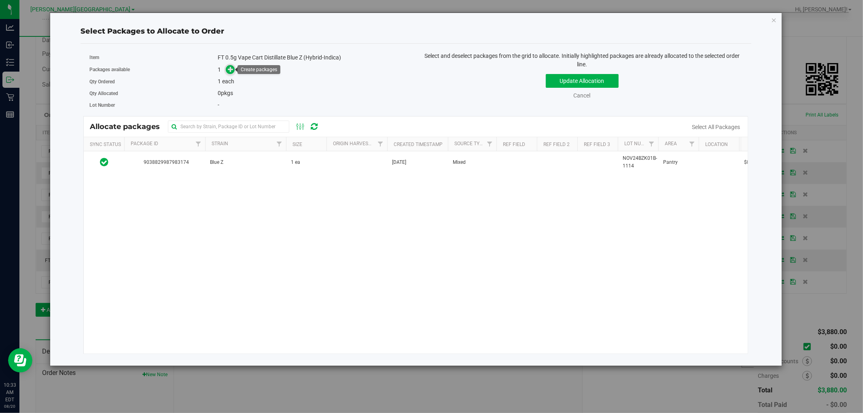
click at [233, 69] on icon at bounding box center [231, 69] width 6 height 6
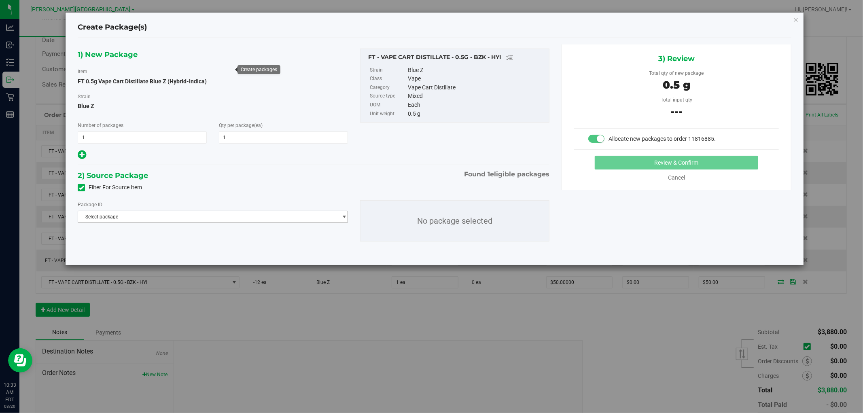
click at [306, 217] on span "Select package" at bounding box center [207, 216] width 259 height 11
click at [205, 249] on span "( FT 0.5g Vape Cart Distillate Blue Z (Hybrid-Indica) )" at bounding box center [187, 251] width 114 height 6
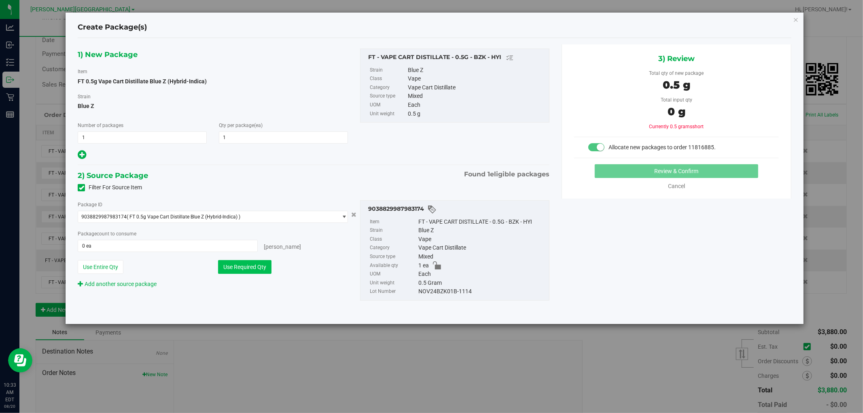
click at [249, 266] on button "Use Required Qty" at bounding box center [244, 267] width 53 height 14
type input "1 ea"
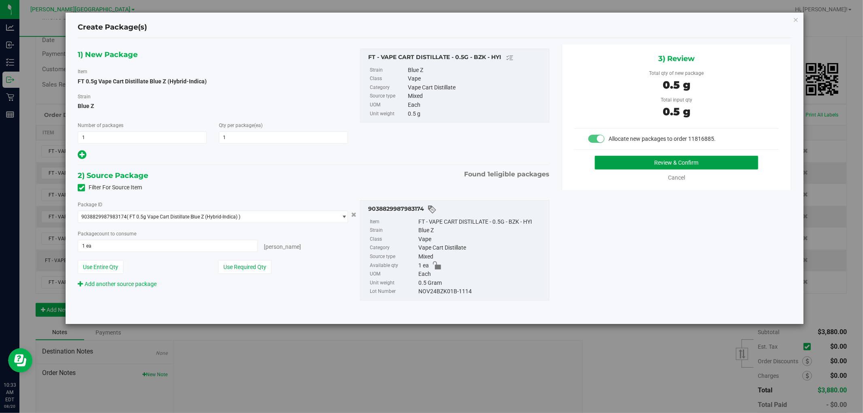
click at [691, 166] on button "Review & Confirm" at bounding box center [677, 163] width 164 height 14
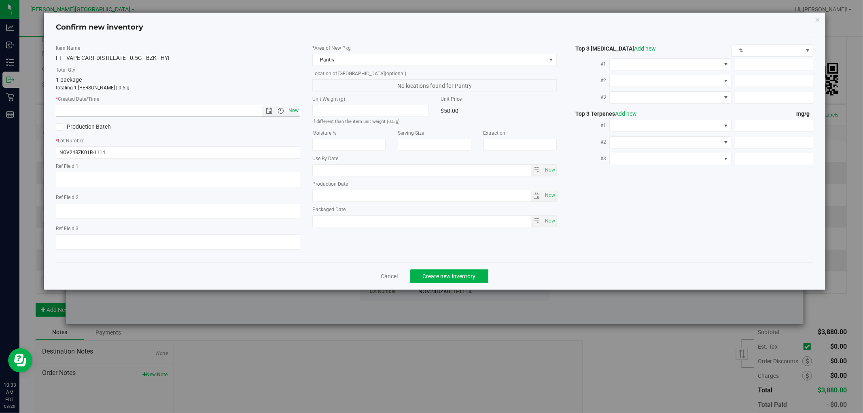
click at [295, 109] on span "Now" at bounding box center [294, 111] width 14 height 12
type input "[DATE] 10:33 AM"
click at [438, 280] on span "Create new inventory" at bounding box center [449, 276] width 53 height 6
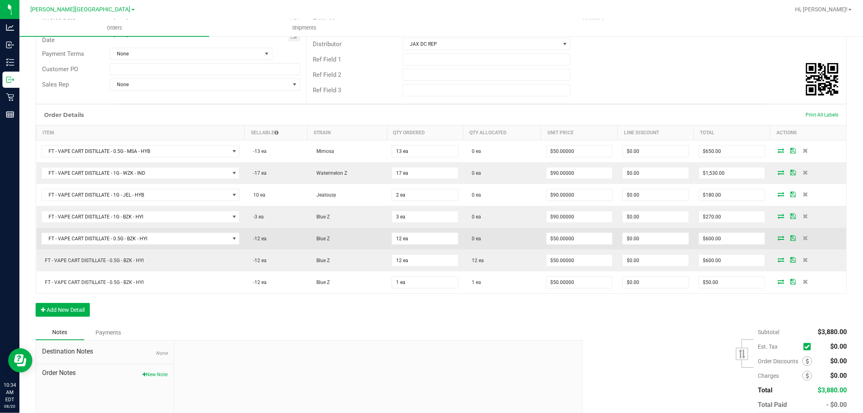
click at [778, 239] on icon at bounding box center [781, 238] width 6 height 5
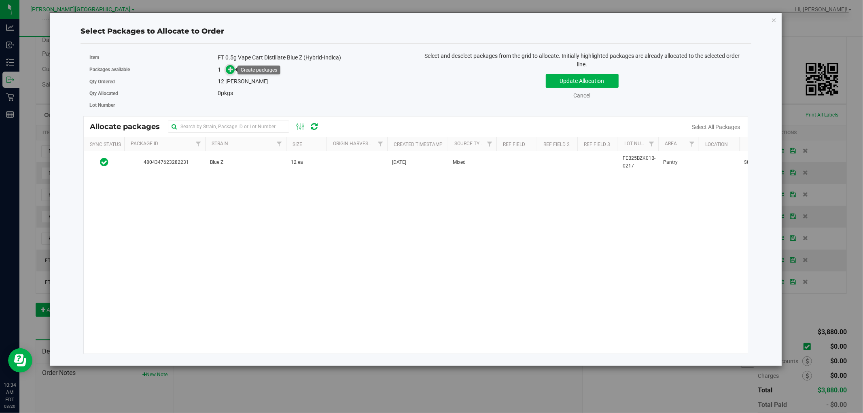
click at [232, 69] on icon at bounding box center [231, 69] width 6 height 6
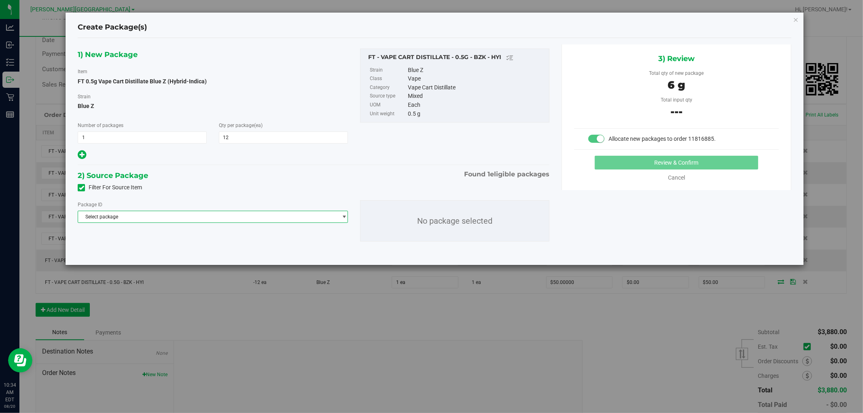
click at [135, 217] on span "Select package" at bounding box center [207, 216] width 259 height 11
click at [151, 252] on span "( FT 0.5g Vape Cart Distillate Blue Z (Hybrid-Indica) )" at bounding box center [187, 251] width 114 height 6
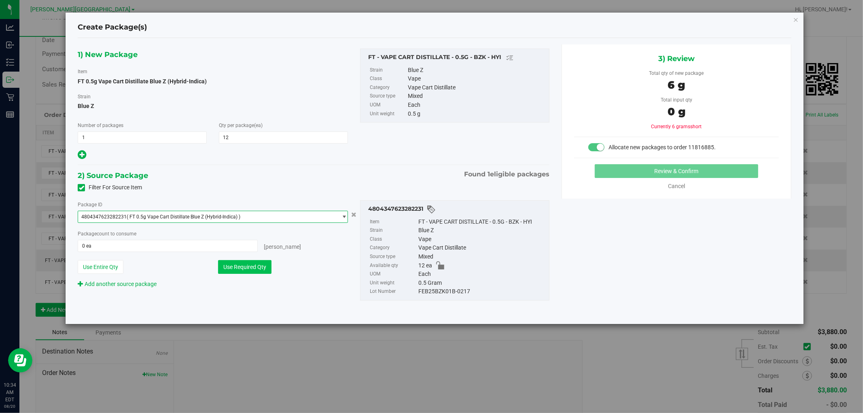
click at [249, 266] on button "Use Required Qty" at bounding box center [244, 267] width 53 height 14
type input "12 ea"
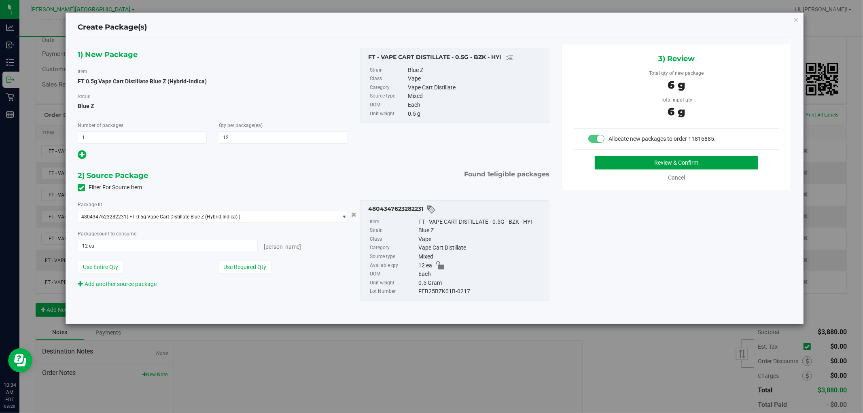
click at [692, 162] on button "Review & Confirm" at bounding box center [677, 163] width 164 height 14
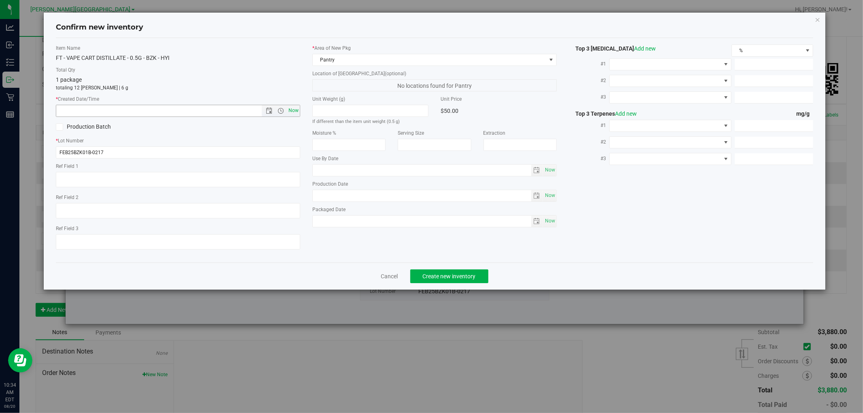
click at [293, 108] on span "Now" at bounding box center [294, 111] width 14 height 12
type input "[DATE] 10:34 AM"
click at [455, 278] on span "Create new inventory" at bounding box center [449, 276] width 53 height 6
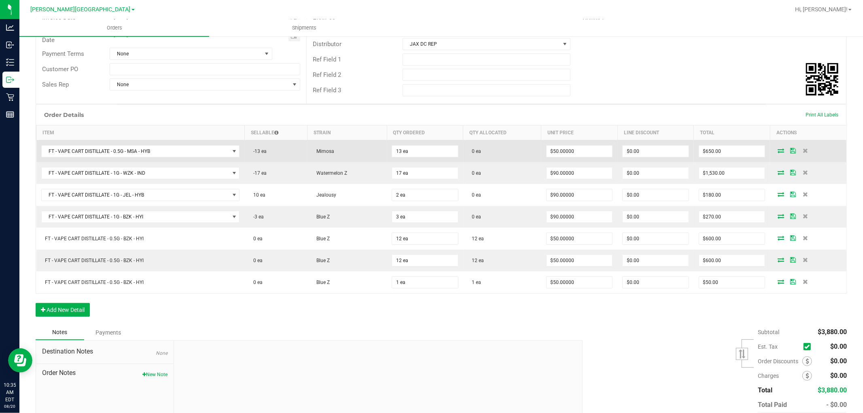
click at [778, 151] on icon at bounding box center [781, 150] width 6 height 5
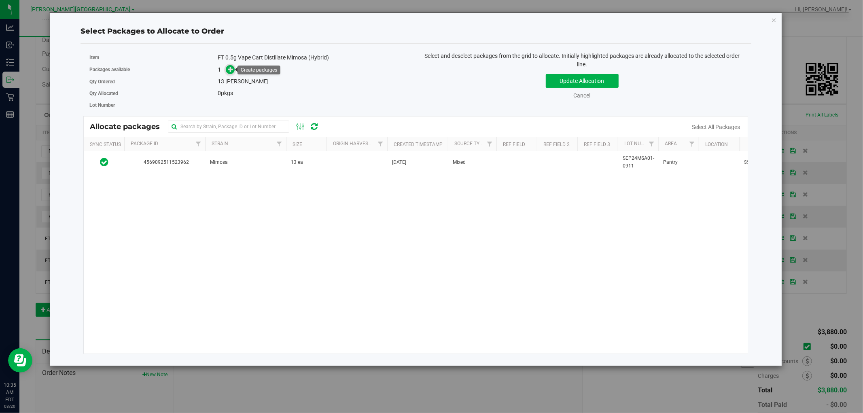
click at [229, 70] on icon at bounding box center [231, 69] width 6 height 6
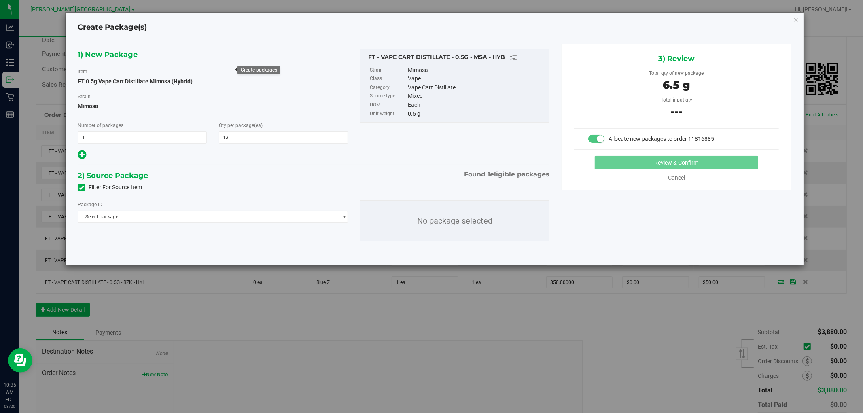
click at [83, 155] on icon at bounding box center [82, 155] width 8 height 10
type input "13"
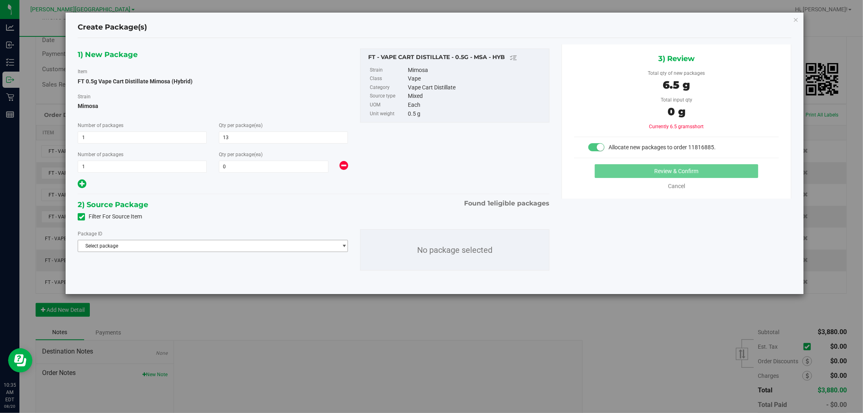
click at [258, 244] on span "Select package" at bounding box center [207, 245] width 259 height 11
click at [231, 277] on span "( FT 0.5g Vape Cart Distillate Mimosa (Hybrid) )" at bounding box center [182, 280] width 104 height 6
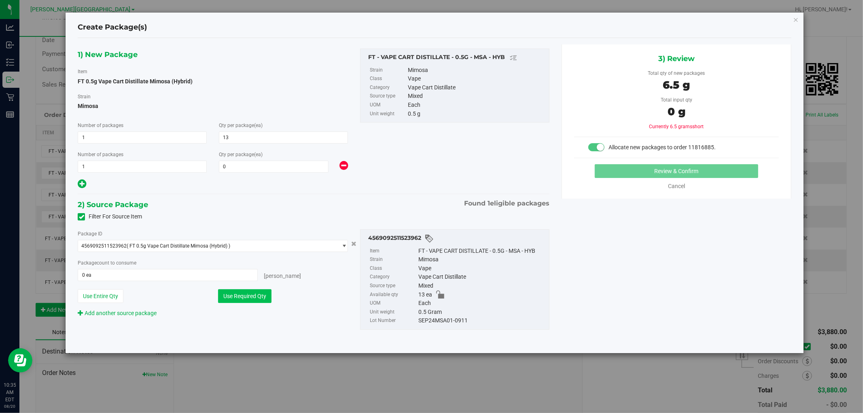
click at [252, 293] on button "Use Required Qty" at bounding box center [244, 296] width 53 height 14
type input "13 ea"
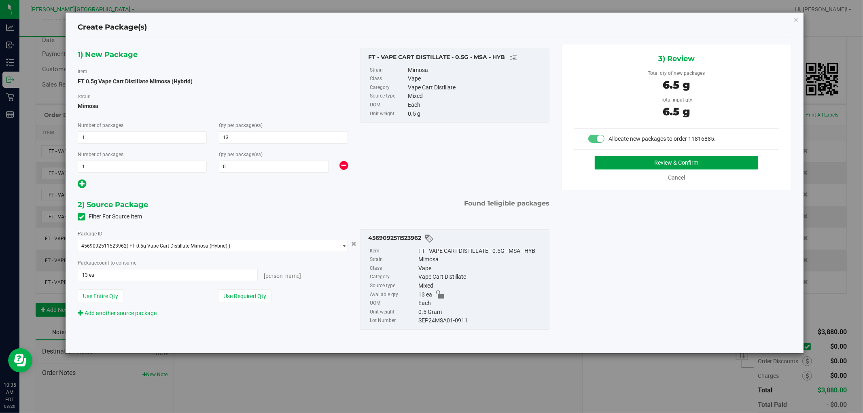
click at [694, 163] on button "Review & Confirm" at bounding box center [677, 163] width 164 height 14
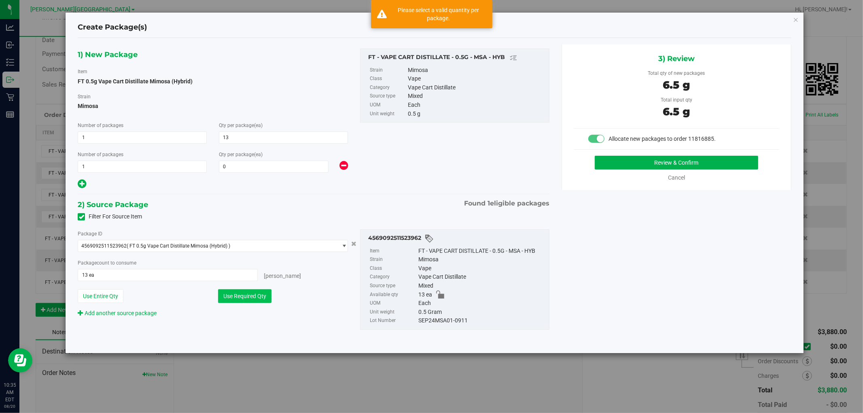
click at [261, 295] on button "Use Required Qty" at bounding box center [244, 296] width 53 height 14
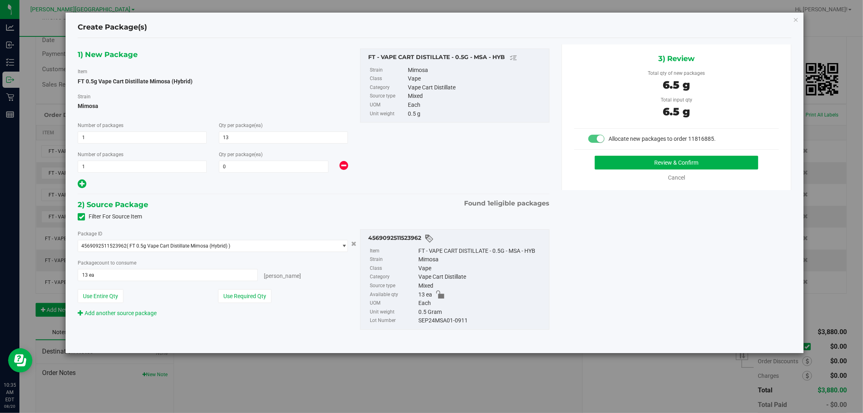
click at [346, 164] on icon at bounding box center [344, 166] width 8 height 10
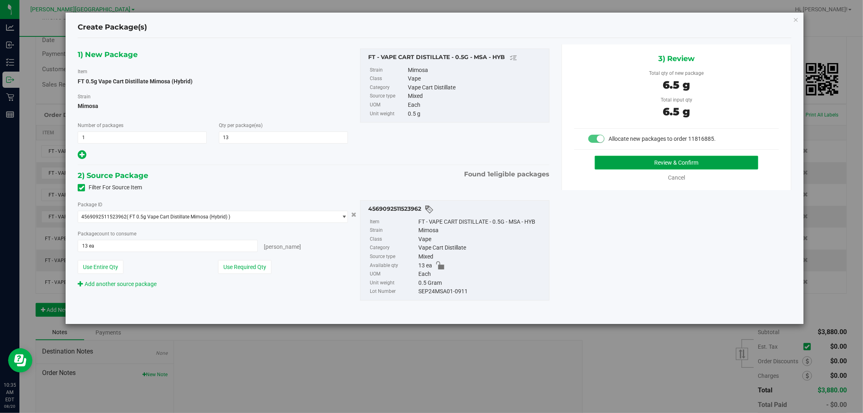
click at [648, 161] on button "Review & Confirm" at bounding box center [677, 163] width 164 height 14
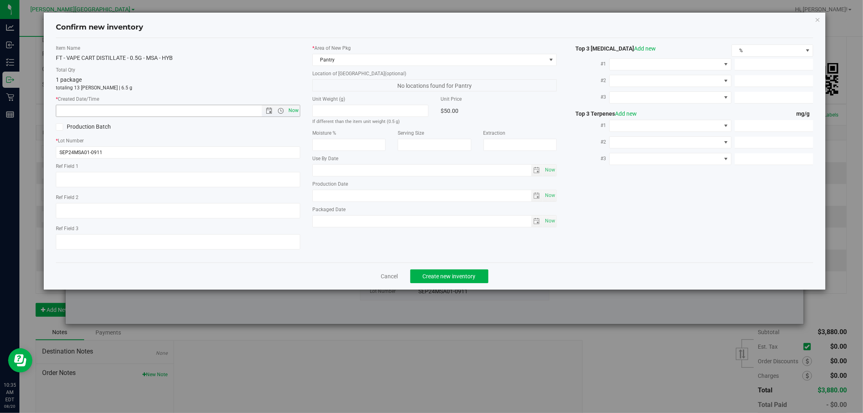
click at [289, 105] on span "Now" at bounding box center [294, 111] width 14 height 12
type input "[DATE] 10:35 AM"
click at [435, 277] on span "Create new inventory" at bounding box center [449, 276] width 53 height 6
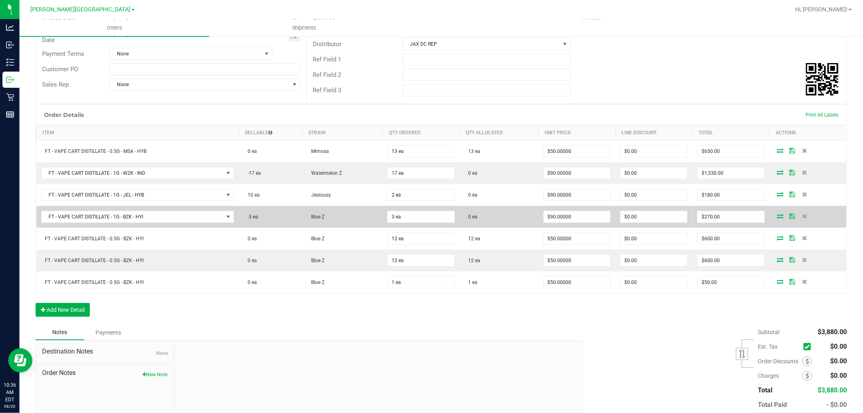
click at [777, 217] on icon at bounding box center [780, 216] width 6 height 5
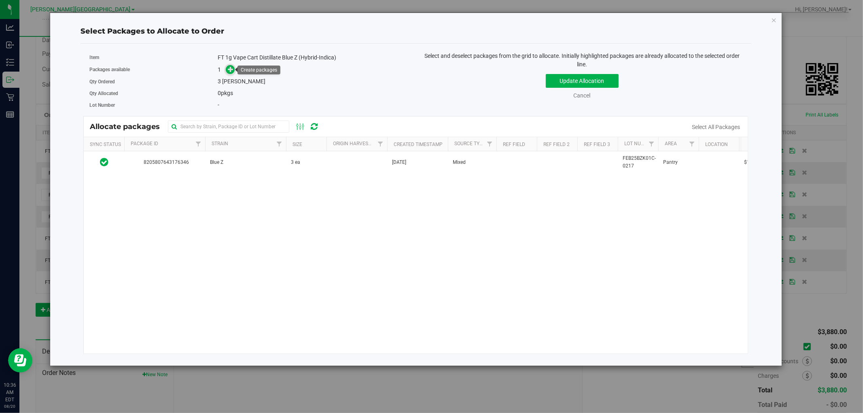
click at [232, 69] on icon at bounding box center [231, 69] width 6 height 6
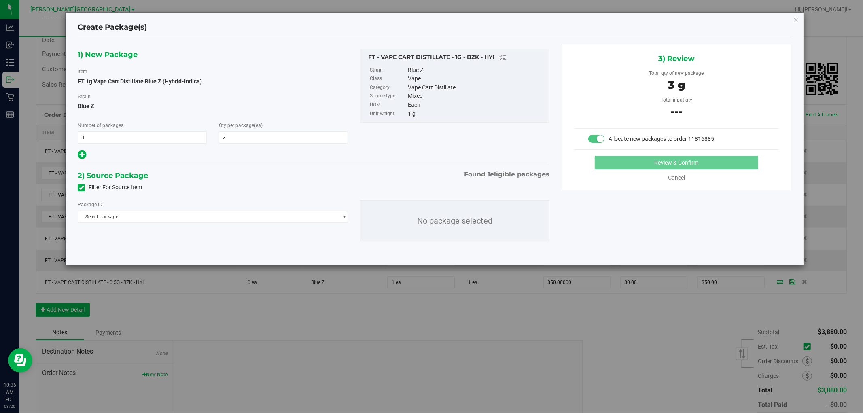
click at [82, 152] on icon at bounding box center [82, 155] width 8 height 10
type input "3"
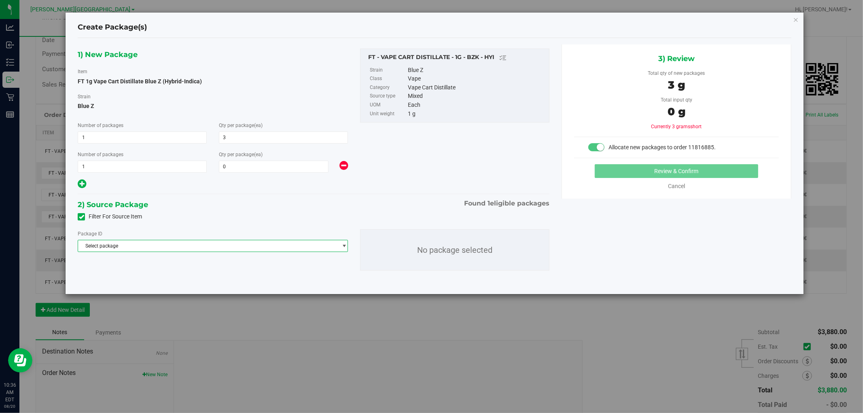
click at [268, 246] on span "Select package" at bounding box center [207, 245] width 259 height 11
click at [276, 278] on li "8205807643176346 ( FT 1g Vape Cart Distillate Blue Z (Hybrid-Indica) )" at bounding box center [213, 279] width 270 height 11
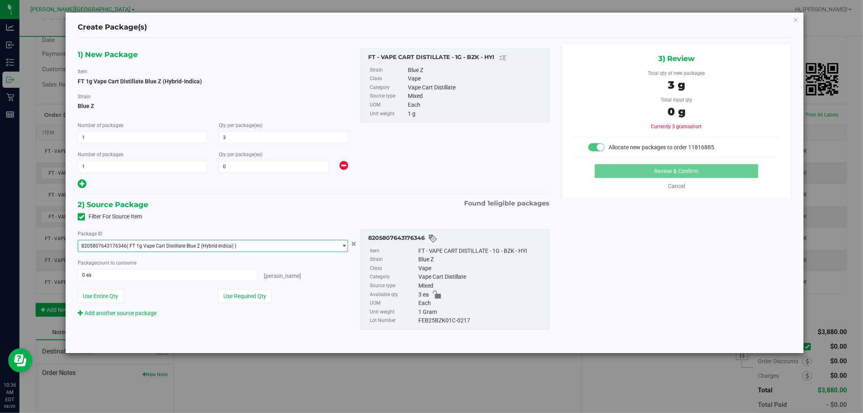
click at [344, 166] on icon at bounding box center [344, 166] width 8 height 10
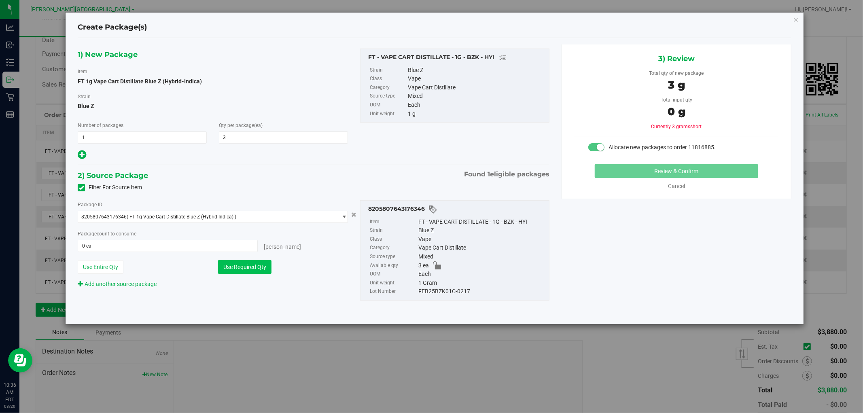
click at [253, 268] on button "Use Required Qty" at bounding box center [244, 267] width 53 height 14
type input "3 ea"
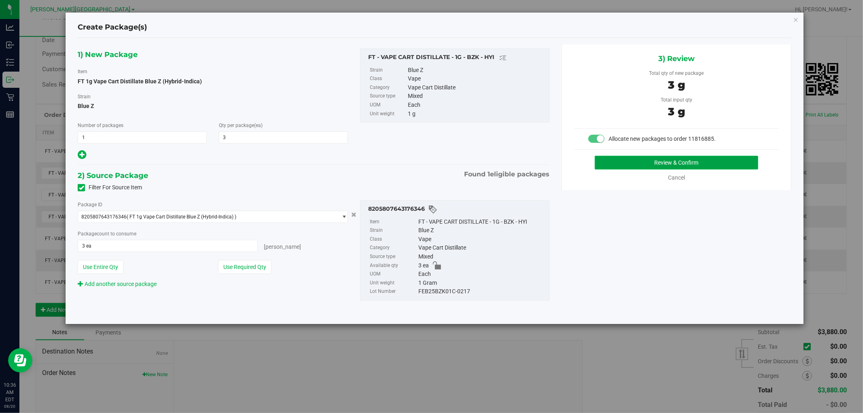
click at [629, 159] on button "Review & Confirm" at bounding box center [677, 163] width 164 height 14
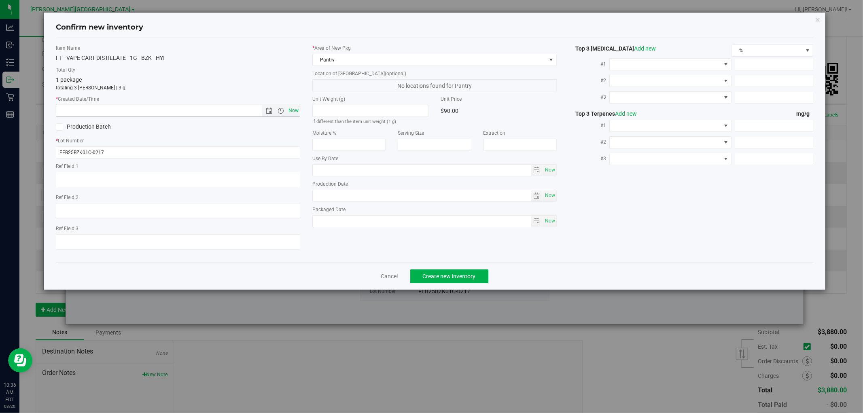
click at [294, 111] on span "Now" at bounding box center [294, 111] width 14 height 12
type input "[DATE] 10:36 AM"
click at [440, 276] on span "Create new inventory" at bounding box center [449, 276] width 53 height 6
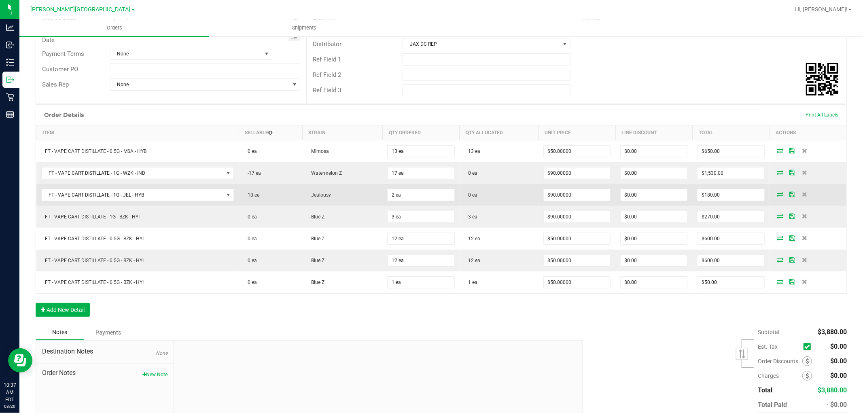
click at [777, 193] on icon at bounding box center [780, 194] width 6 height 5
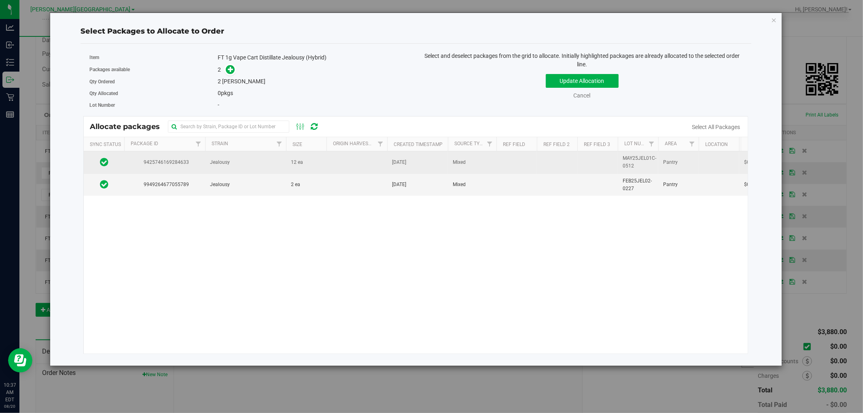
click at [103, 159] on icon at bounding box center [104, 162] width 8 height 10
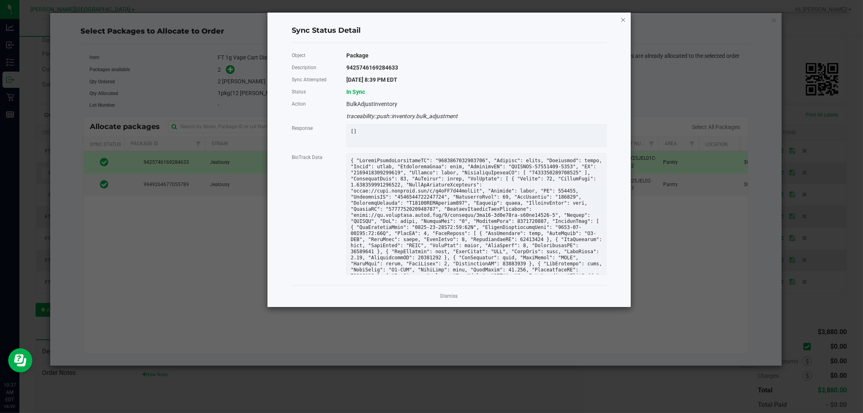
click at [622, 21] on icon "Close" at bounding box center [623, 20] width 6 height 10
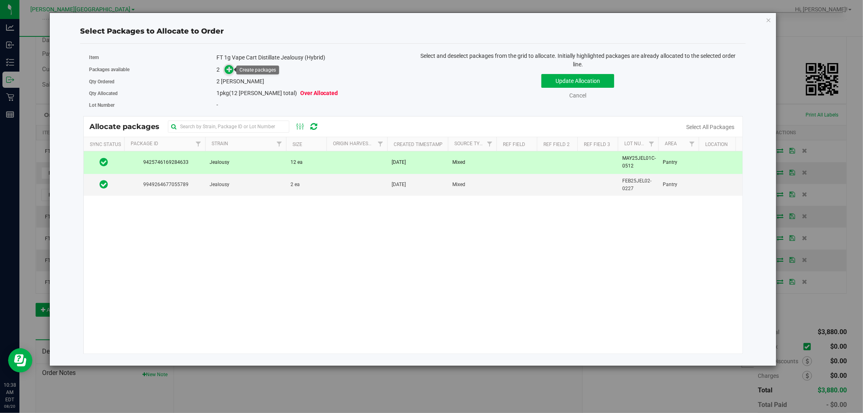
click at [229, 72] on icon at bounding box center [230, 69] width 6 height 6
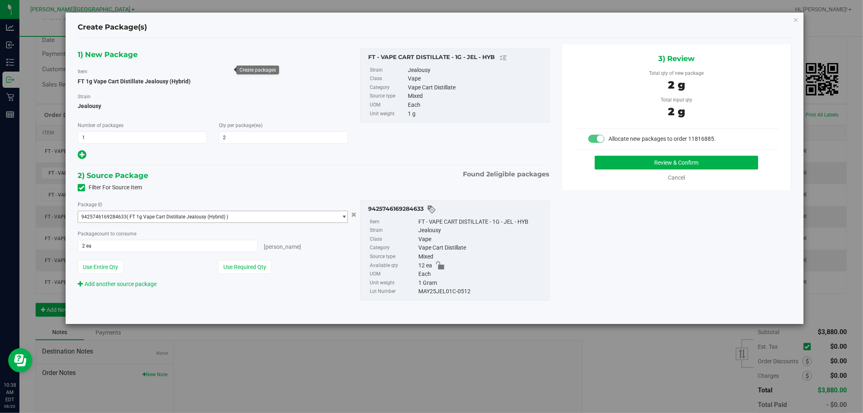
click at [340, 215] on span "select" at bounding box center [343, 216] width 10 height 11
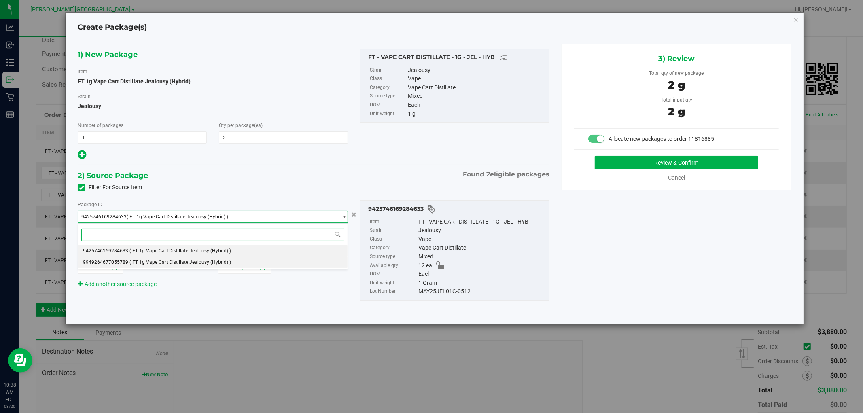
click at [135, 259] on span "( FT 1g Vape Cart Distillate Jealousy (Hybrid) )" at bounding box center [181, 262] width 102 height 6
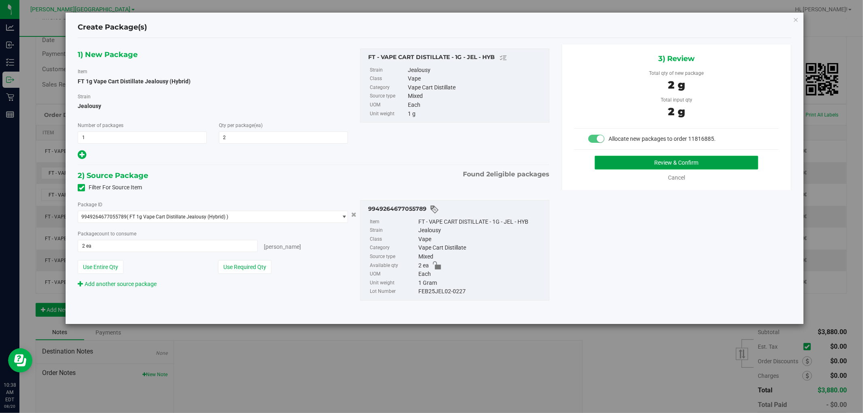
click at [605, 164] on button "Review & Confirm" at bounding box center [677, 163] width 164 height 14
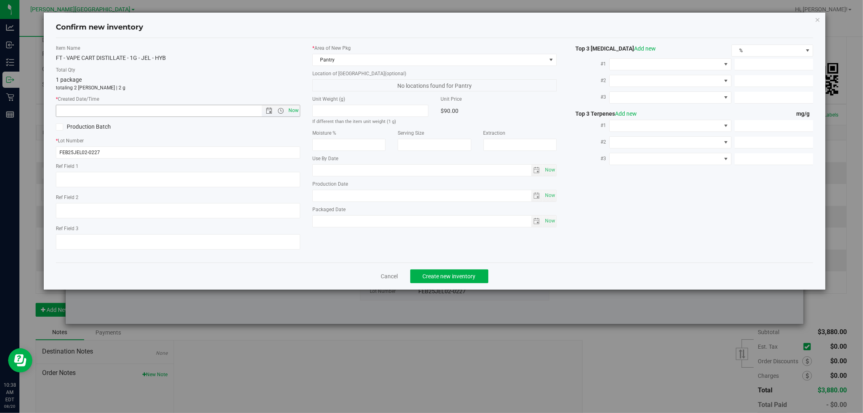
click at [287, 110] on span "Now" at bounding box center [294, 111] width 14 height 12
type input "[DATE] 10:38 AM"
click at [424, 280] on span "Create new inventory" at bounding box center [449, 276] width 53 height 6
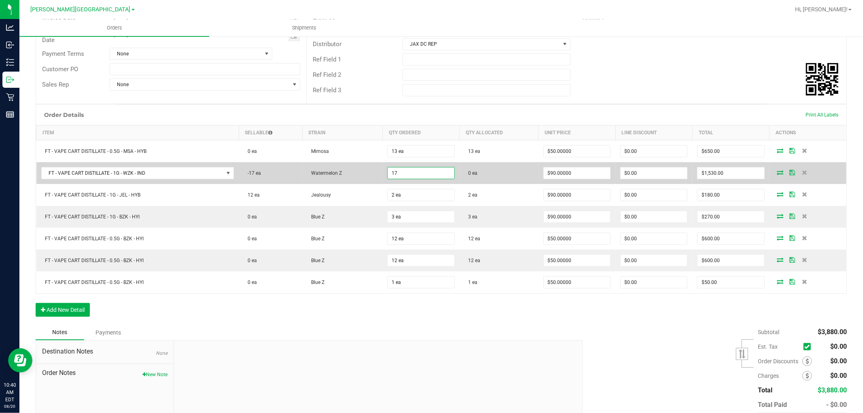
click at [401, 172] on input "17" at bounding box center [421, 173] width 66 height 11
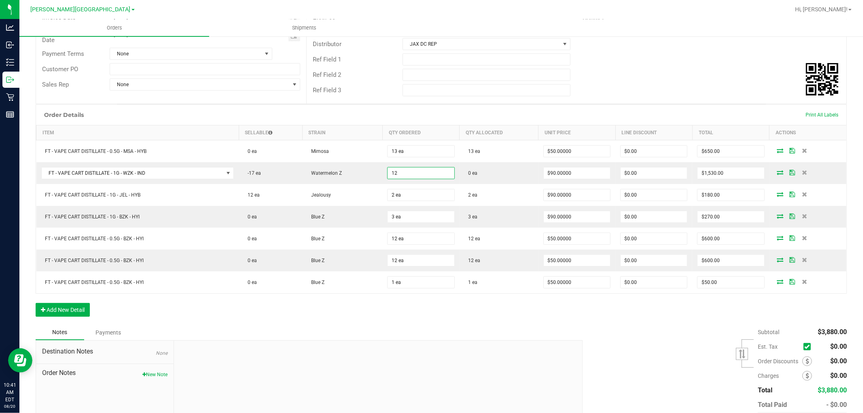
type input "12 ea"
type input "$1,080.00"
click at [322, 326] on div "Notes Payments" at bounding box center [306, 332] width 541 height 15
click at [71, 306] on button "Add New Detail" at bounding box center [63, 310] width 54 height 14
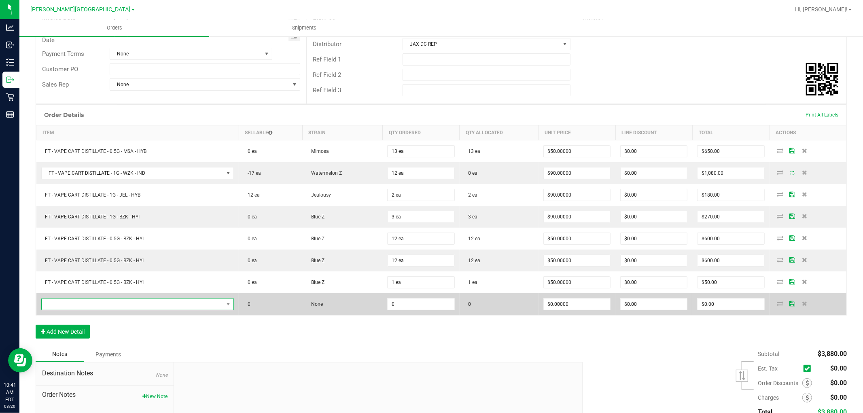
click at [76, 305] on span "NO DATA FOUND" at bounding box center [133, 304] width 182 height 11
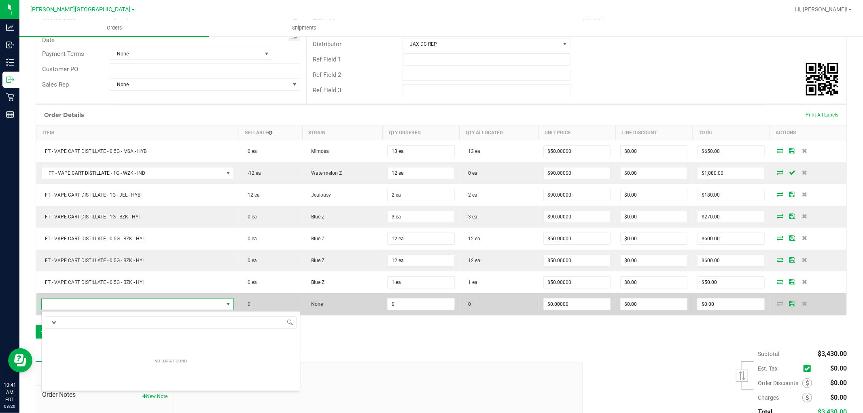
scroll to position [12, 189]
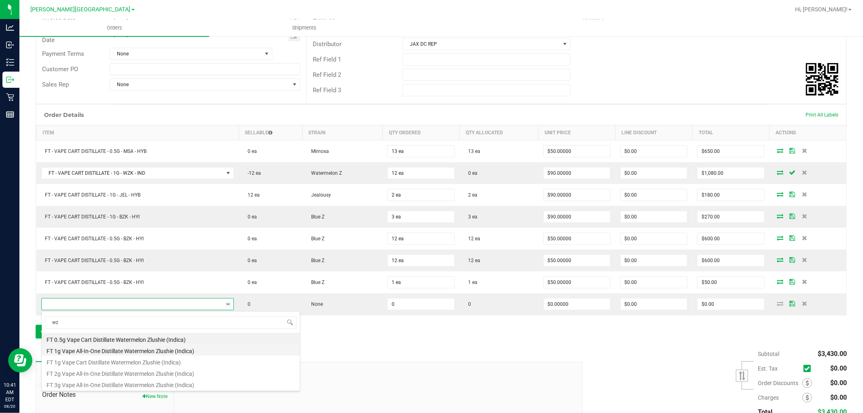
type input "wzk"
click at [169, 361] on li "FT 1g Vape Cart Distillate Watermelon Z (Indica)" at bounding box center [171, 361] width 258 height 11
type input "0 ea"
type input "$90.00000"
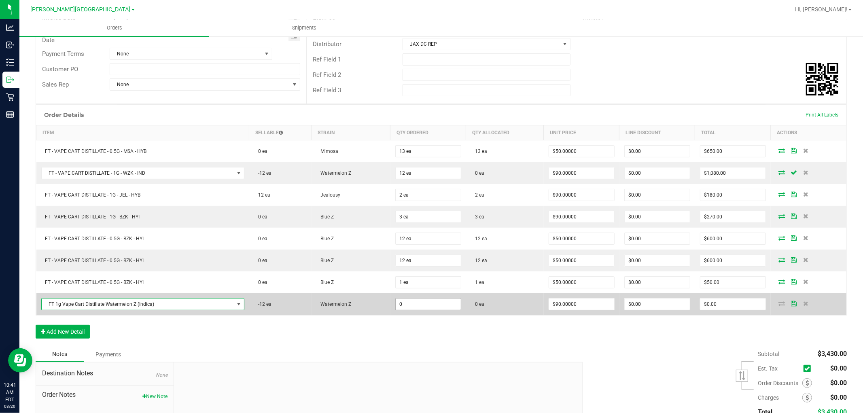
click at [414, 309] on input "0" at bounding box center [428, 304] width 65 height 11
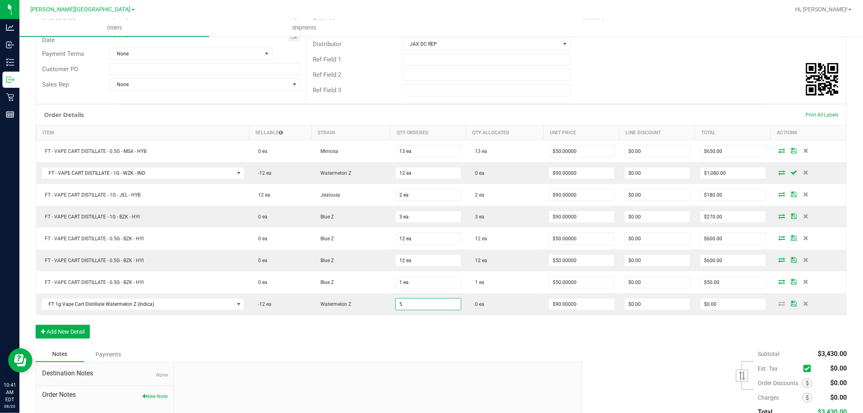
type input "5 ea"
type input "$450.00"
click at [435, 327] on div "Order Details Print All Labels Item Sellable Strain Qty Ordered Qty Allocated U…" at bounding box center [441, 225] width 811 height 242
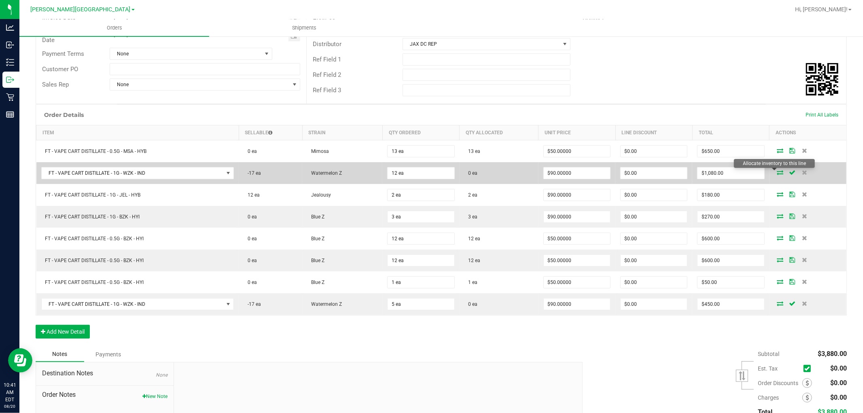
click at [777, 172] on icon at bounding box center [780, 172] width 6 height 5
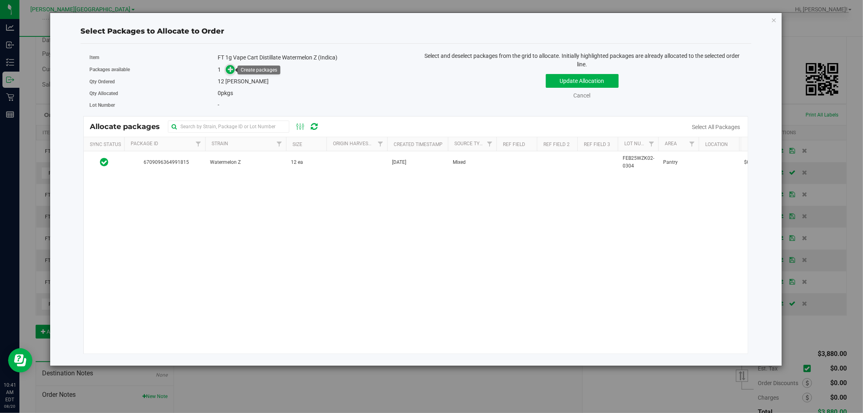
click at [232, 67] on icon at bounding box center [231, 69] width 6 height 6
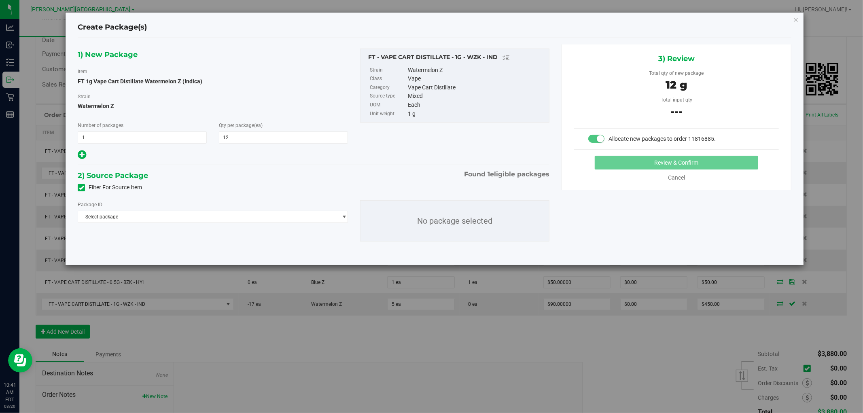
click at [247, 98] on div "Strain Watermelon Z" at bounding box center [213, 103] width 270 height 22
click at [83, 155] on icon at bounding box center [82, 155] width 8 height 10
type input "12"
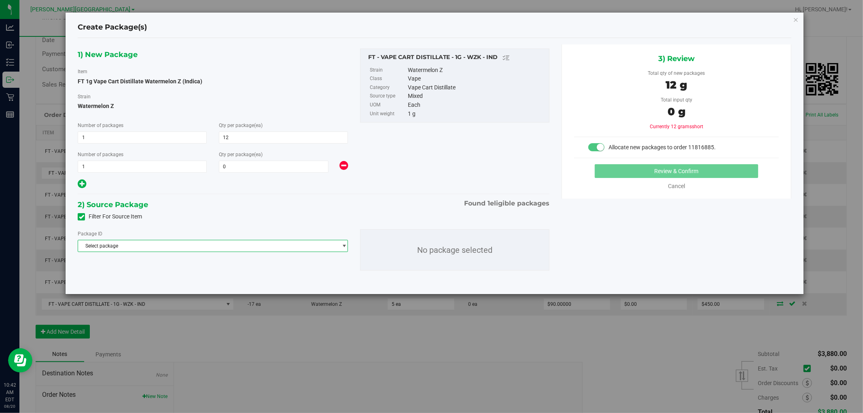
click at [159, 248] on span "Select package" at bounding box center [207, 245] width 259 height 11
click at [167, 283] on span "( FT 1g Vape Cart Distillate Watermelon Z (Indica) )" at bounding box center [185, 280] width 111 height 6
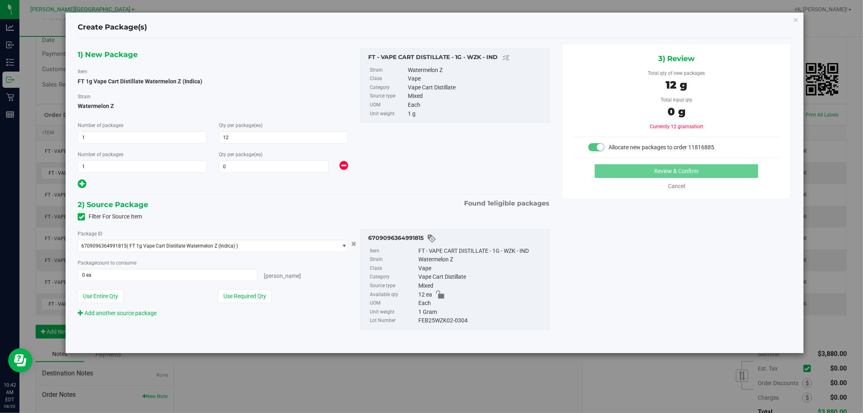
click at [341, 166] on icon at bounding box center [344, 166] width 8 height 10
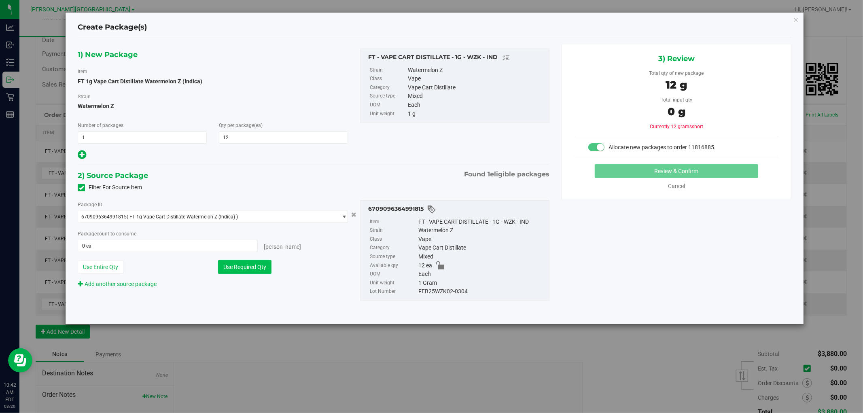
click at [262, 264] on button "Use Required Qty" at bounding box center [244, 267] width 53 height 14
type input "12 ea"
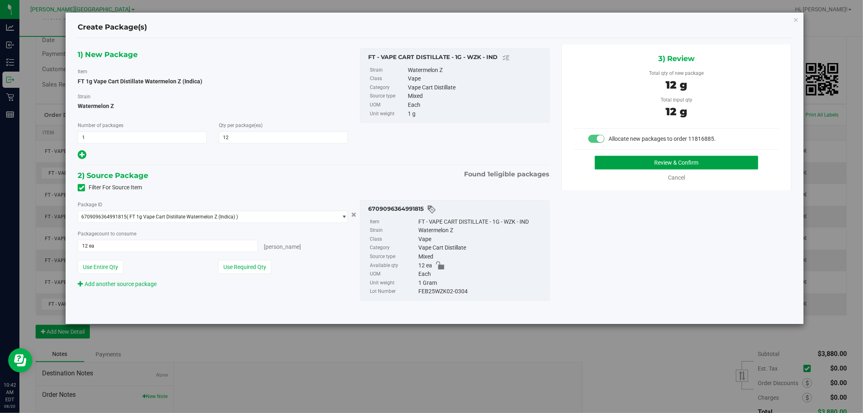
click at [646, 163] on button "Review & Confirm" at bounding box center [677, 163] width 164 height 14
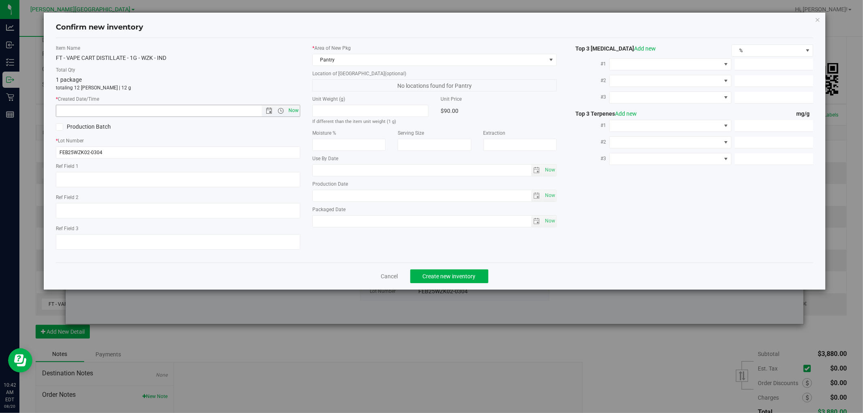
click at [291, 111] on span "Now" at bounding box center [294, 111] width 14 height 12
type input "[DATE] 10:42 AM"
click at [451, 278] on span "Create new inventory" at bounding box center [449, 276] width 53 height 6
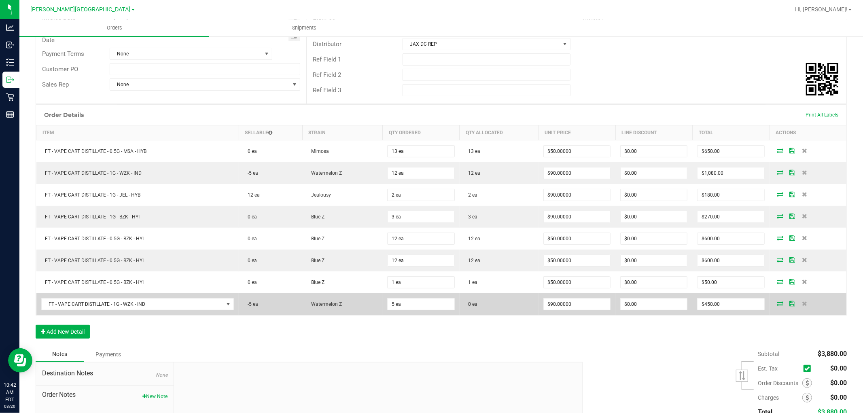
click at [775, 304] on span at bounding box center [781, 303] width 12 height 5
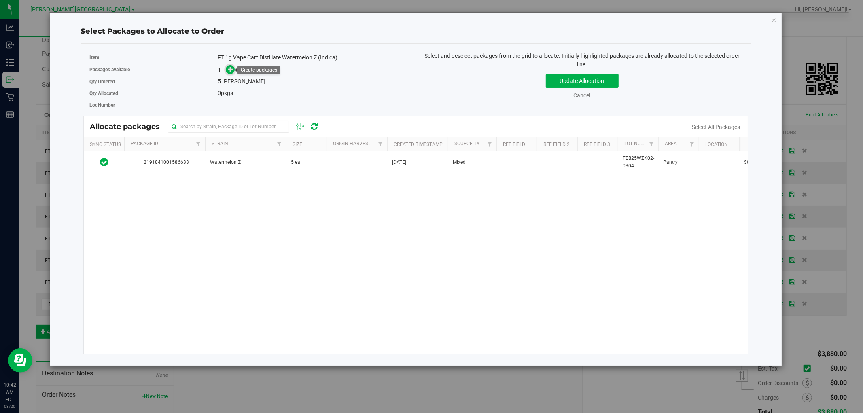
click at [232, 70] on icon at bounding box center [231, 69] width 6 height 6
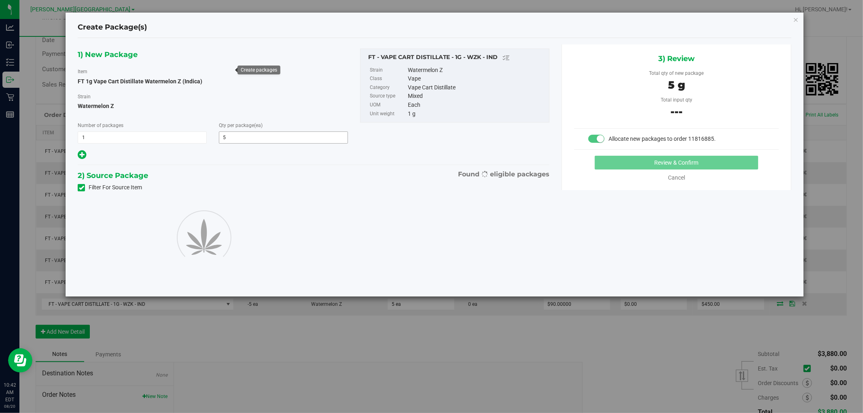
type input "5"
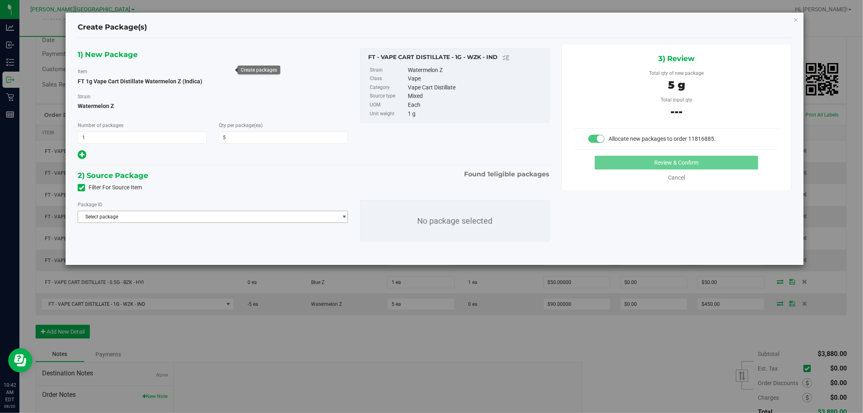
click at [136, 219] on span "Select package" at bounding box center [207, 216] width 259 height 11
click at [148, 252] on span "( FT 1g Vape Cart Distillate Watermelon Z (Indica) )" at bounding box center [185, 251] width 111 height 6
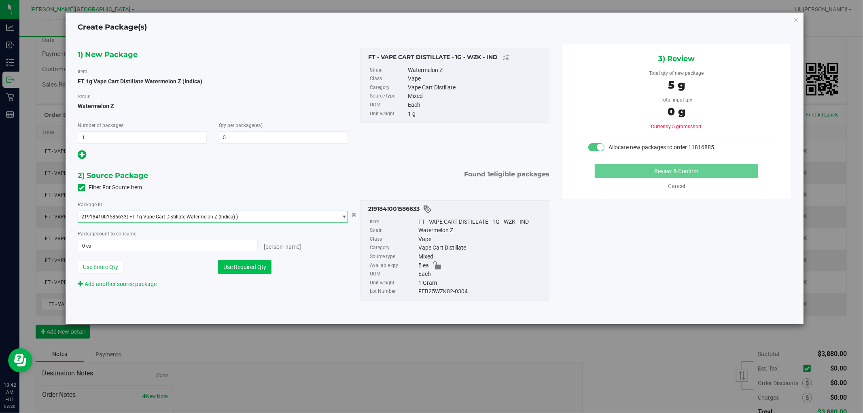
click at [245, 265] on button "Use Required Qty" at bounding box center [244, 267] width 53 height 14
type input "5 ea"
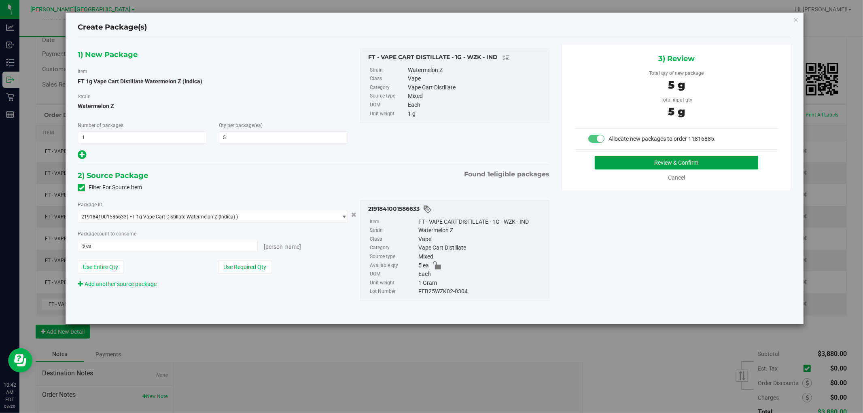
click at [646, 164] on button "Review & Confirm" at bounding box center [677, 163] width 164 height 14
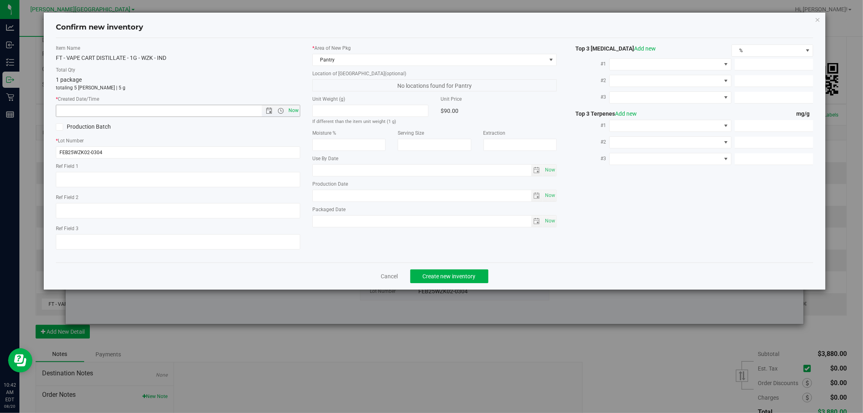
click at [296, 108] on span "Now" at bounding box center [294, 111] width 14 height 12
type input "[DATE] 10:42 AM"
click at [440, 274] on button "Create new inventory" at bounding box center [449, 277] width 78 height 14
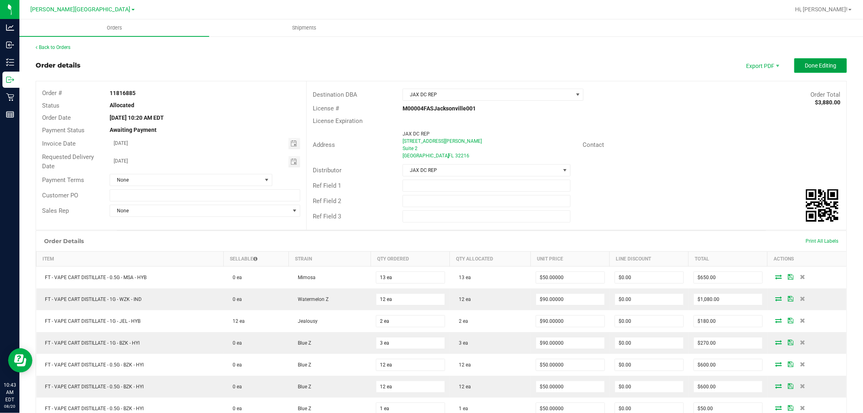
click at [819, 64] on span "Done Editing" at bounding box center [821, 65] width 32 height 6
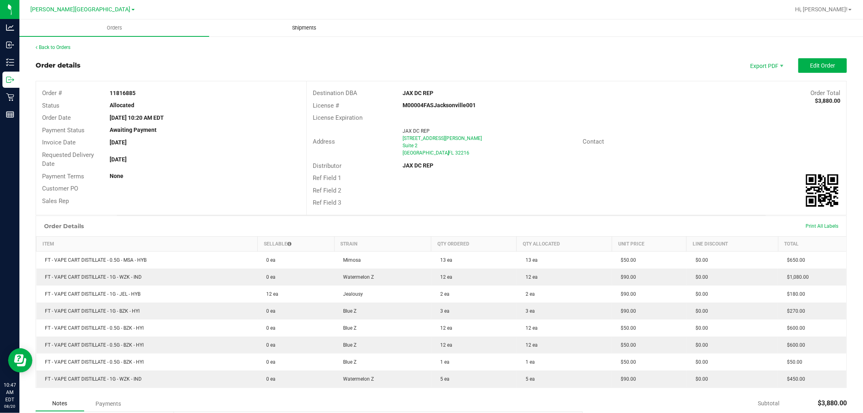
click at [310, 25] on span "Shipments" at bounding box center [304, 27] width 46 height 7
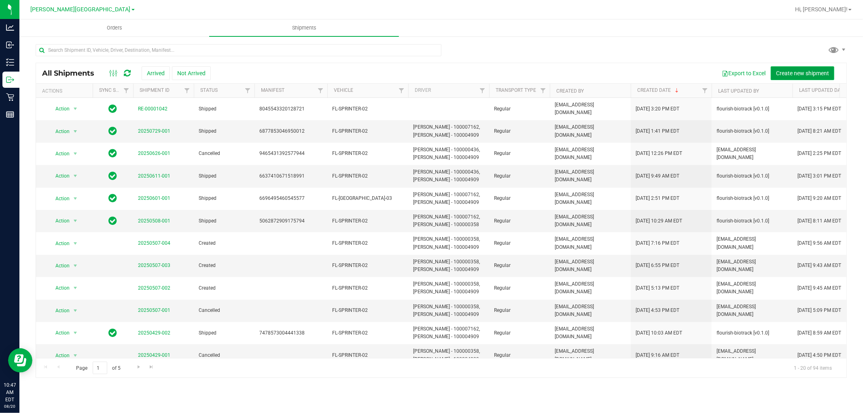
click at [810, 75] on span "Create new shipment" at bounding box center [802, 73] width 53 height 6
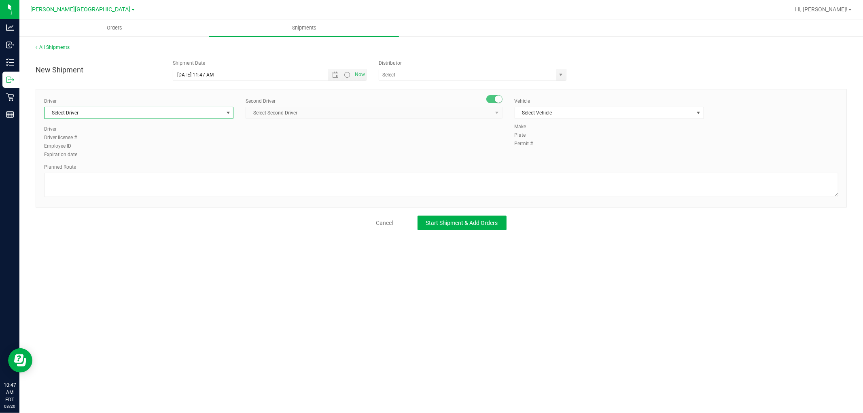
click at [213, 109] on span "Select Driver" at bounding box center [134, 112] width 178 height 11
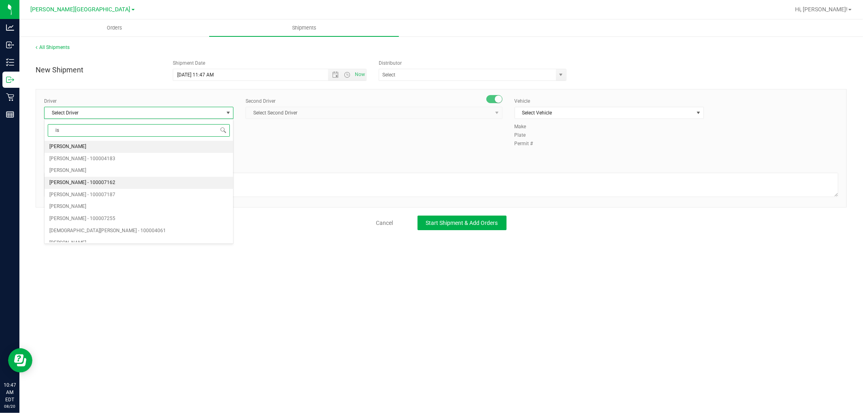
click at [110, 178] on li "[PERSON_NAME] - 100007162" at bounding box center [139, 183] width 189 height 12
type input "is"
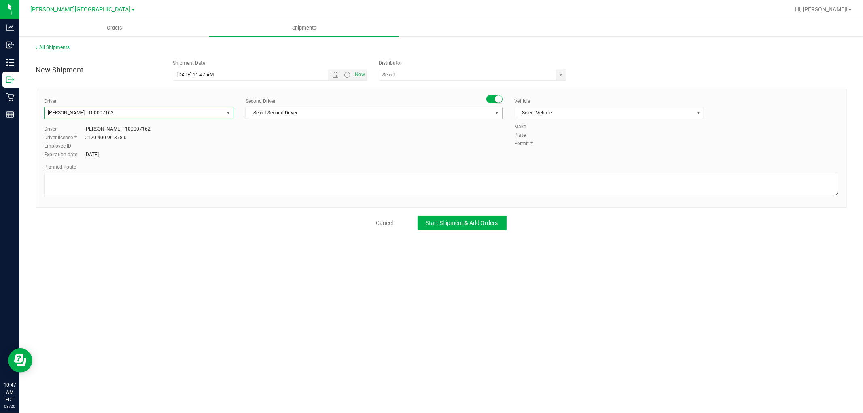
click at [306, 114] on span "Select Second Driver" at bounding box center [369, 112] width 246 height 11
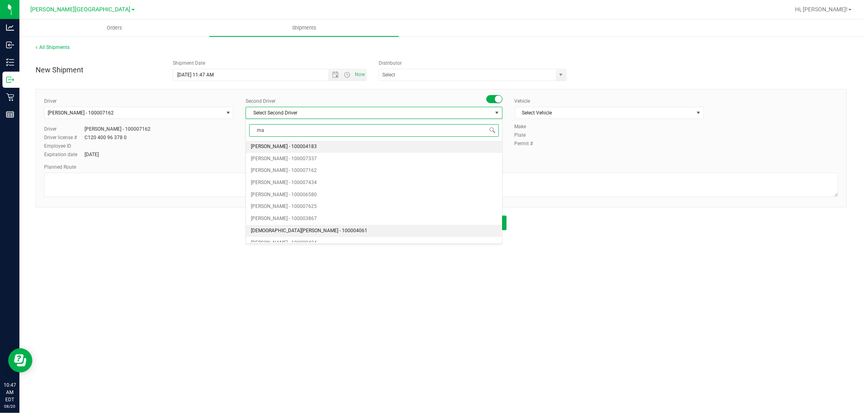
type input "mat"
click at [294, 196] on span "[PERSON_NAME] - 100000358" at bounding box center [284, 195] width 66 height 11
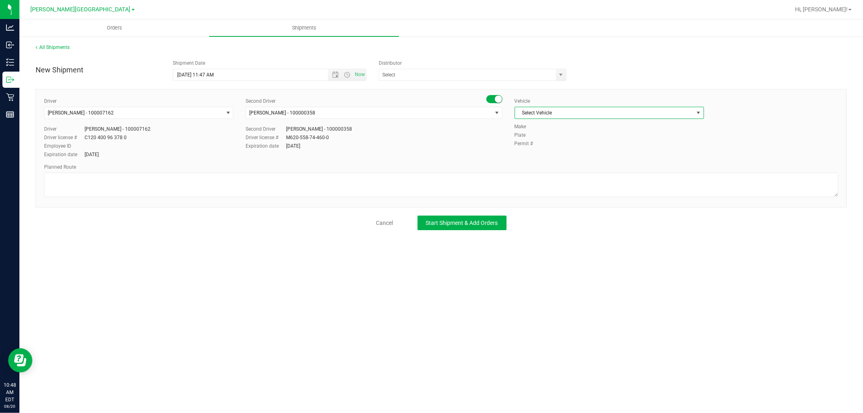
click at [631, 112] on span "Select Vehicle" at bounding box center [604, 112] width 178 height 11
click at [572, 157] on li "FL-SPRINTER-02" at bounding box center [609, 153] width 189 height 12
click at [336, 76] on span "Open the date view" at bounding box center [335, 75] width 6 height 6
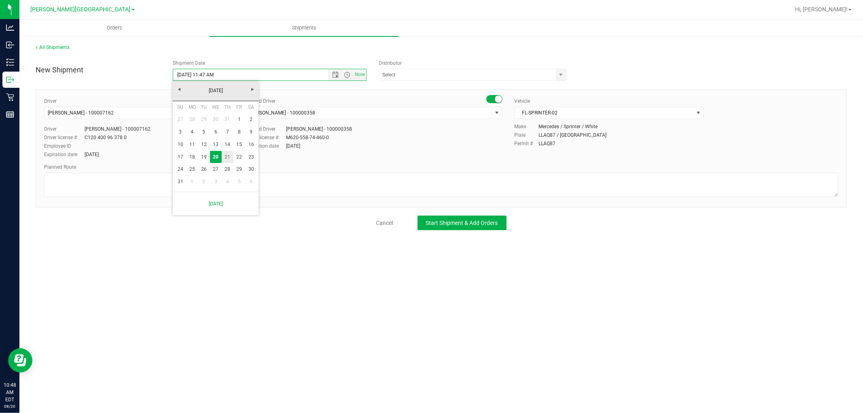
click at [227, 156] on link "21" at bounding box center [228, 157] width 12 height 13
type input "[DATE] 11:47 AM"
click at [406, 70] on input "text" at bounding box center [465, 74] width 172 height 11
click at [560, 77] on span "select" at bounding box center [561, 75] width 6 height 6
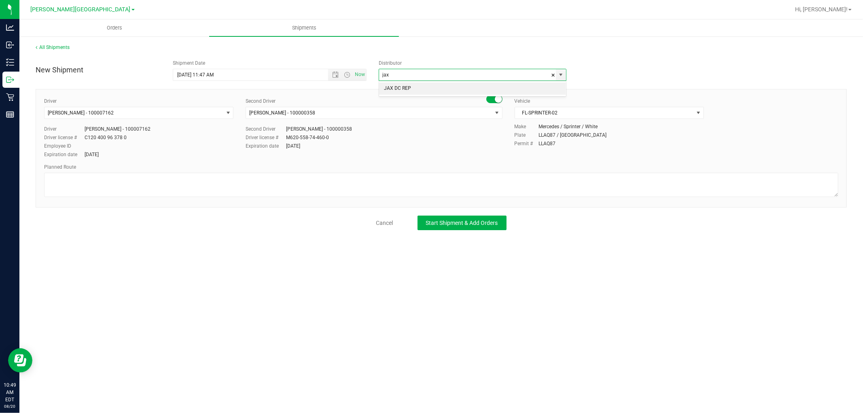
click at [432, 88] on li "JAX DC REP" at bounding box center [472, 89] width 187 height 12
type input "JAX DC REP"
click at [483, 226] on span "Start Shipment & Add Orders" at bounding box center [462, 223] width 72 height 6
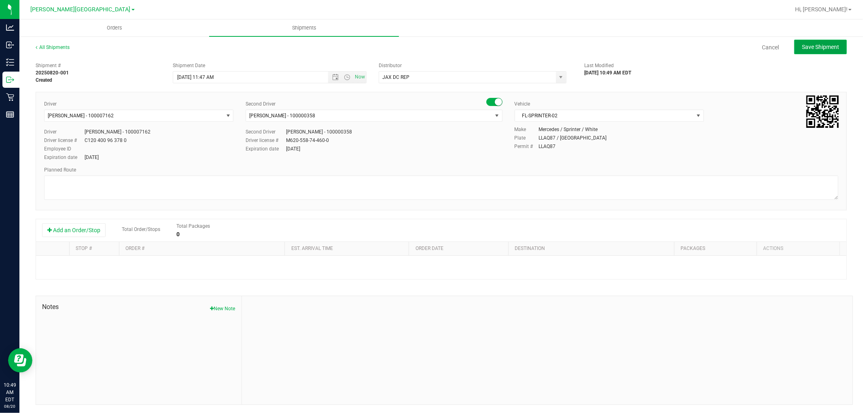
click at [834, 49] on button "Save Shipment" at bounding box center [820, 47] width 53 height 15
type input "[DATE] 3:47 PM"
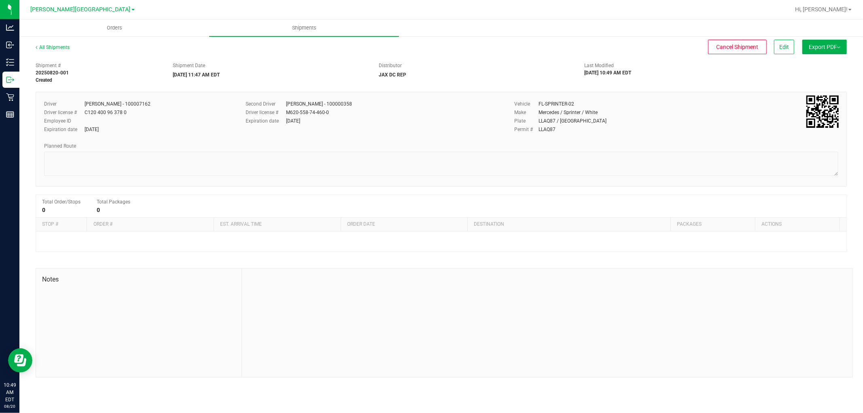
click at [825, 50] on button "Export PDF" at bounding box center [825, 47] width 45 height 15
click at [47, 47] on link "All Shipments" at bounding box center [53, 48] width 34 height 6
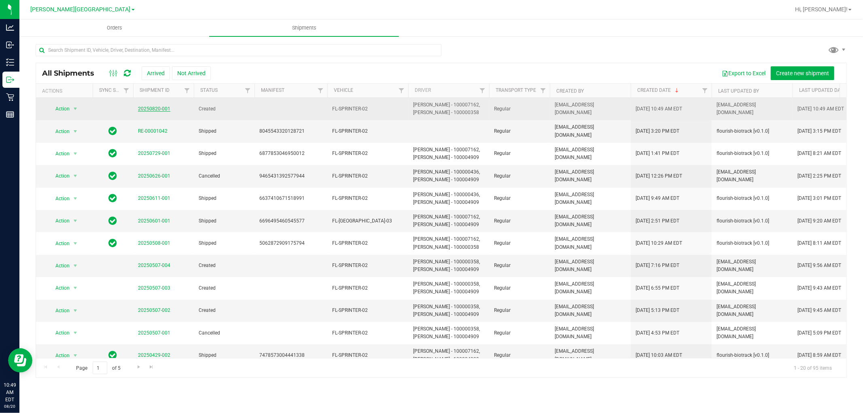
click at [149, 108] on link "20250820-001" at bounding box center [154, 109] width 32 height 6
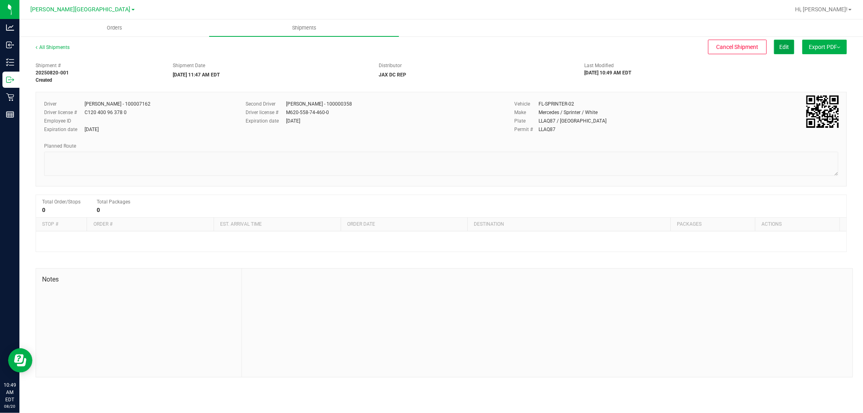
click at [783, 48] on span "Edit" at bounding box center [784, 47] width 10 height 6
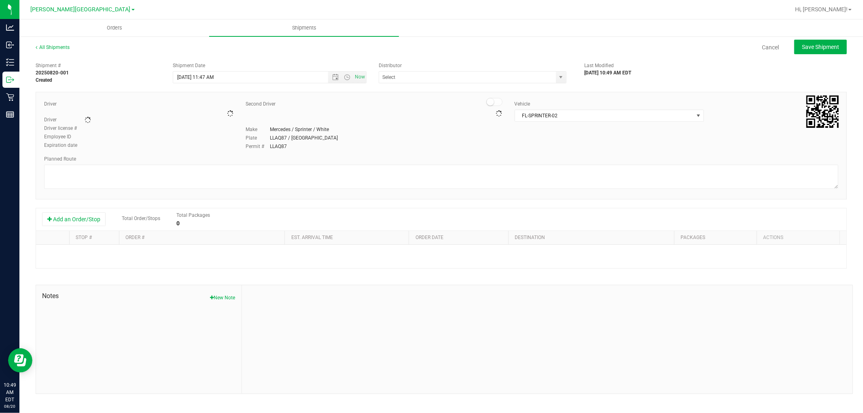
type input "JAX DC REP"
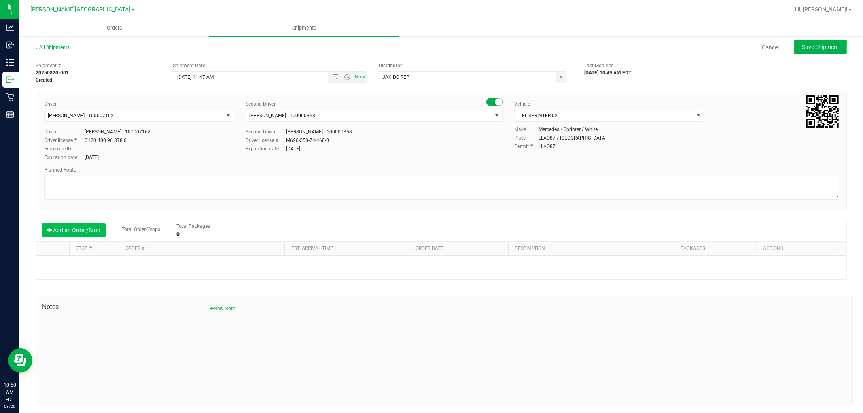
click at [76, 233] on button "Add an Order/Stop" at bounding box center [74, 230] width 64 height 14
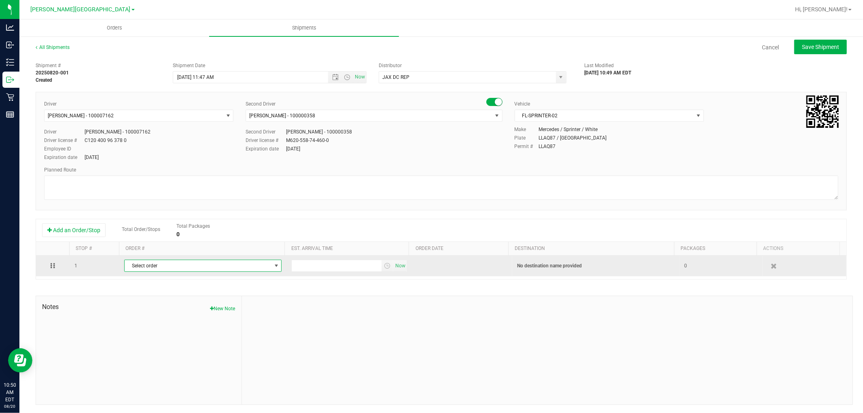
click at [150, 270] on span "Select order" at bounding box center [198, 265] width 147 height 11
click at [256, 268] on span "Select order" at bounding box center [198, 265] width 147 height 11
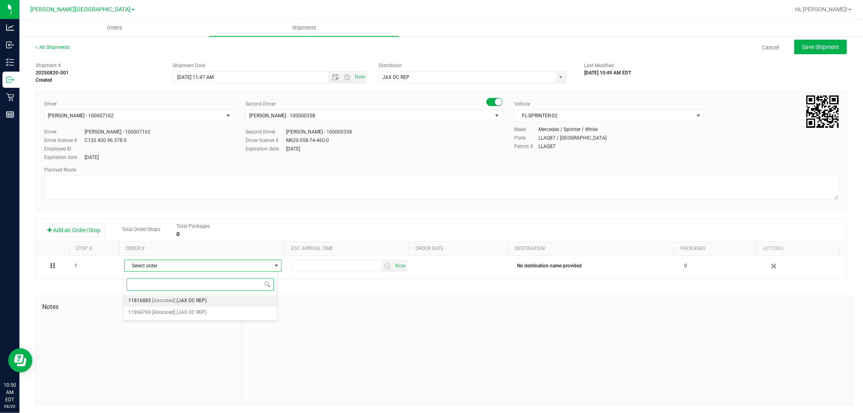
click at [212, 300] on li "11816885 [Allocated] (JAX DC REP)" at bounding box center [200, 301] width 154 height 12
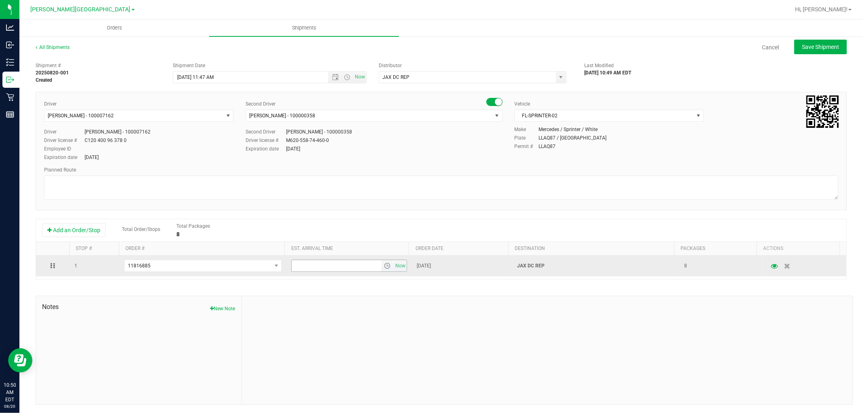
click at [384, 268] on span "select" at bounding box center [387, 266] width 6 height 6
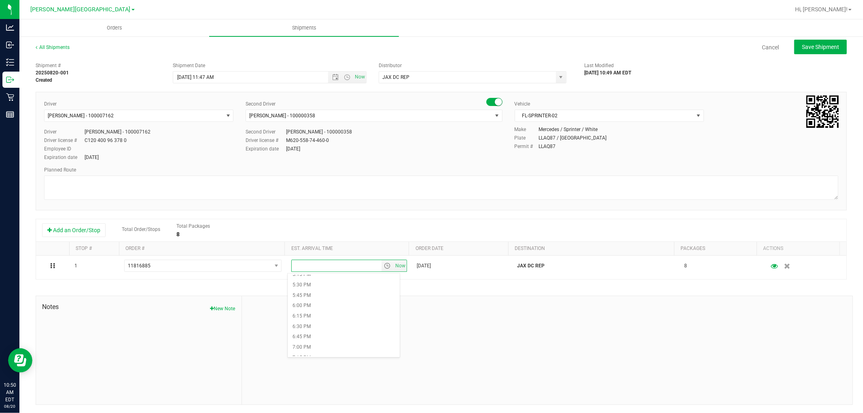
scroll to position [719, 0]
click at [298, 351] on li "7:00 PM" at bounding box center [344, 351] width 112 height 11
click at [802, 46] on span "Save Shipment" at bounding box center [820, 47] width 37 height 6
type input "[DATE] 3:47 PM"
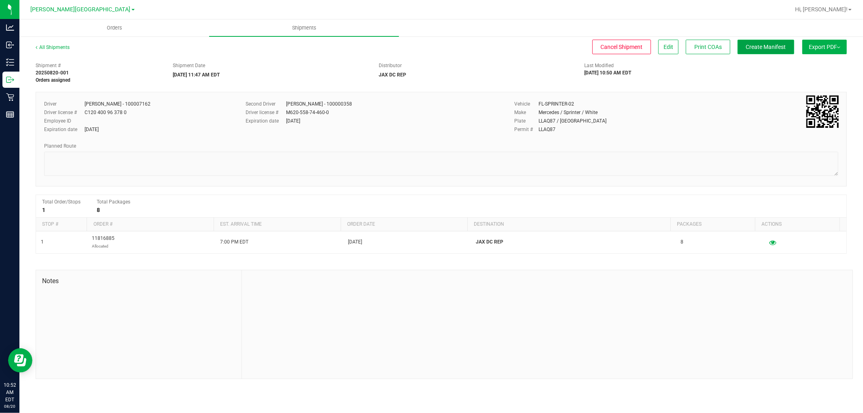
click at [783, 44] on span "Create Manifest" at bounding box center [766, 47] width 40 height 6
click at [836, 46] on button "Export PDF" at bounding box center [825, 47] width 45 height 15
click at [823, 67] on span "Manifest by Package ID" at bounding box center [812, 65] width 51 height 6
